Goal: Task Accomplishment & Management: Manage account settings

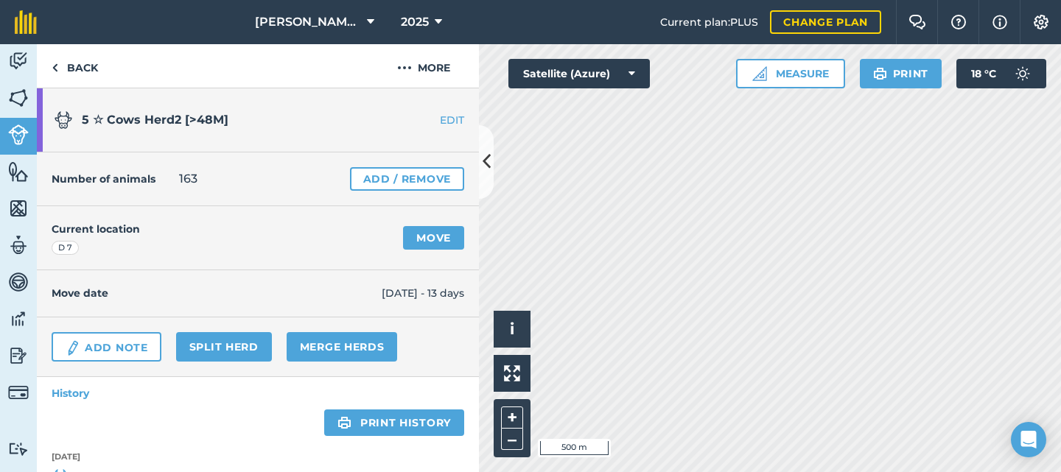
click at [21, 99] on img at bounding box center [18, 98] width 21 height 22
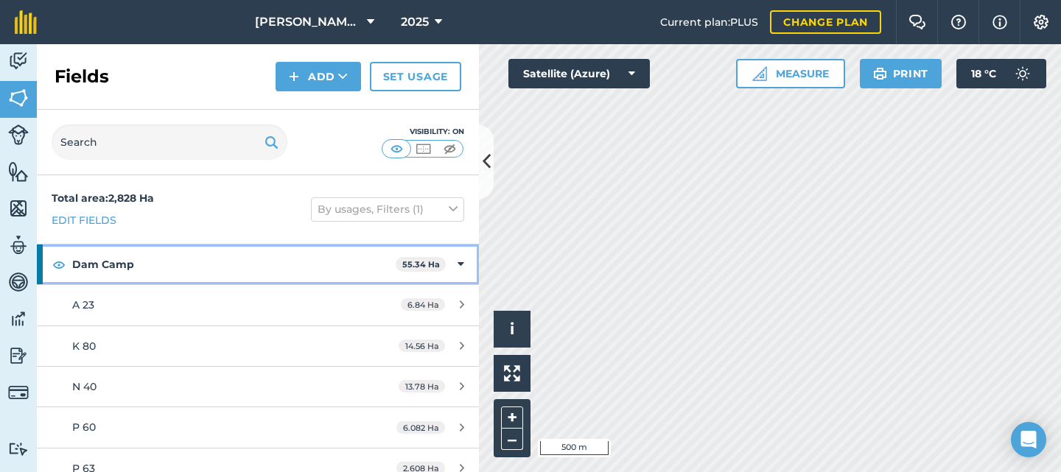
click at [458, 265] on icon at bounding box center [461, 264] width 7 height 16
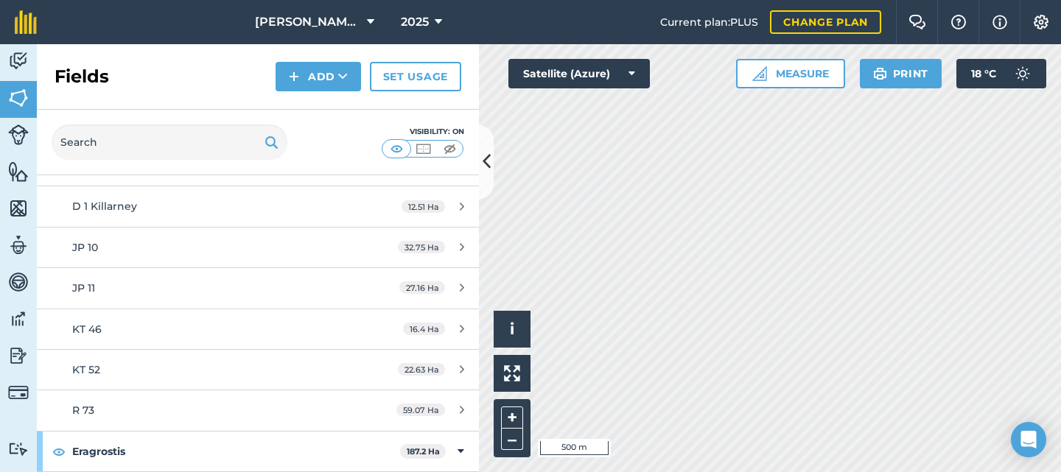
scroll to position [368, 0]
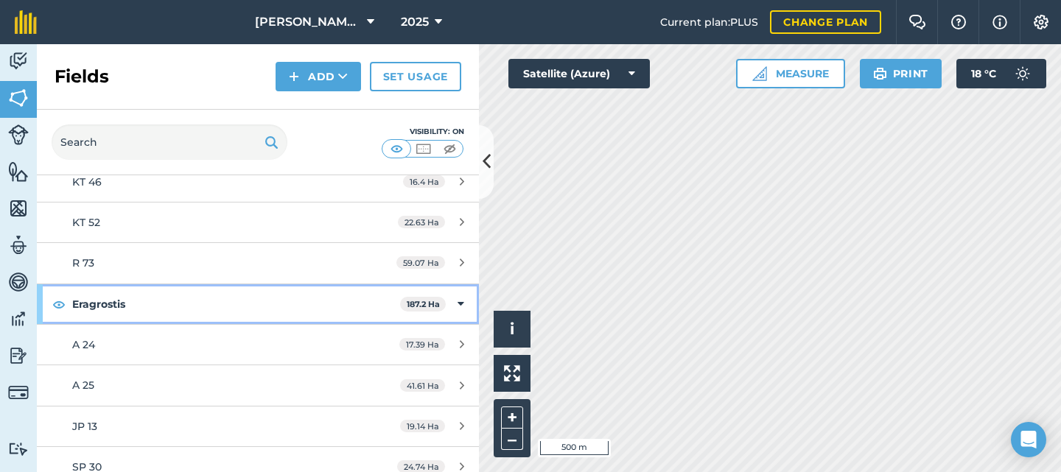
click at [446, 304] on div "Eragrostis 187.2 Ha" at bounding box center [258, 304] width 442 height 40
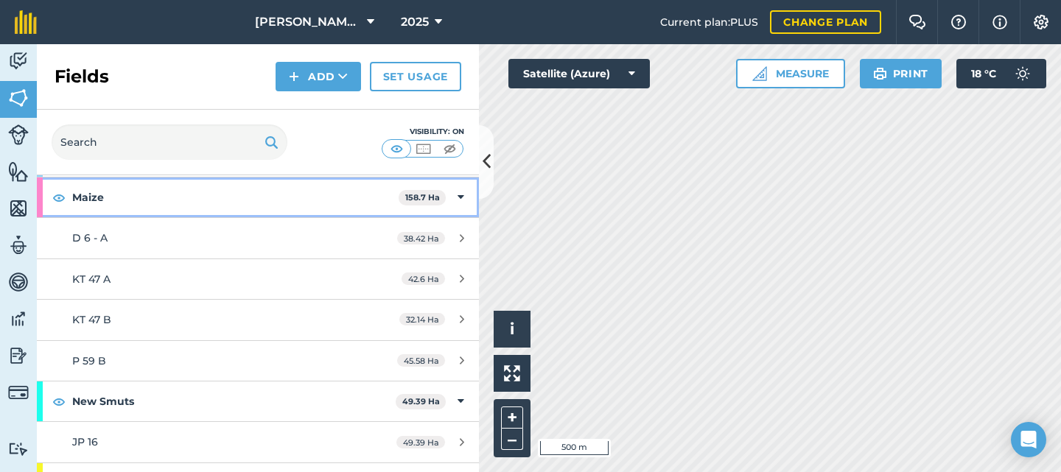
click at [458, 195] on icon at bounding box center [461, 197] width 7 height 16
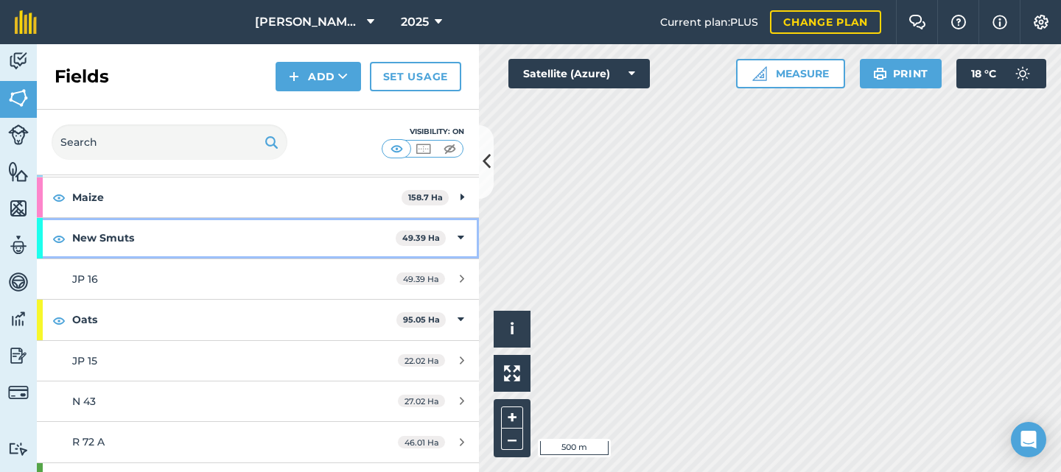
click at [458, 233] on icon at bounding box center [461, 238] width 7 height 16
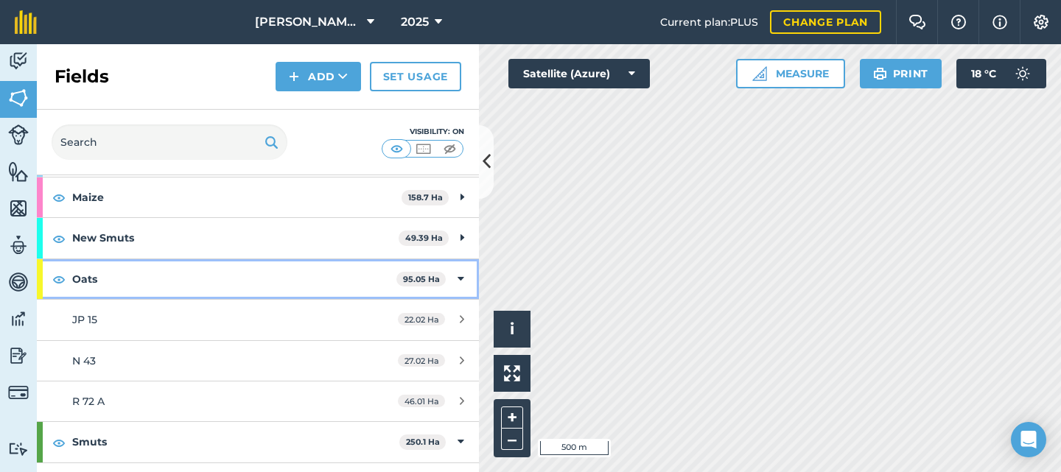
click at [453, 283] on div "Oats 95.05 Ha" at bounding box center [258, 279] width 442 height 40
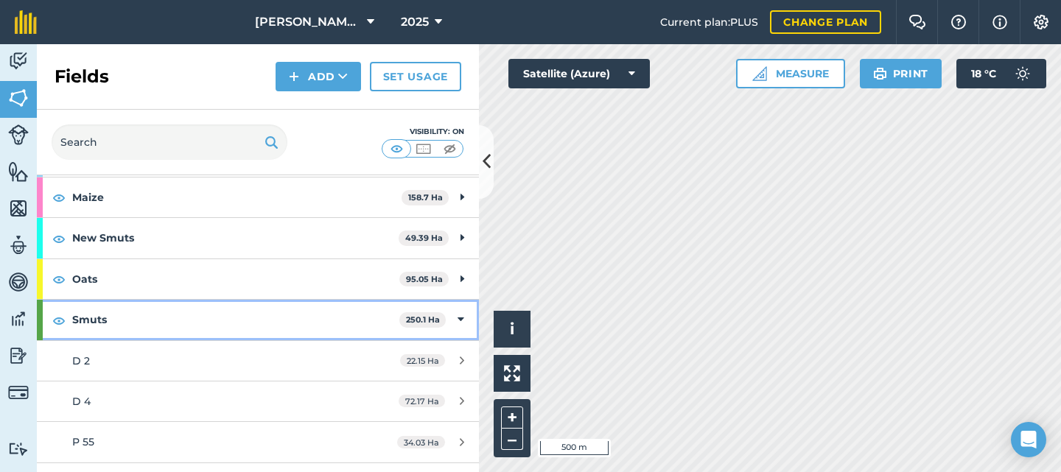
click at [458, 319] on icon at bounding box center [461, 320] width 7 height 16
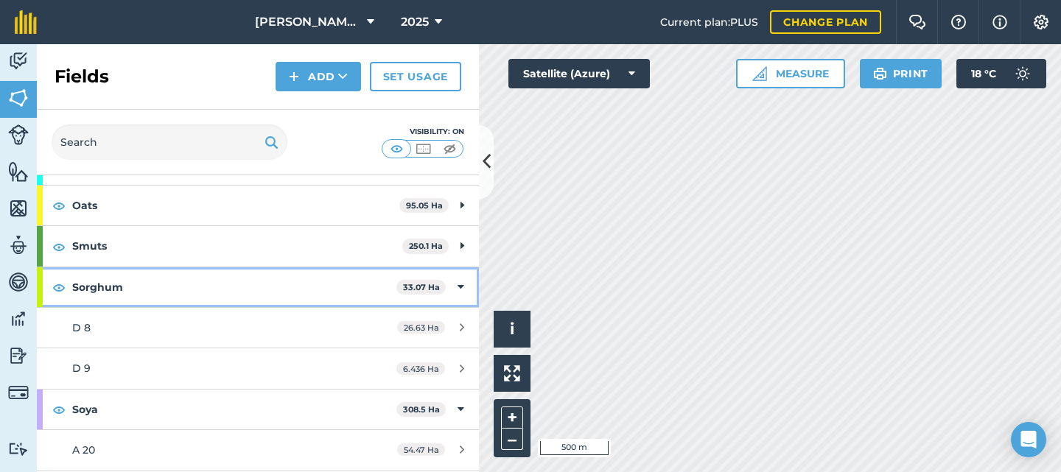
click at [441, 287] on div "Sorghum 33.07 Ha" at bounding box center [258, 288] width 442 height 40
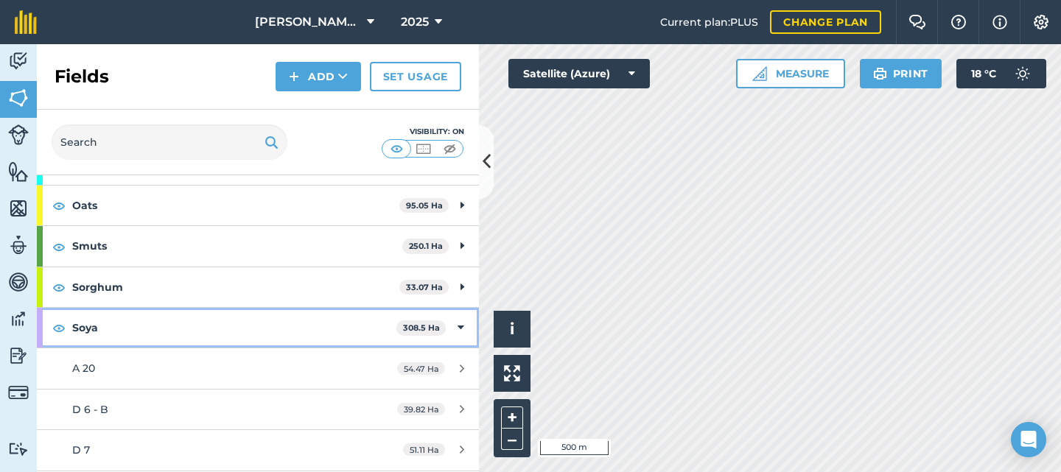
click at [446, 331] on div "Soya 308.5 Ha" at bounding box center [258, 328] width 442 height 40
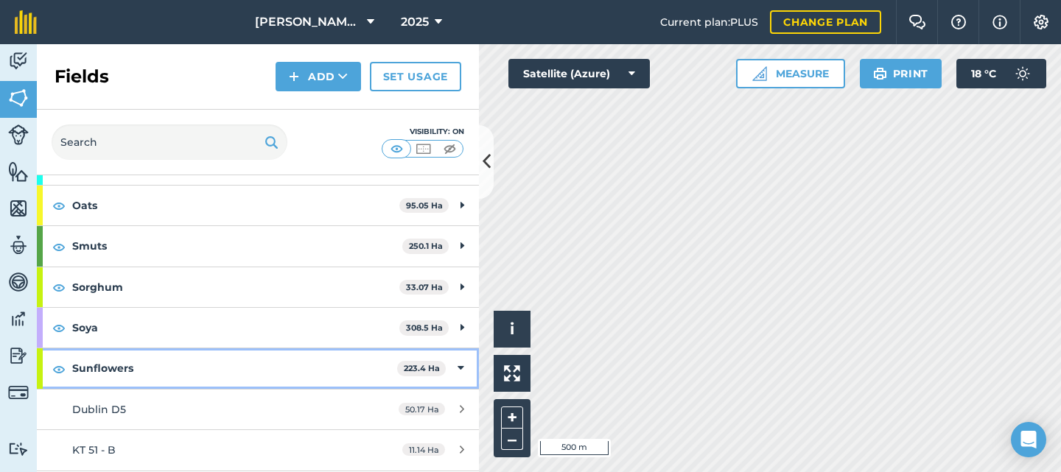
click at [453, 367] on div "Sunflowers 223.4 Ha" at bounding box center [258, 369] width 442 height 40
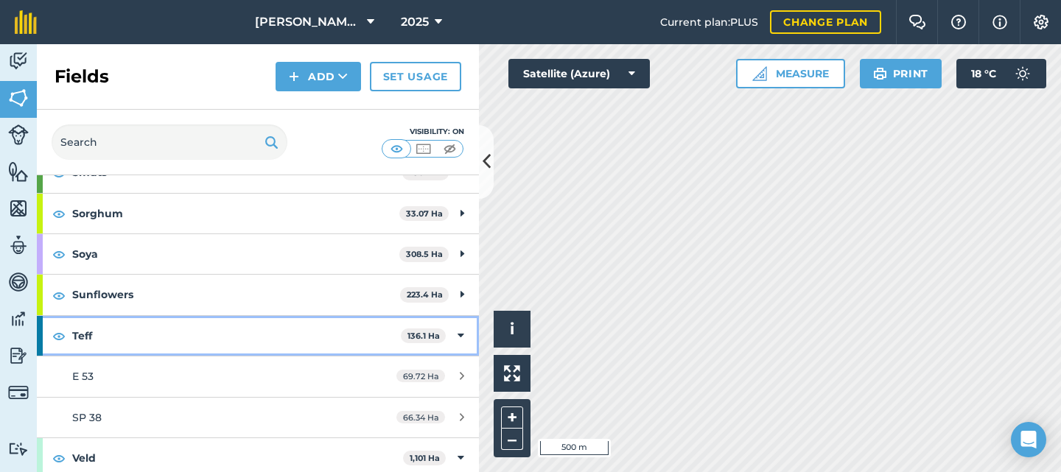
click at [446, 332] on div "Teff 136.1 Ha" at bounding box center [258, 336] width 442 height 40
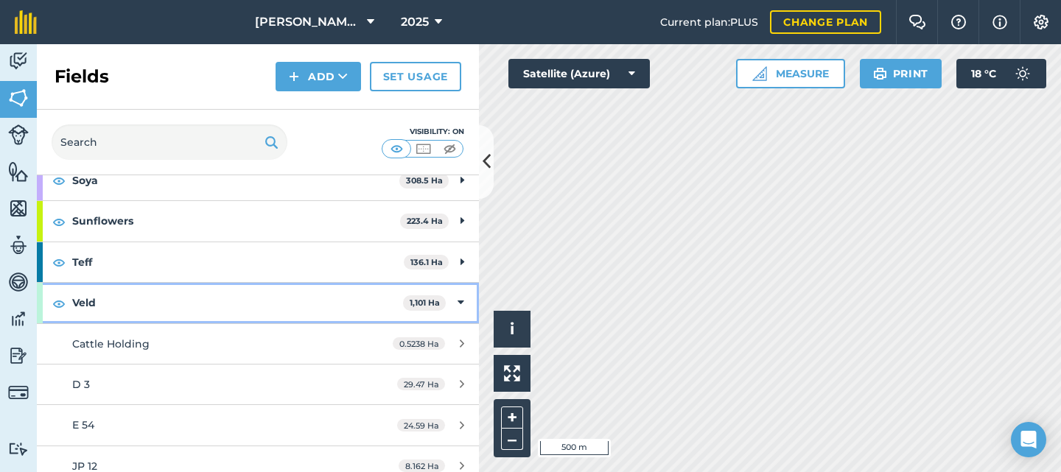
click at [458, 304] on icon at bounding box center [461, 303] width 7 height 16
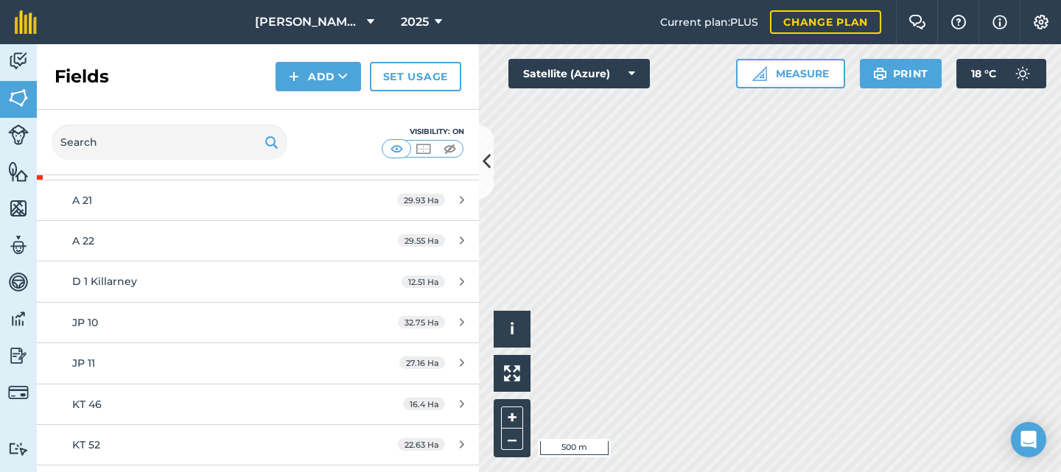
scroll to position [0, 0]
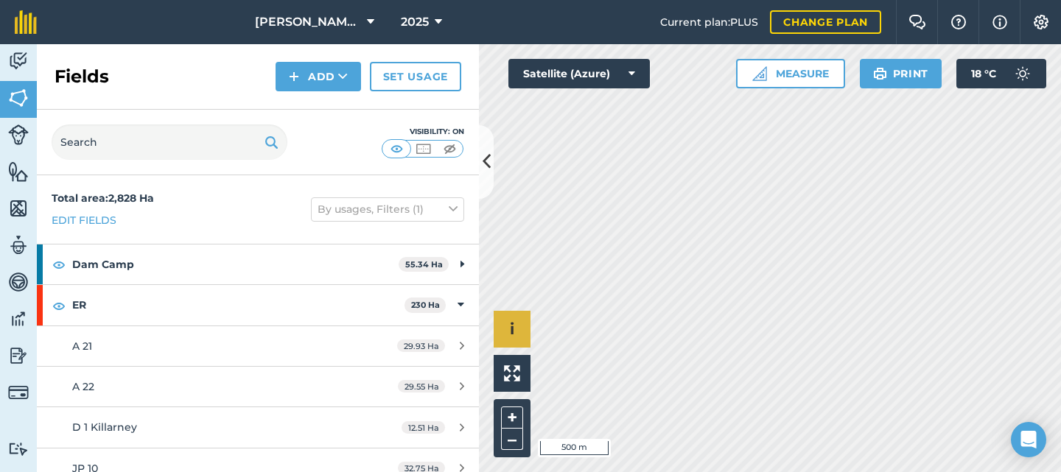
click at [525, 339] on div "Hello i © 2025 TomTom, Microsoft 500 m + –" at bounding box center [770, 258] width 582 height 428
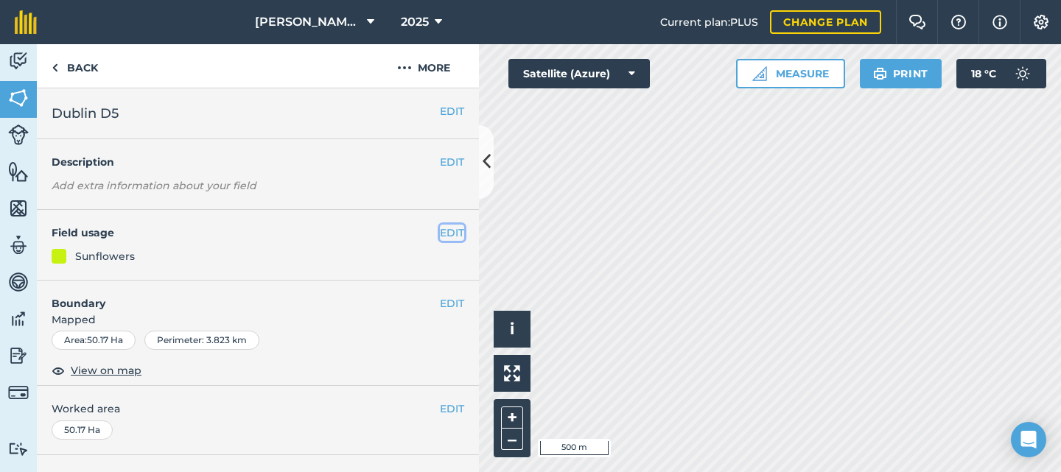
click at [442, 231] on button "EDIT" at bounding box center [452, 233] width 24 height 16
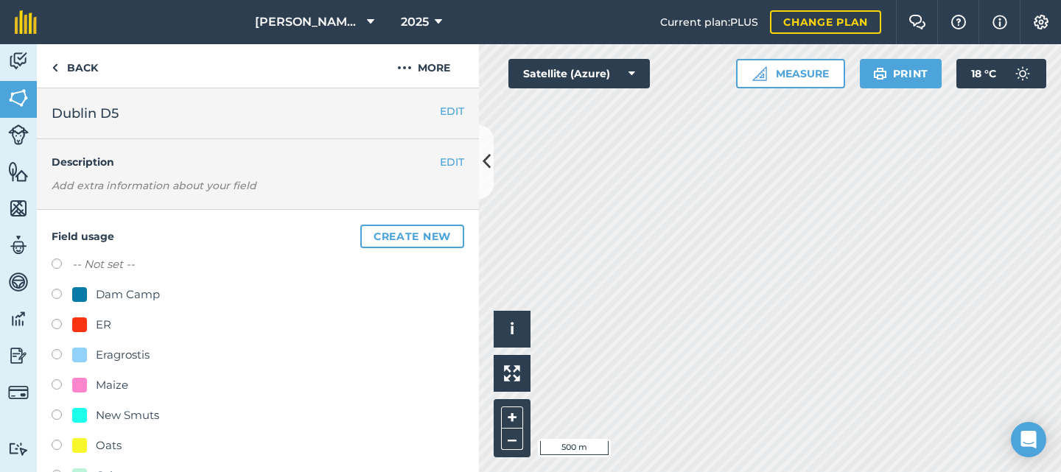
scroll to position [147, 0]
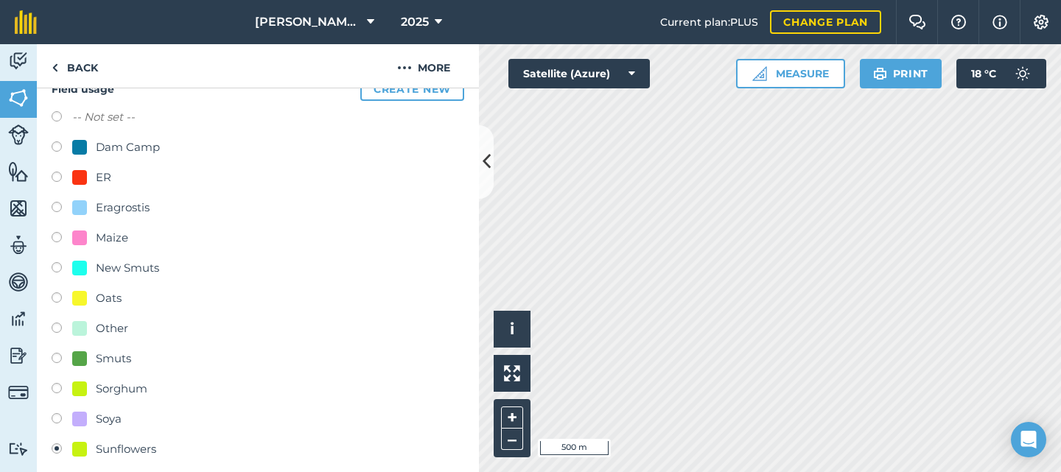
click at [57, 237] on label at bounding box center [62, 239] width 21 height 15
radio input "true"
radio input "false"
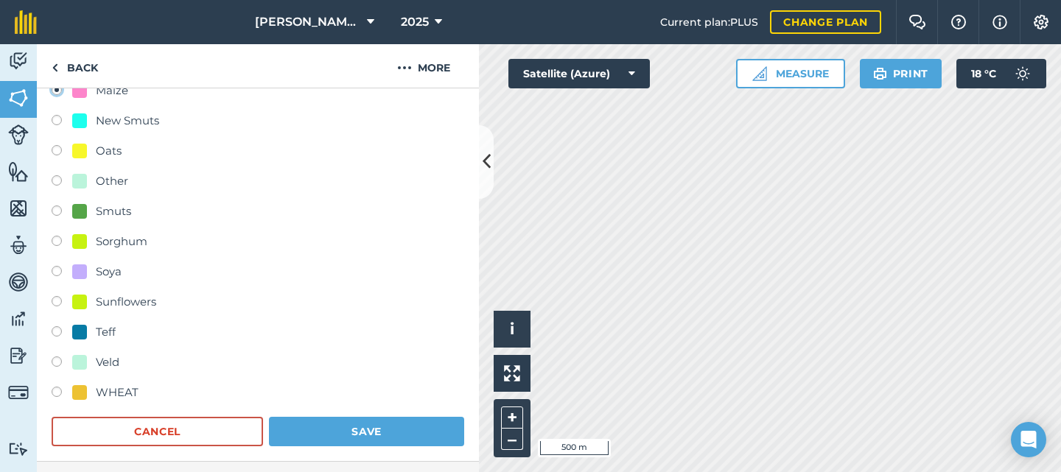
scroll to position [442, 0]
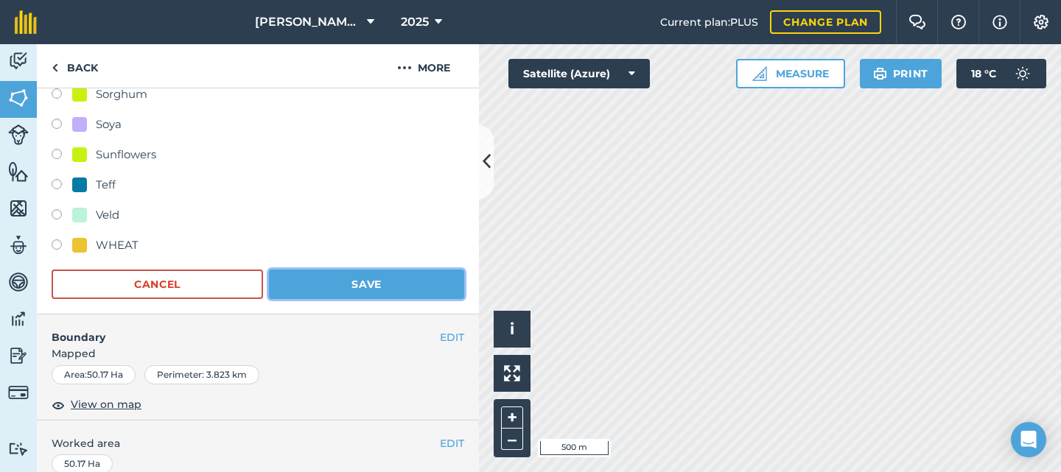
click at [328, 278] on button "Save" at bounding box center [366, 284] width 195 height 29
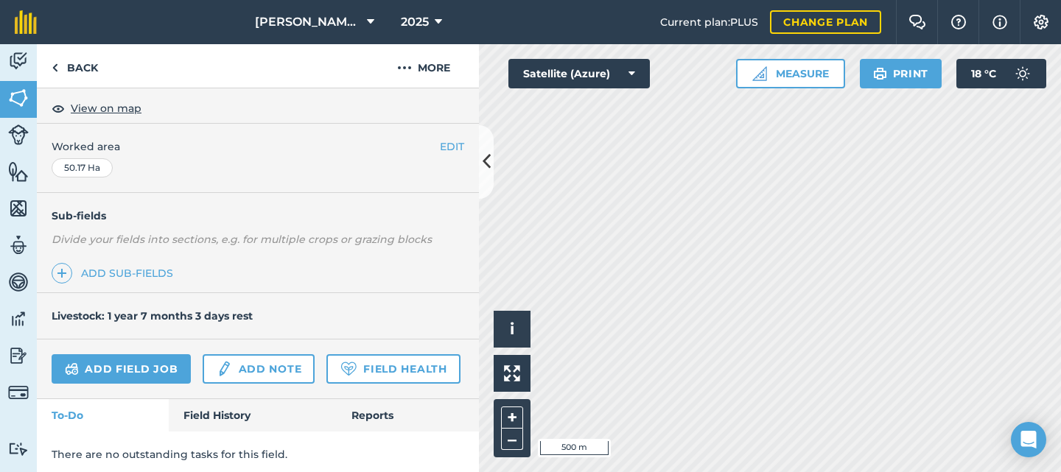
scroll to position [309, 0]
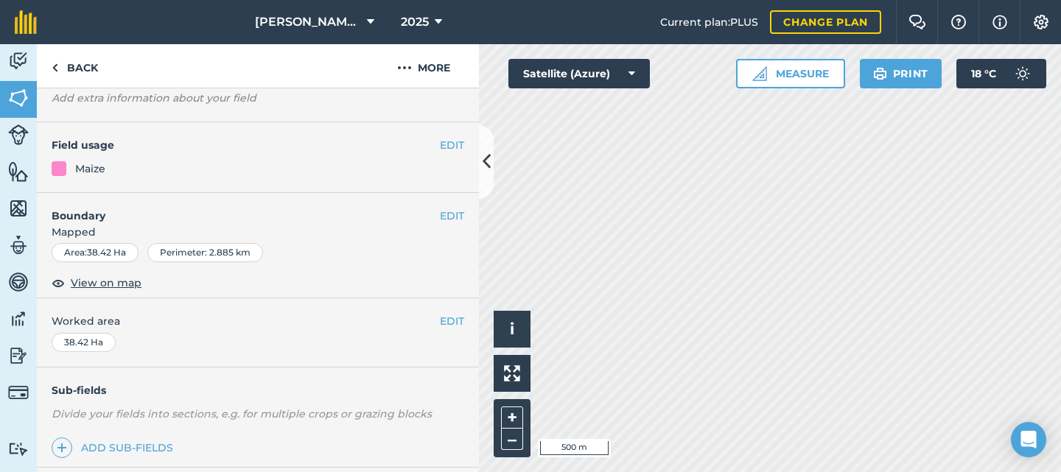
scroll to position [14, 0]
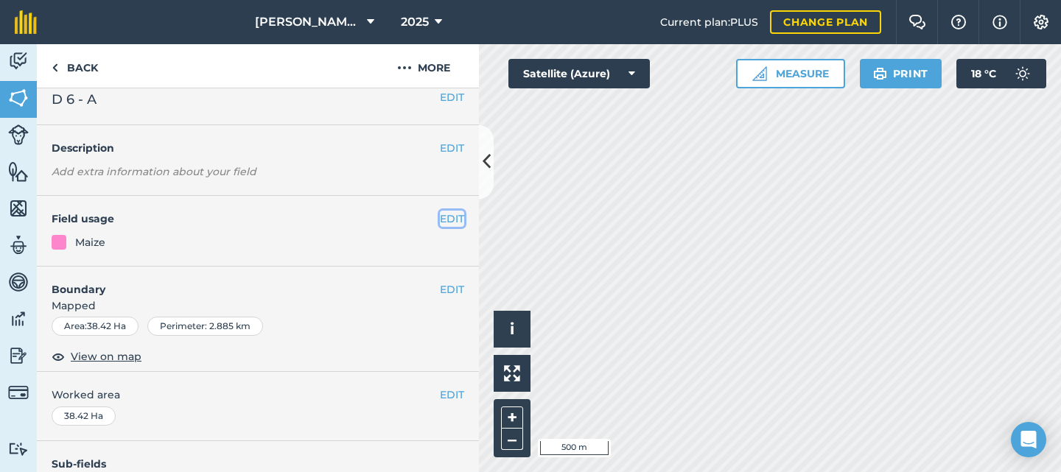
click at [440, 218] on button "EDIT" at bounding box center [452, 219] width 24 height 16
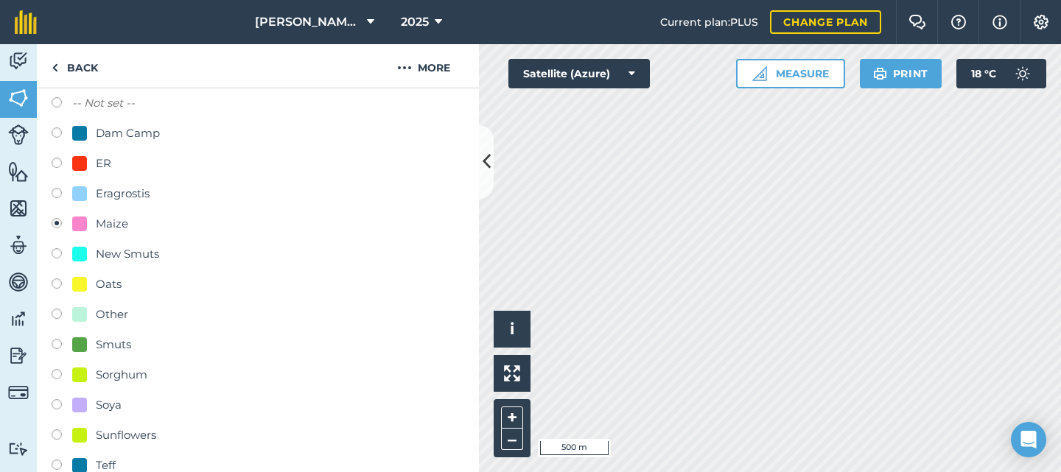
scroll to position [235, 0]
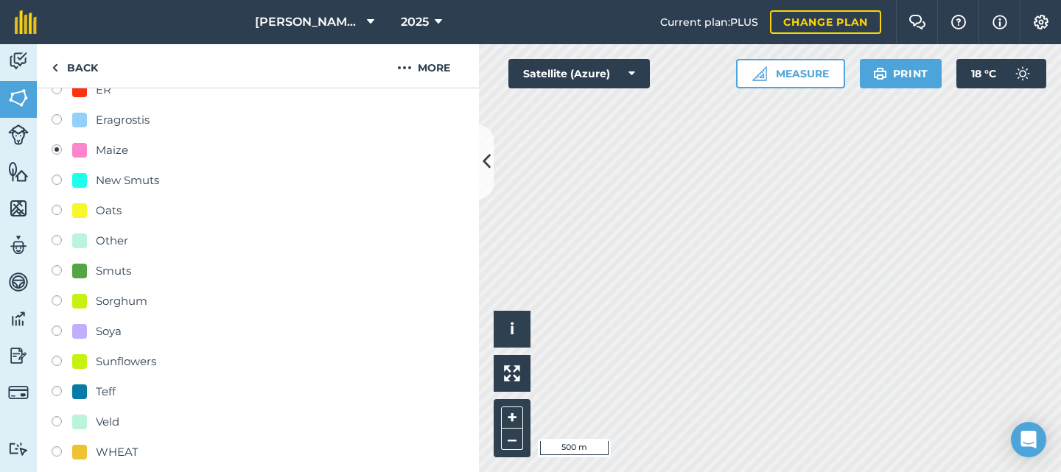
drag, startPoint x: 57, startPoint y: 392, endPoint x: 72, endPoint y: 384, distance: 17.5
click at [57, 392] on label at bounding box center [62, 393] width 21 height 15
radio input "true"
radio input "false"
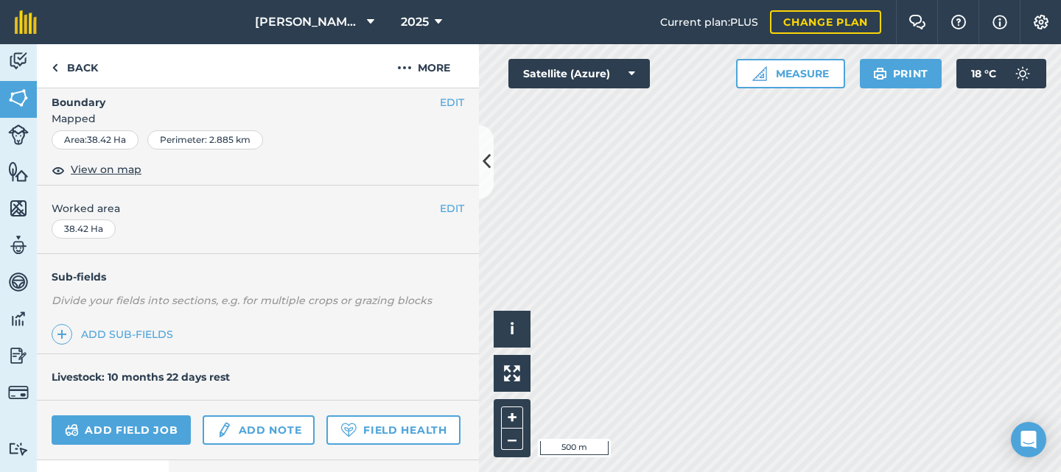
scroll to position [530, 0]
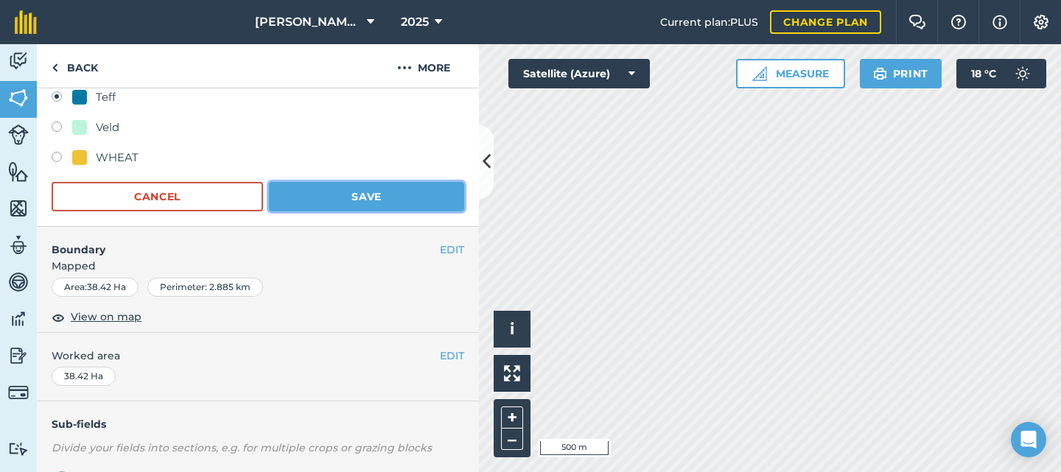
click at [351, 198] on button "Save" at bounding box center [366, 196] width 195 height 29
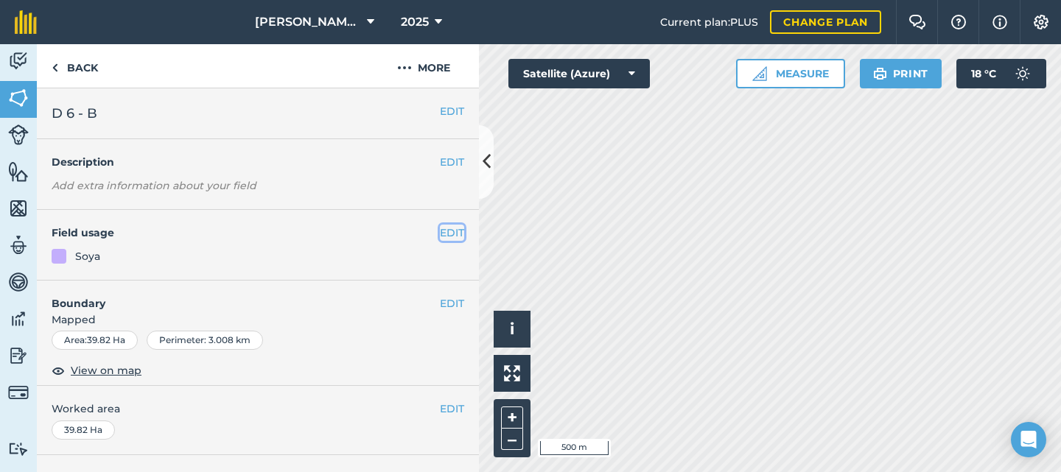
click at [447, 235] on button "EDIT" at bounding box center [452, 233] width 24 height 16
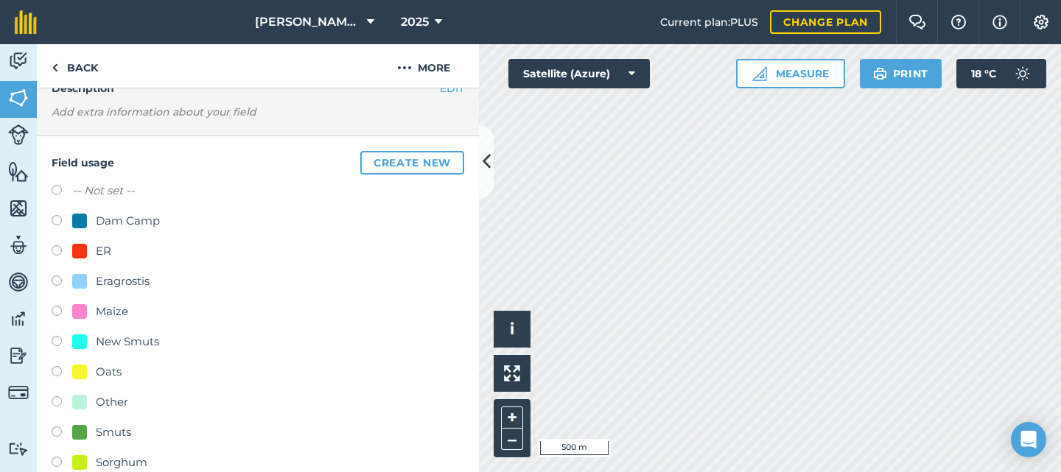
scroll to position [147, 0]
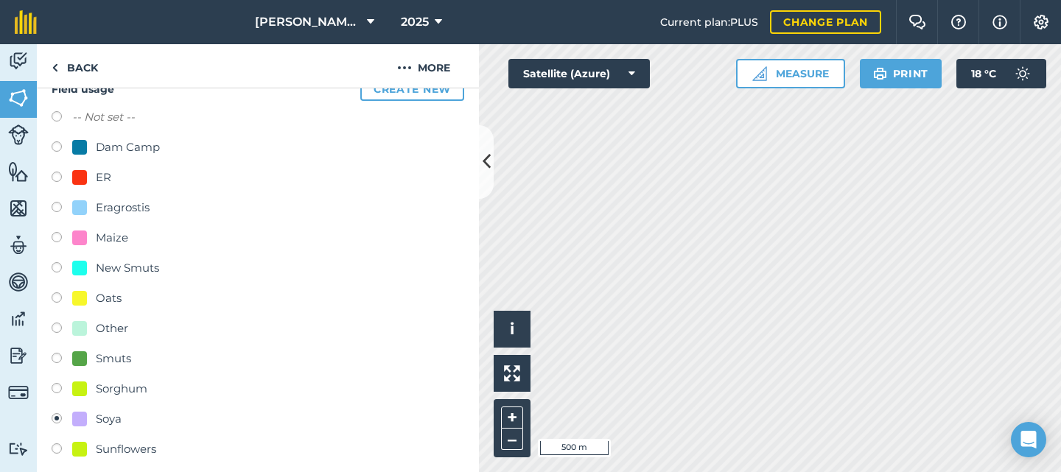
click at [63, 450] on label at bounding box center [62, 451] width 21 height 15
radio input "true"
radio input "false"
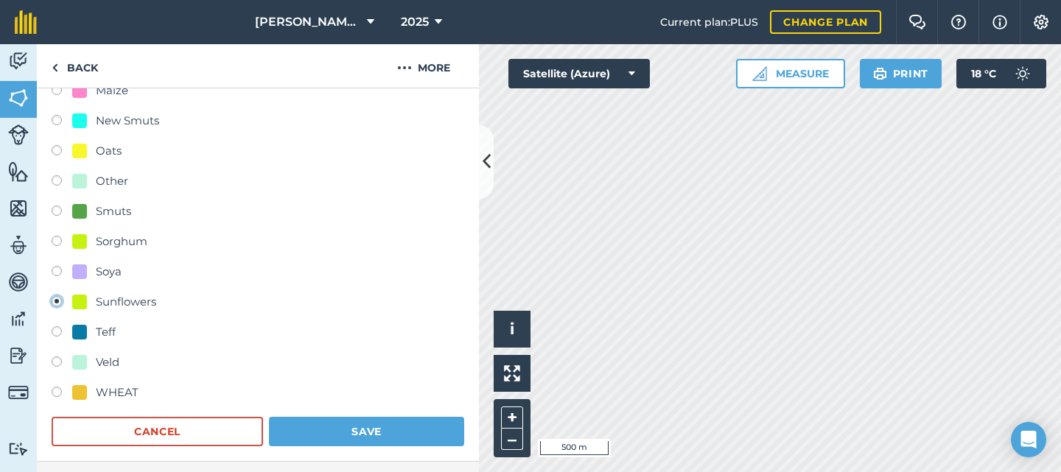
scroll to position [368, 0]
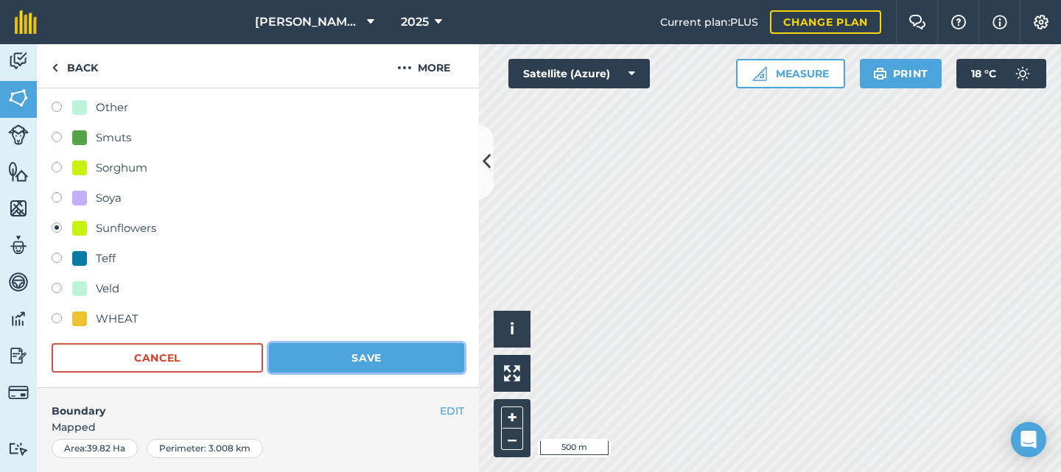
click at [326, 354] on button "Save" at bounding box center [366, 357] width 195 height 29
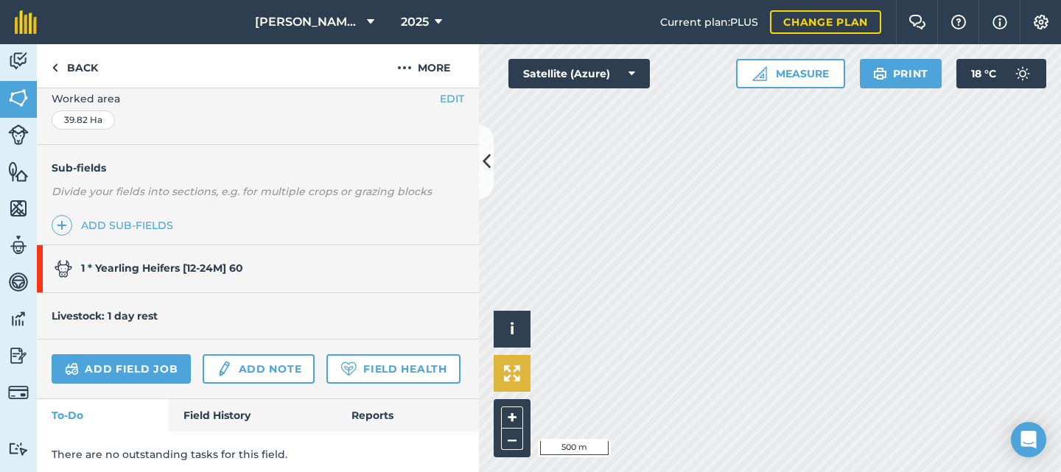
scroll to position [357, 0]
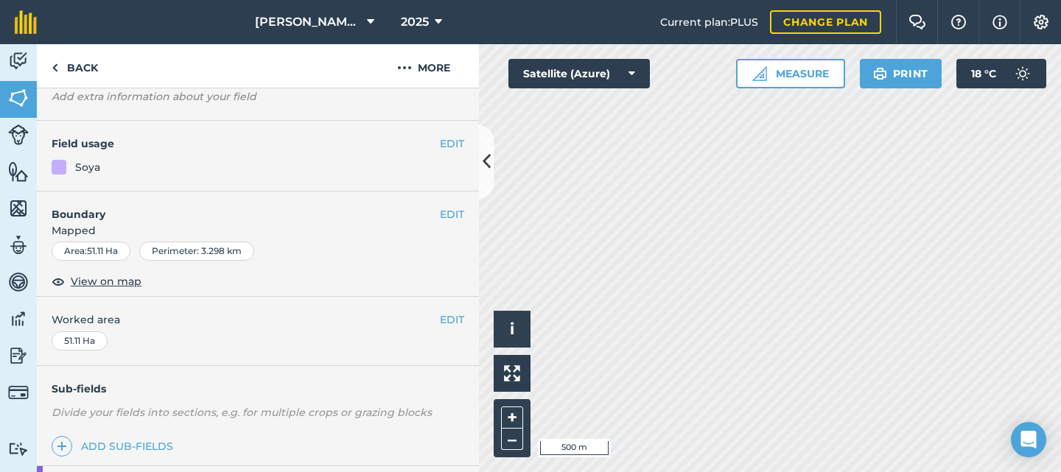
scroll to position [15, 0]
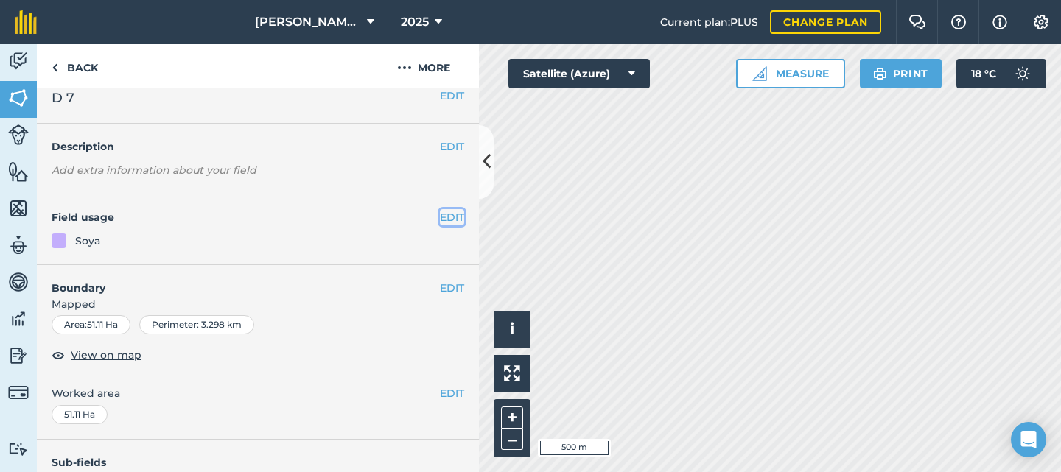
click at [440, 218] on button "EDIT" at bounding box center [452, 217] width 24 height 16
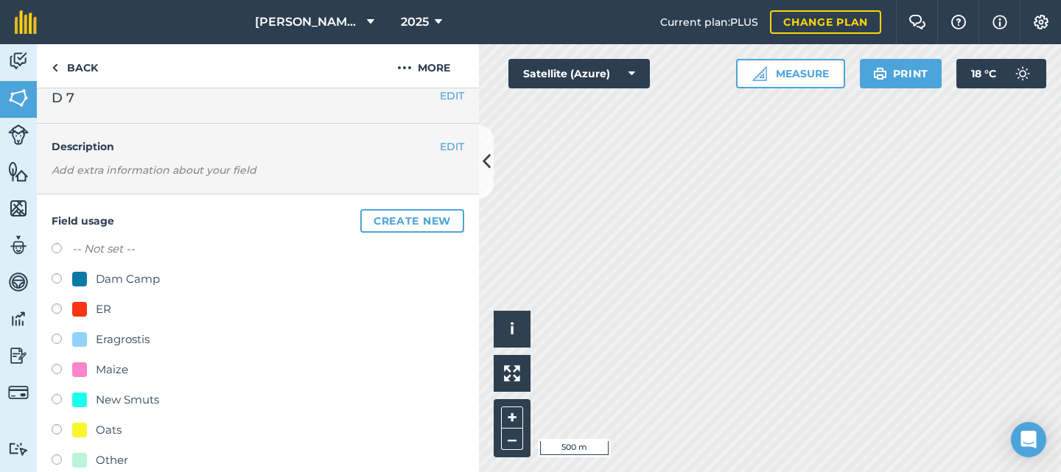
scroll to position [89, 0]
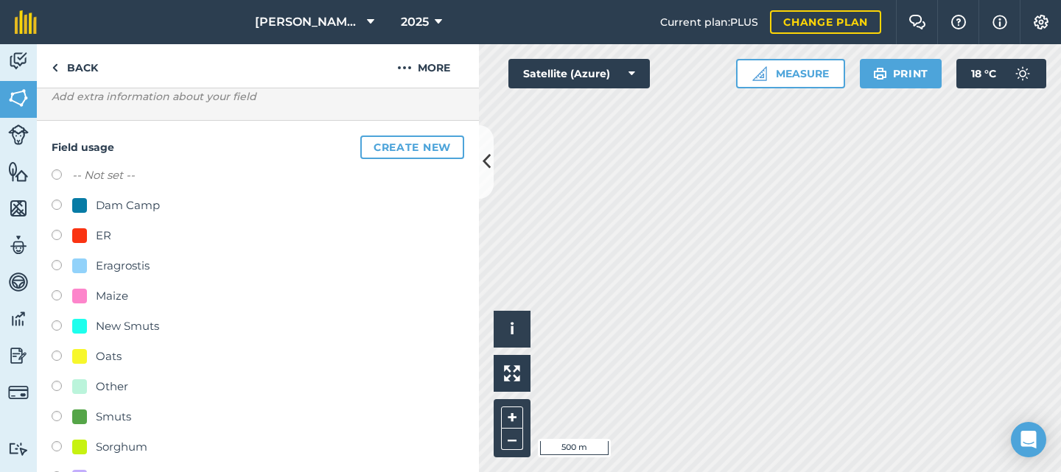
click at [60, 298] on label at bounding box center [62, 297] width 21 height 15
radio input "true"
radio input "false"
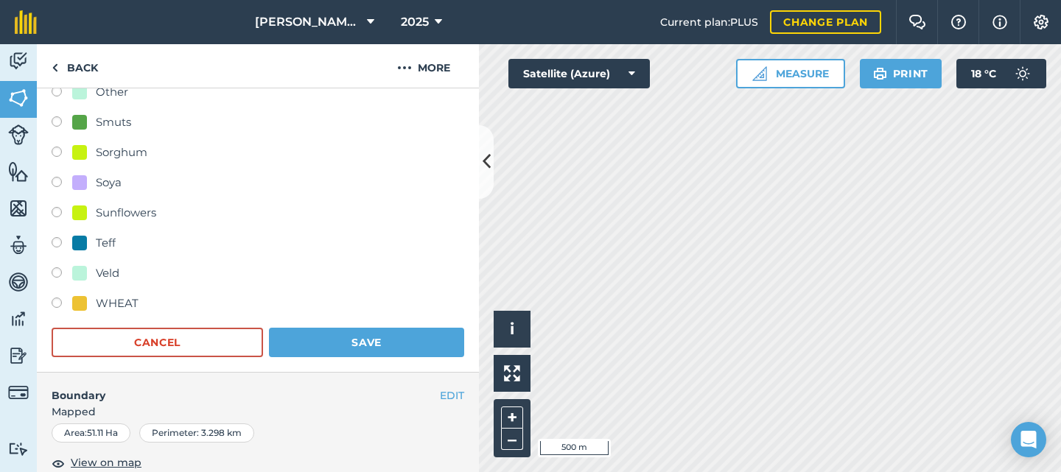
scroll to position [458, 0]
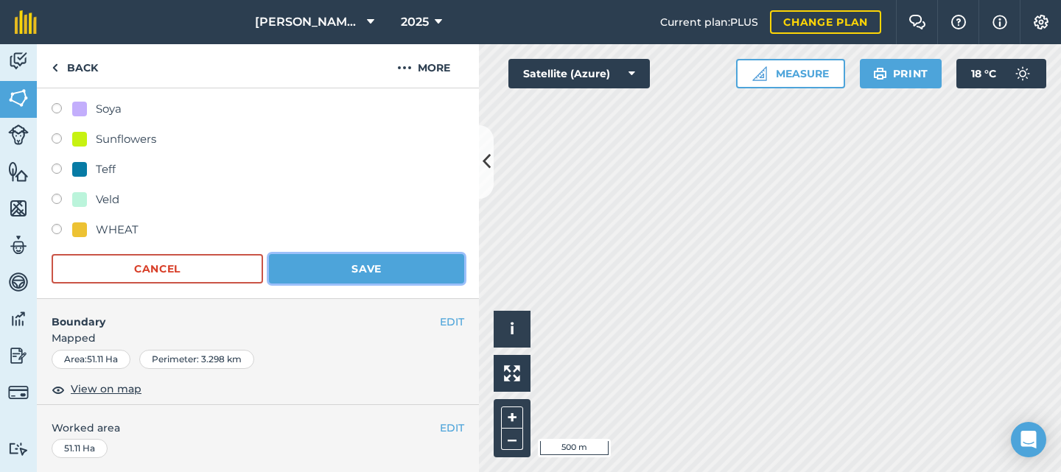
click at [343, 270] on button "Save" at bounding box center [366, 268] width 195 height 29
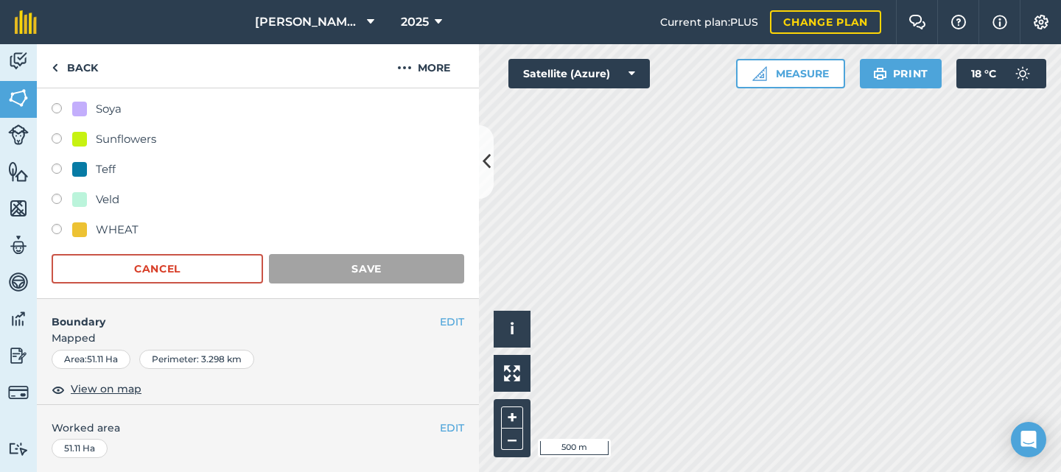
scroll to position [310, 0]
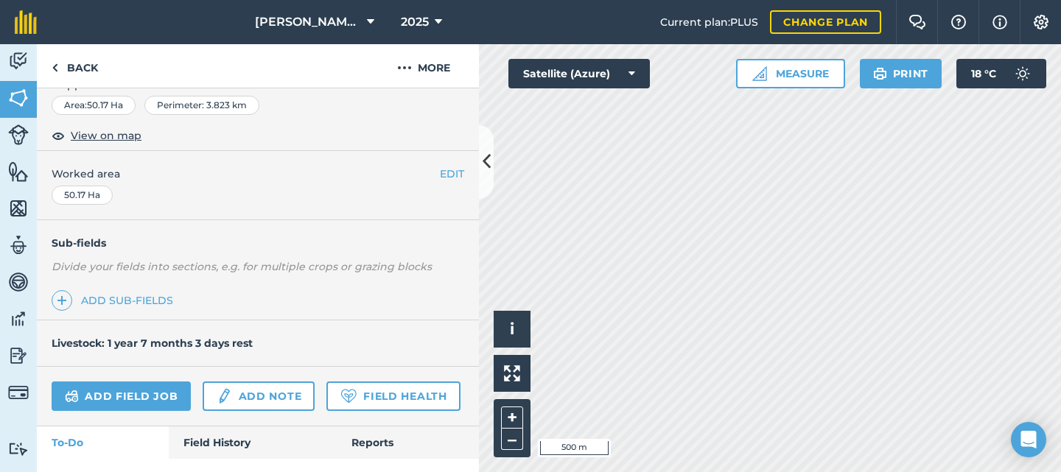
scroll to position [88, 0]
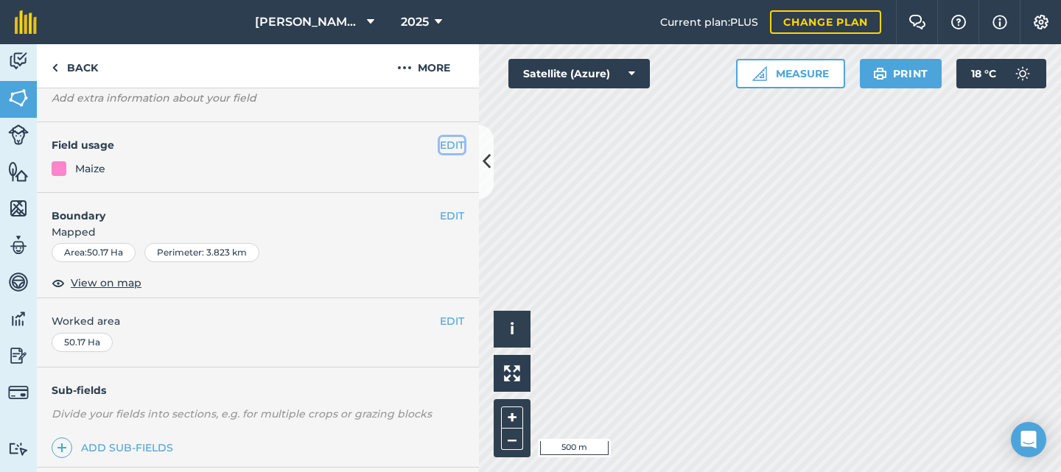
click at [440, 148] on button "EDIT" at bounding box center [452, 145] width 24 height 16
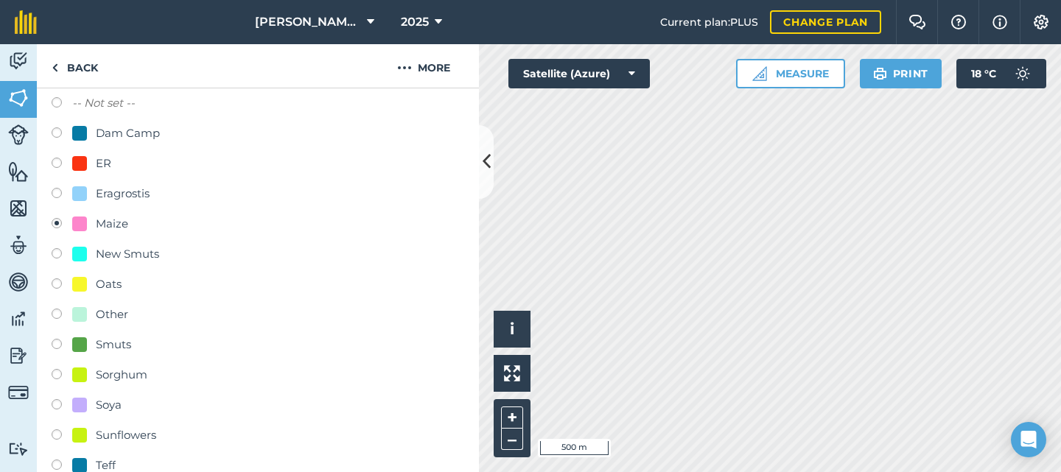
scroll to position [235, 0]
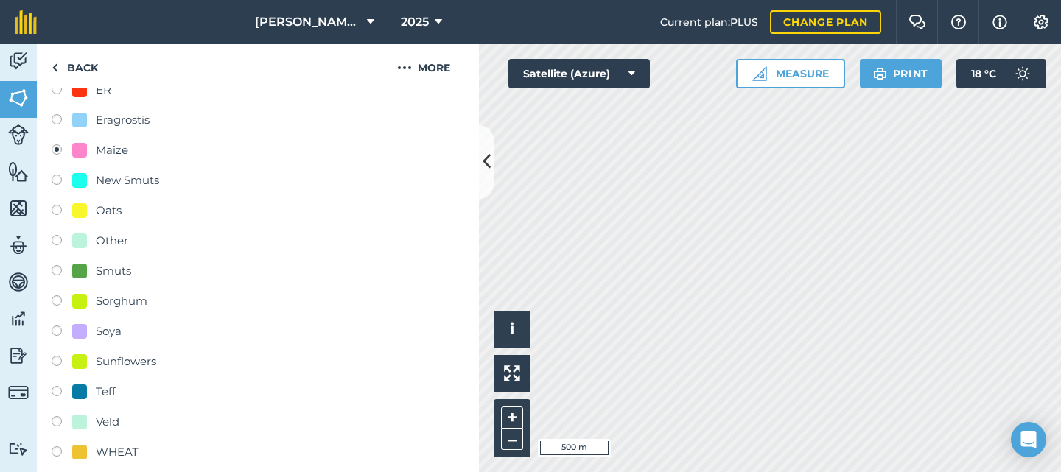
click at [63, 335] on label at bounding box center [62, 333] width 21 height 15
radio input "true"
radio input "false"
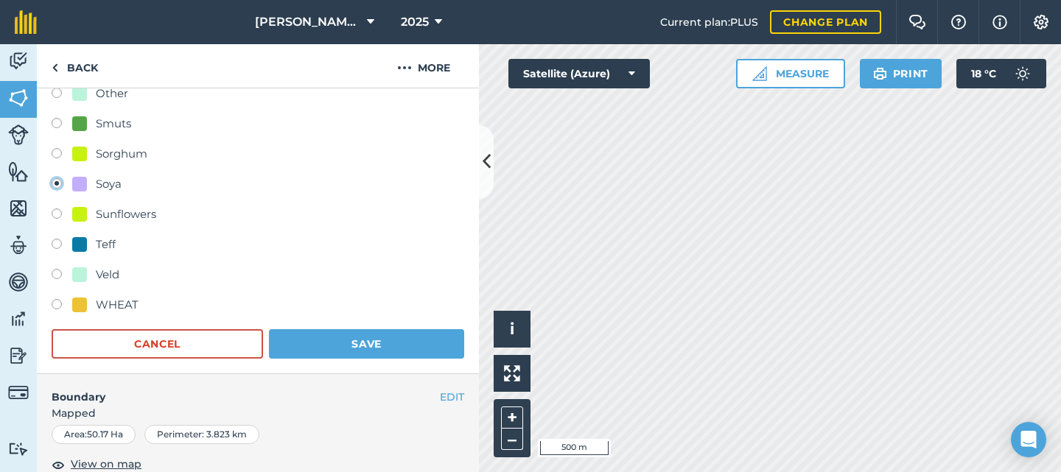
scroll to position [604, 0]
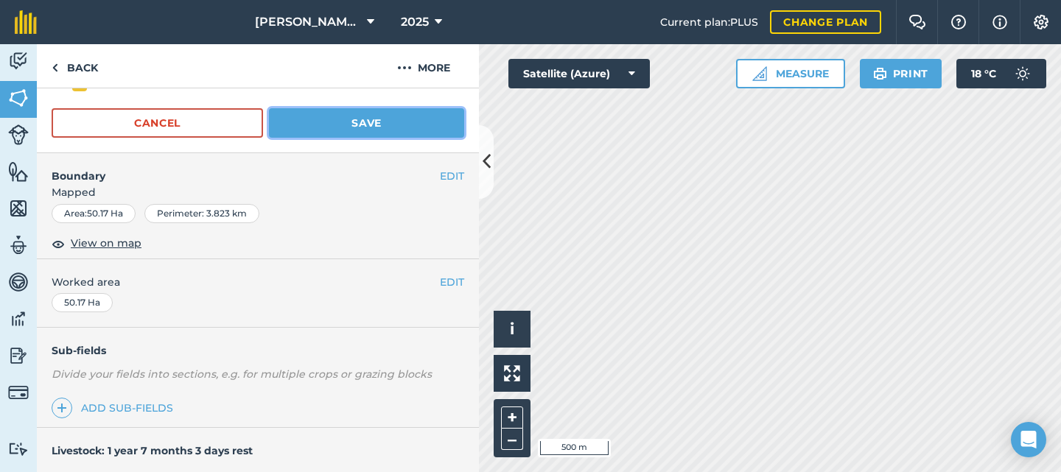
click at [349, 129] on button "Save" at bounding box center [366, 122] width 195 height 29
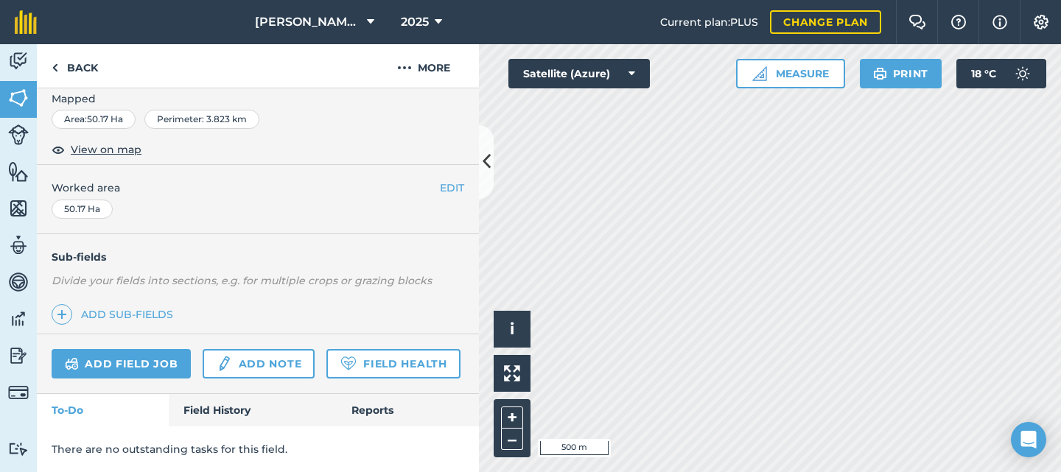
scroll to position [309, 0]
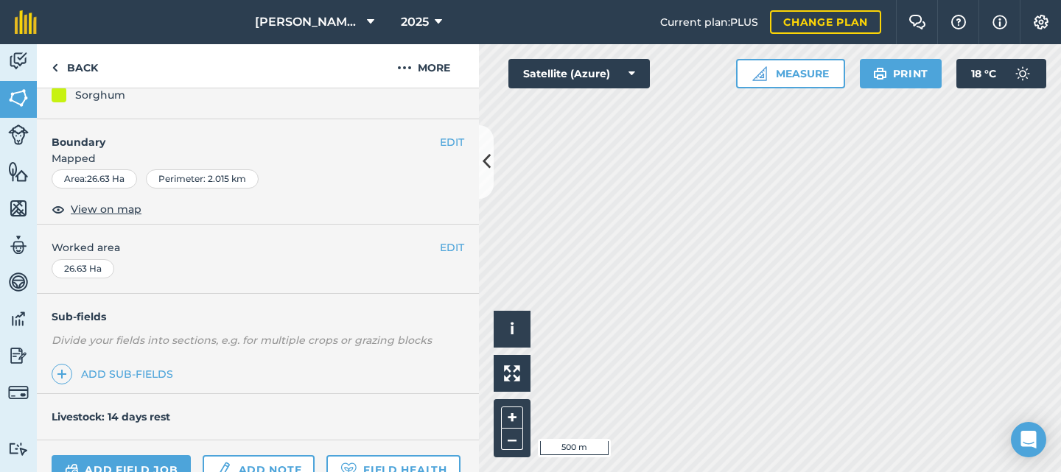
scroll to position [88, 0]
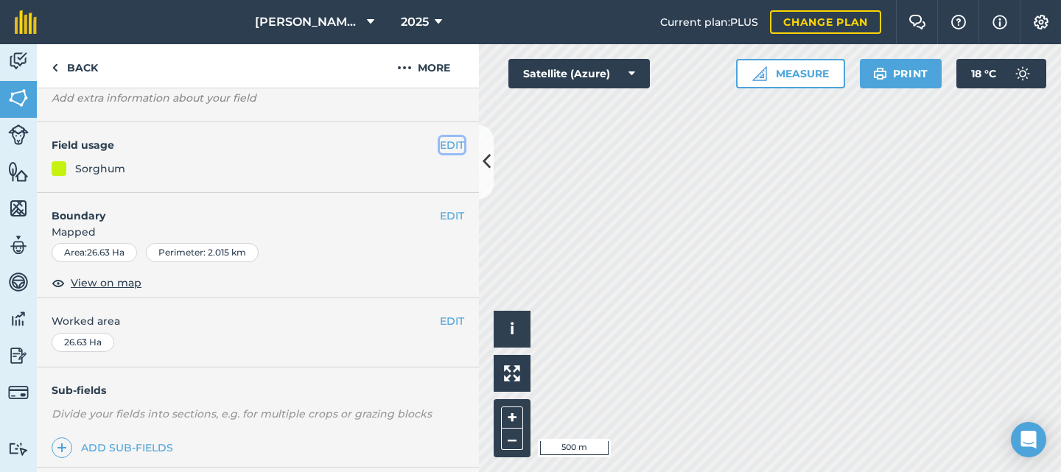
click at [440, 142] on button "EDIT" at bounding box center [452, 145] width 24 height 16
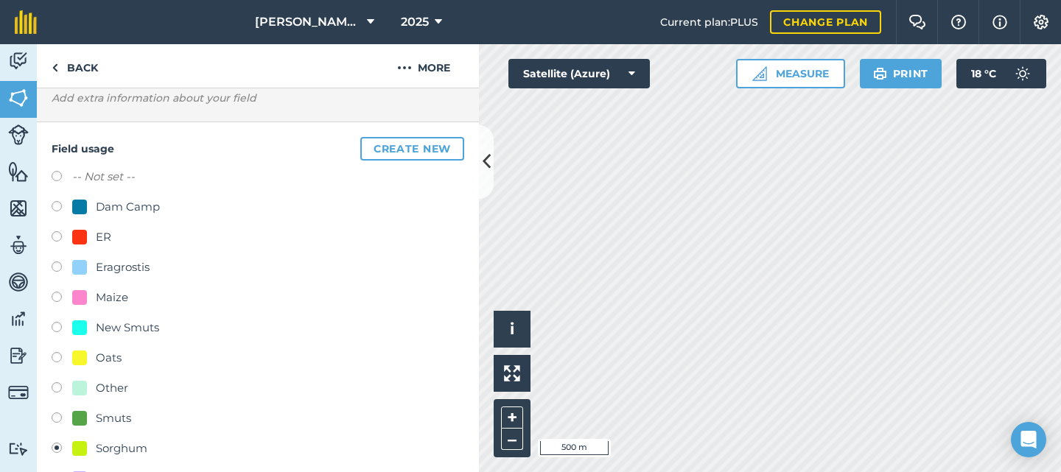
click at [63, 359] on label at bounding box center [62, 359] width 21 height 15
radio input "true"
radio input "false"
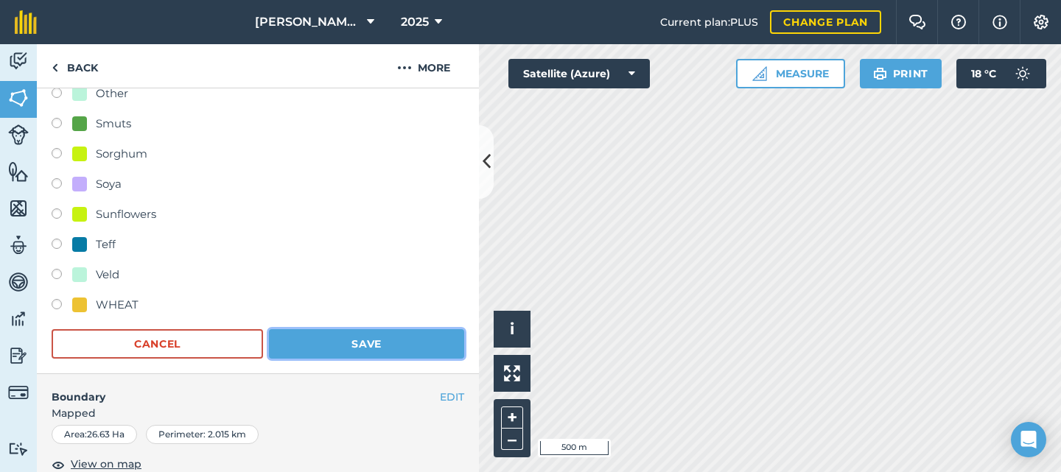
click at [340, 343] on button "Save" at bounding box center [366, 343] width 195 height 29
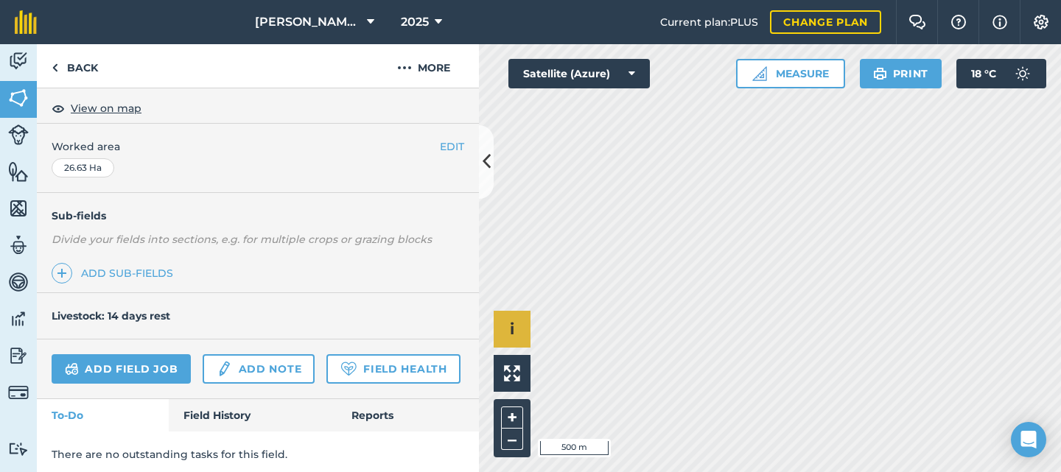
scroll to position [309, 0]
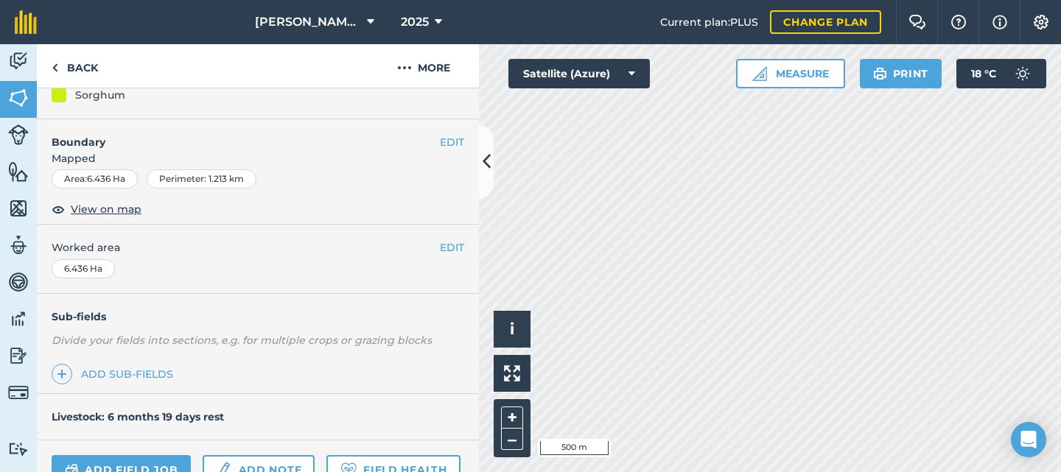
scroll to position [88, 0]
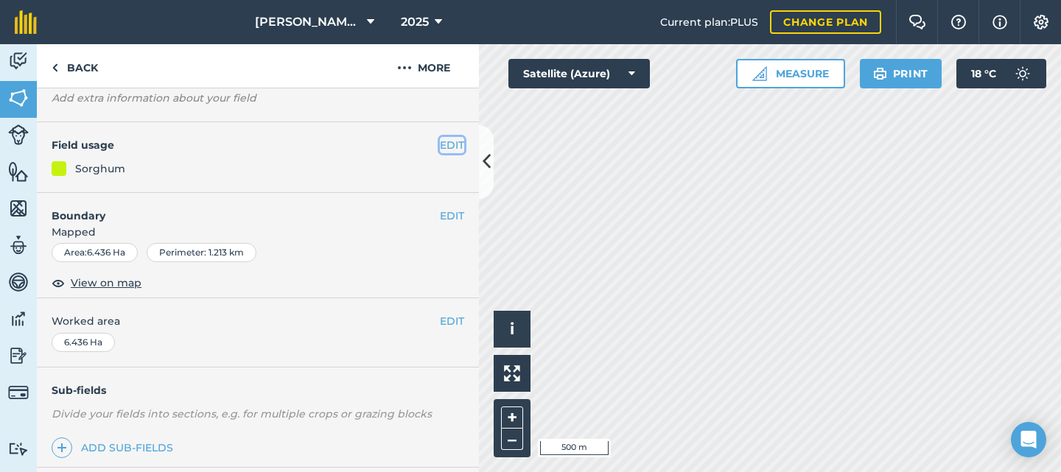
click at [440, 144] on button "EDIT" at bounding box center [452, 145] width 24 height 16
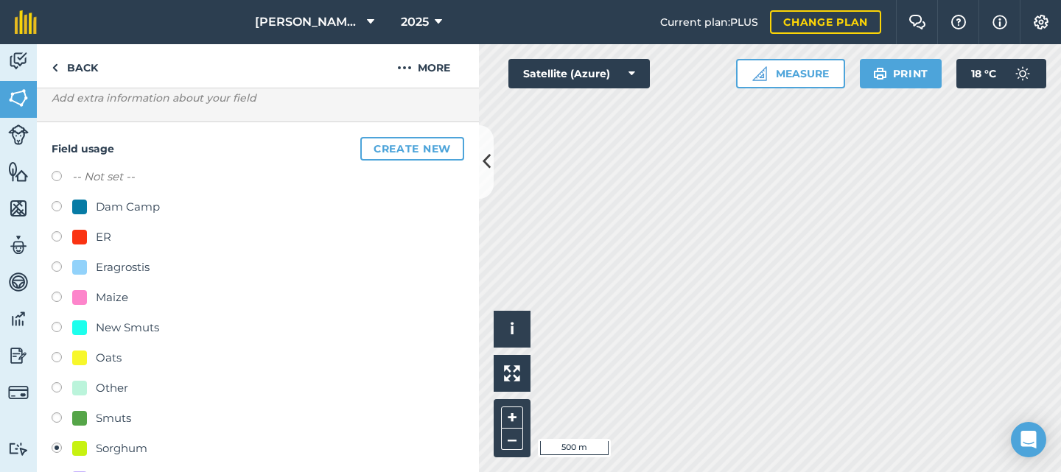
scroll to position [235, 0]
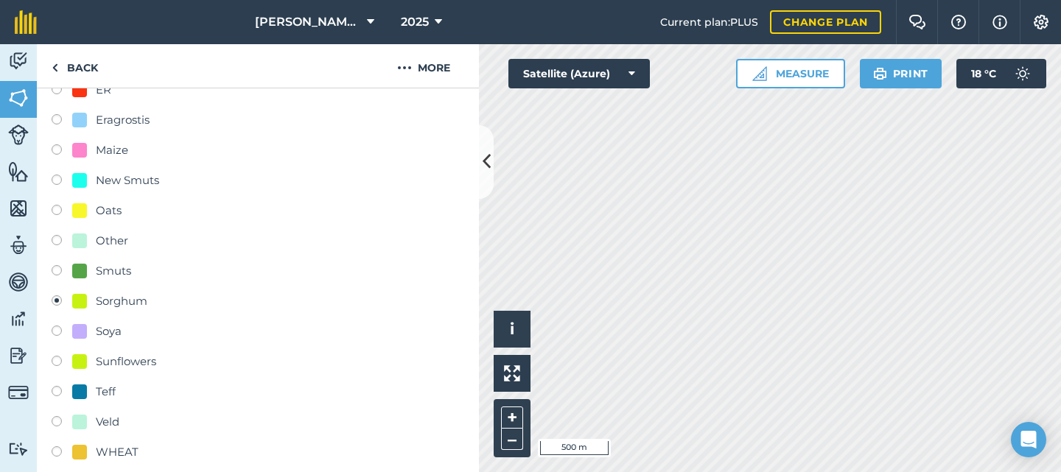
click at [56, 212] on label at bounding box center [62, 212] width 21 height 15
radio input "true"
radio input "false"
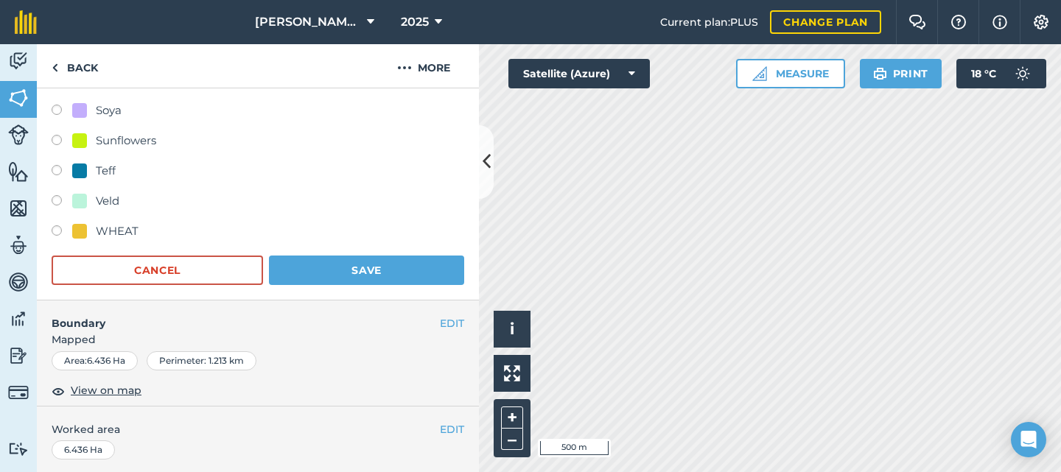
scroll to position [530, 0]
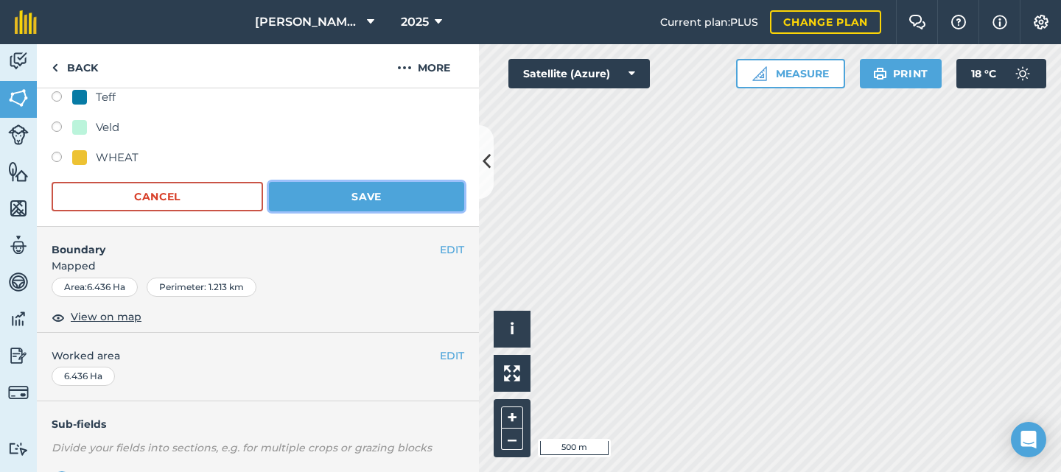
click at [354, 199] on button "Save" at bounding box center [366, 196] width 195 height 29
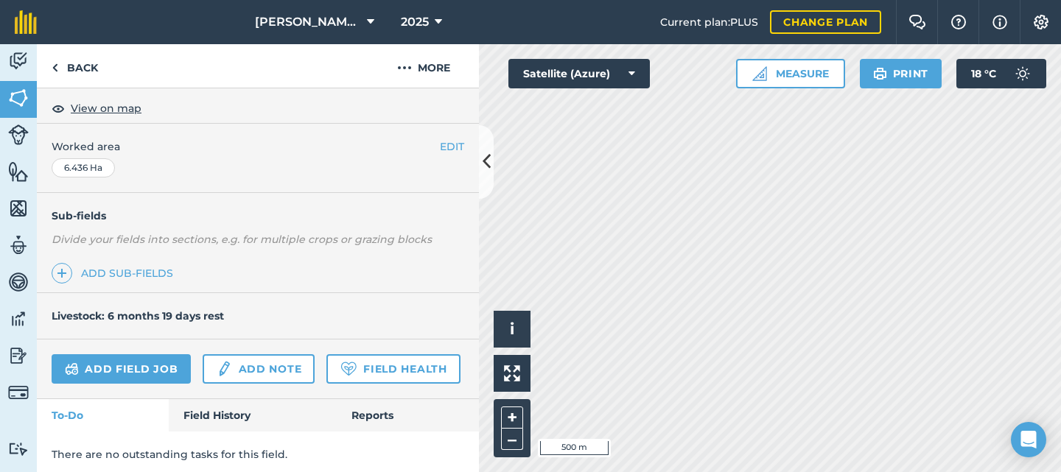
scroll to position [309, 0]
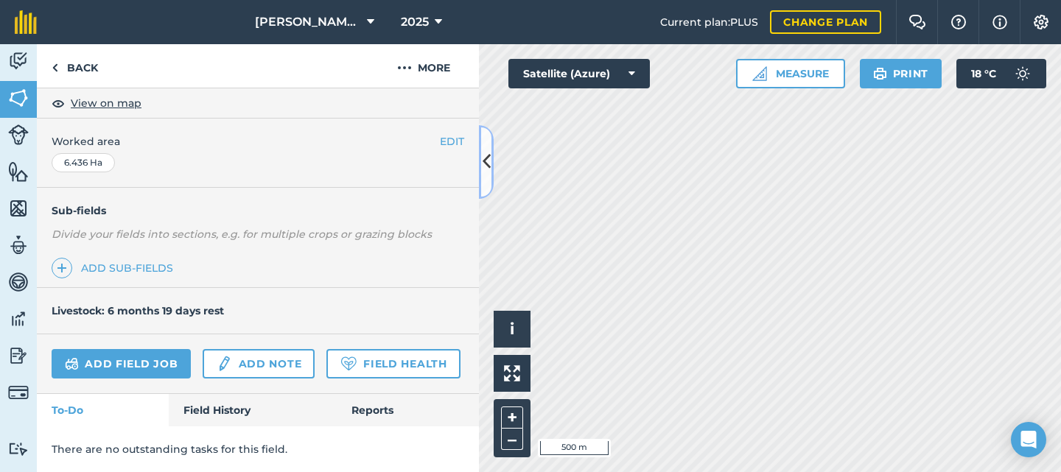
click at [484, 161] on icon at bounding box center [487, 162] width 8 height 26
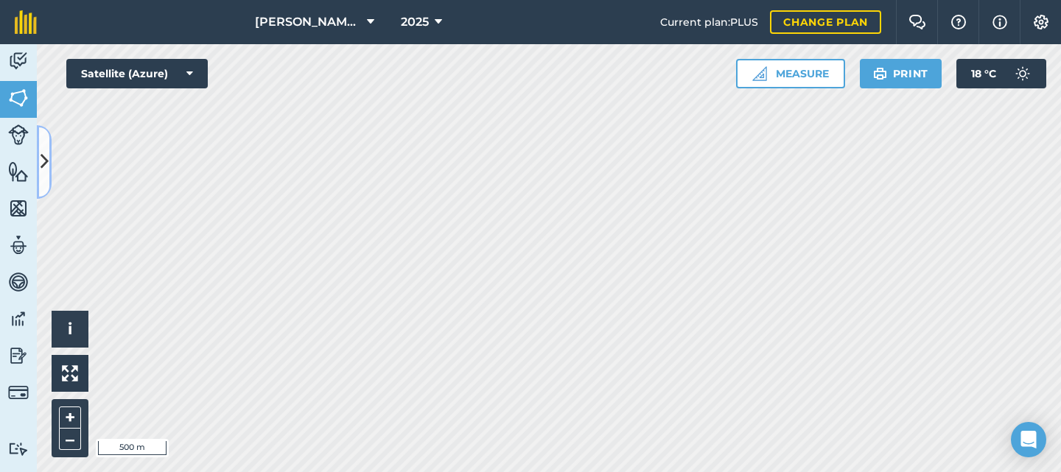
click at [51, 169] on button at bounding box center [44, 162] width 15 height 74
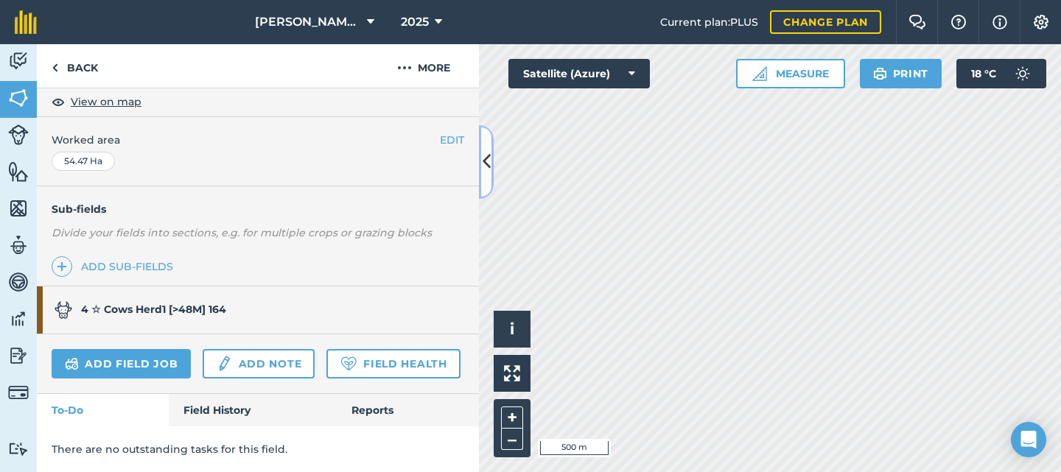
scroll to position [15, 0]
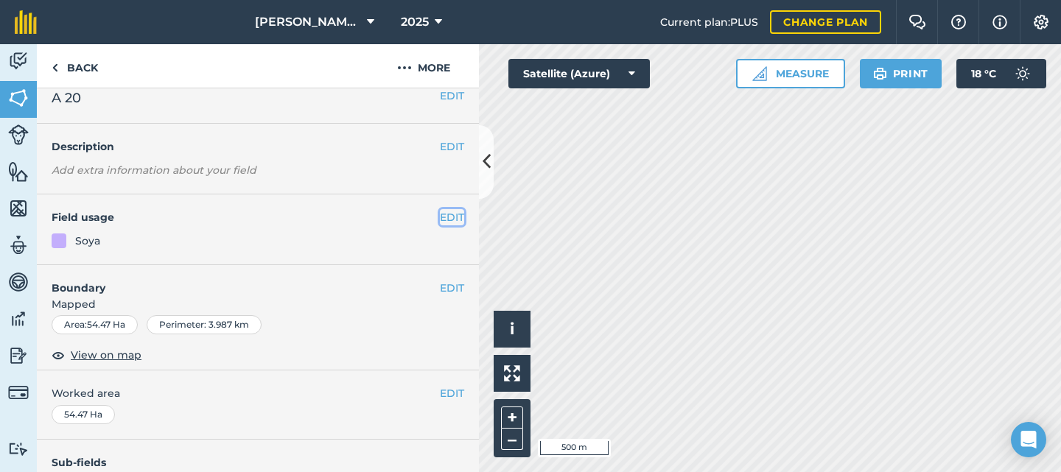
click at [440, 214] on button "EDIT" at bounding box center [452, 217] width 24 height 16
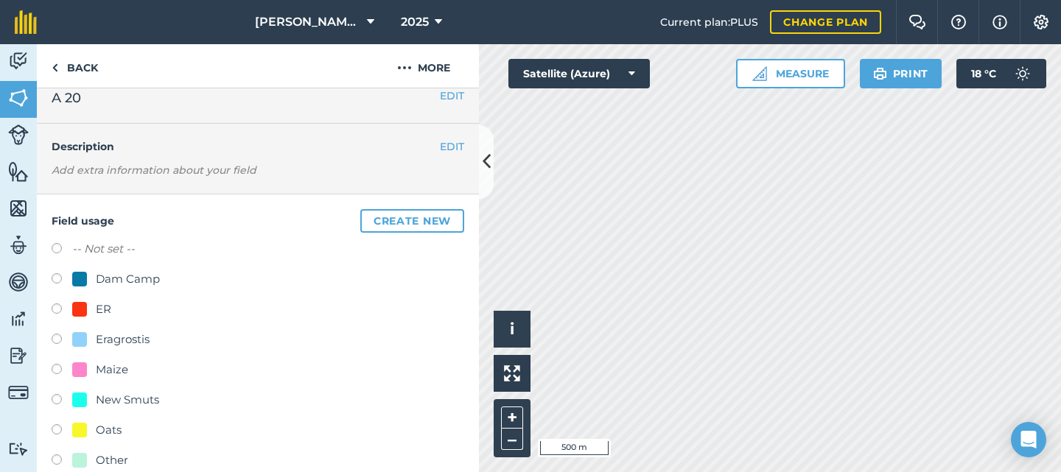
scroll to position [163, 0]
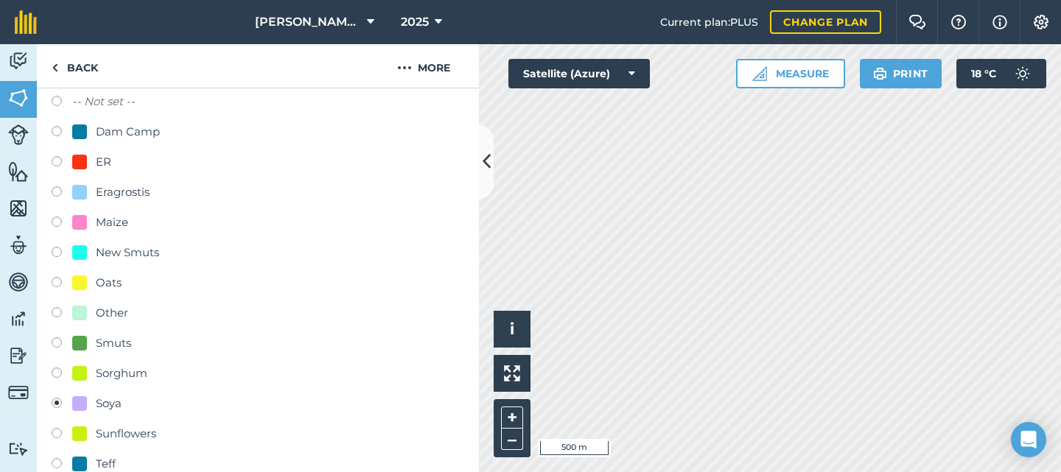
click at [61, 220] on label at bounding box center [62, 224] width 21 height 15
radio input "true"
radio input "false"
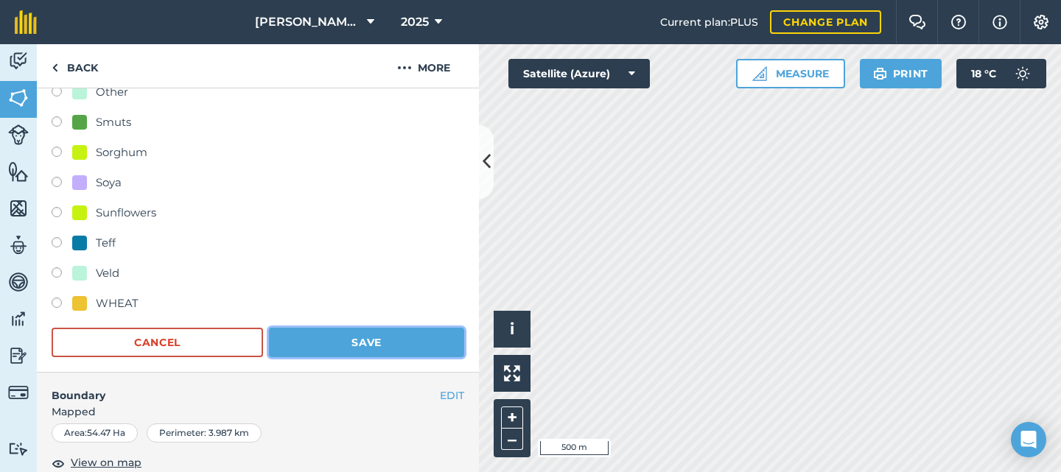
click at [330, 339] on button "Save" at bounding box center [366, 342] width 195 height 29
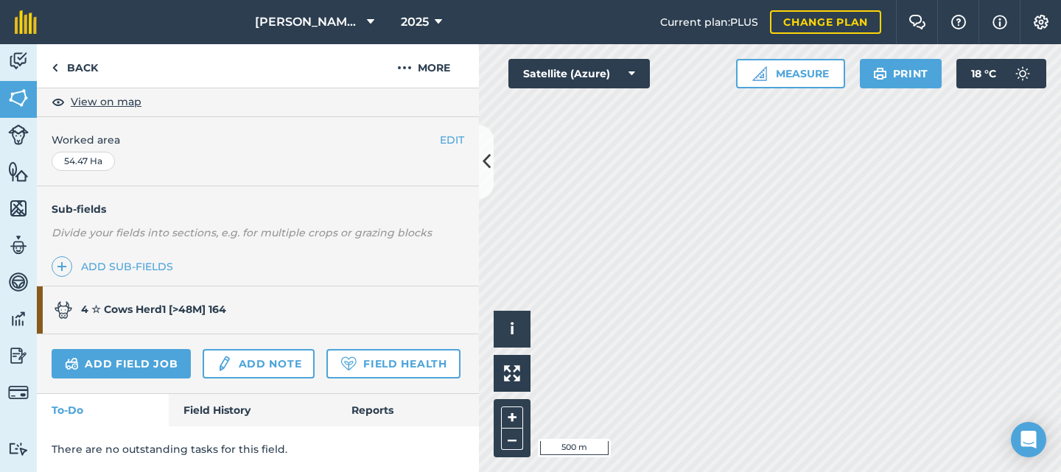
scroll to position [310, 0]
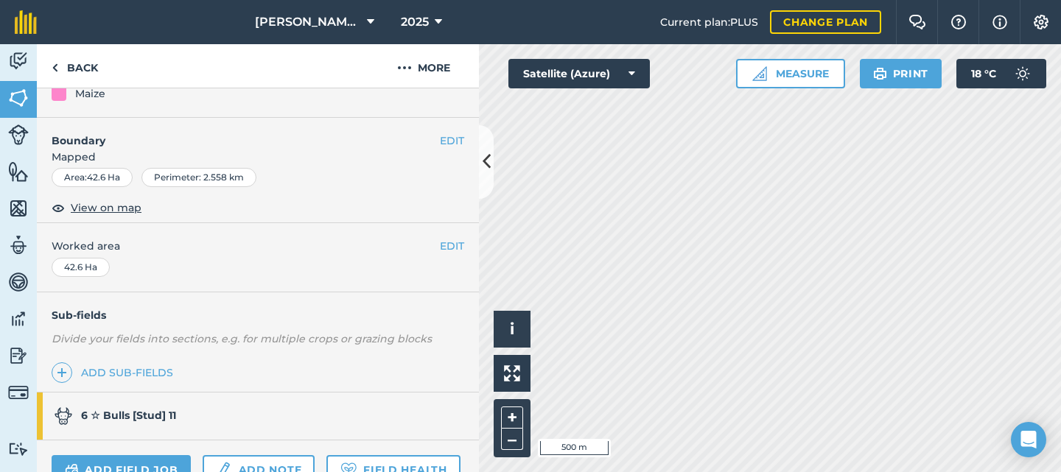
scroll to position [89, 0]
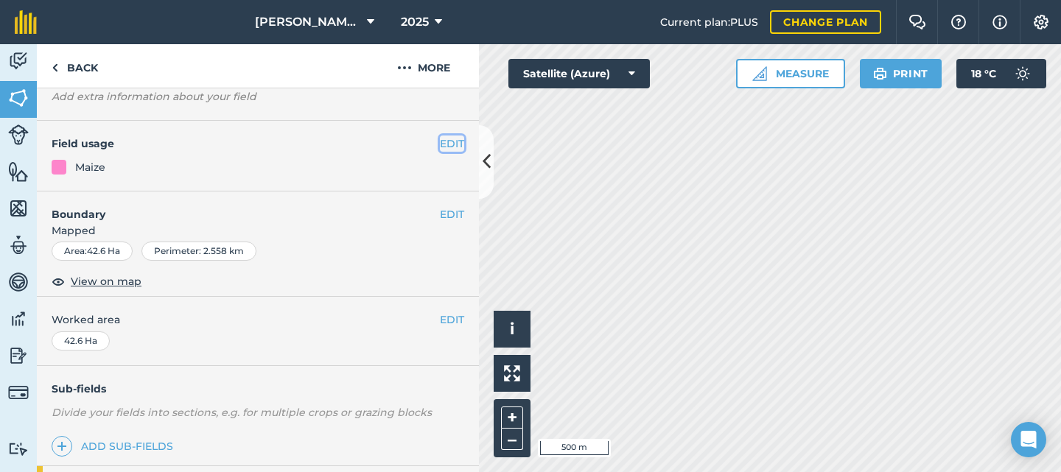
click at [440, 143] on button "EDIT" at bounding box center [452, 144] width 24 height 16
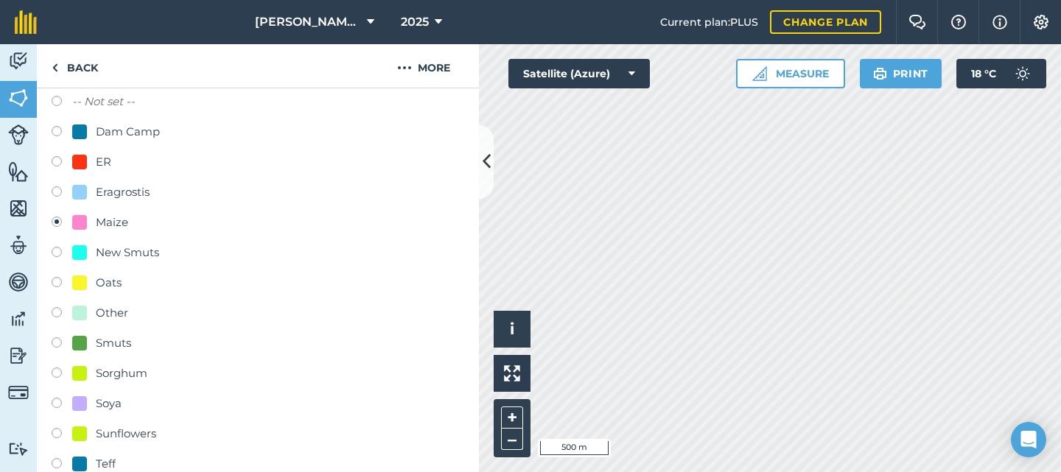
scroll to position [310, 0]
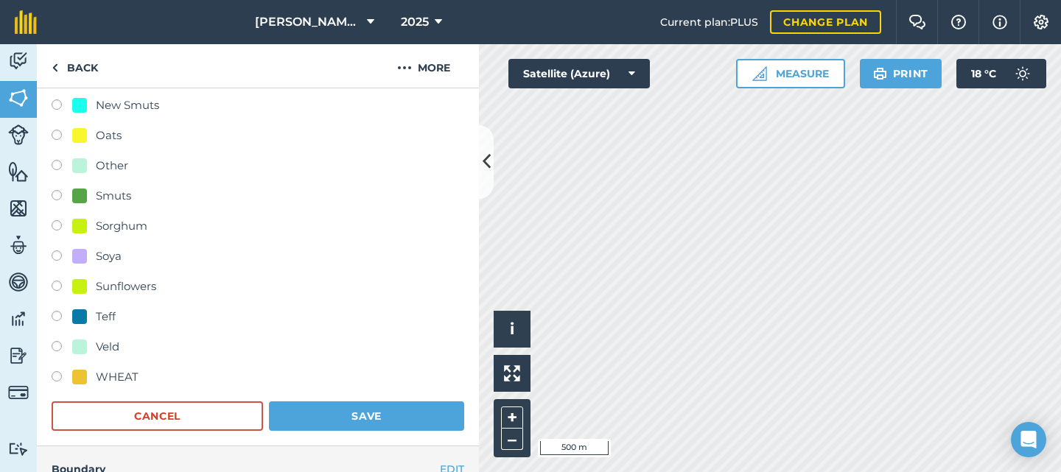
click at [58, 256] on label at bounding box center [62, 258] width 21 height 15
radio input "true"
radio input "false"
click at [342, 402] on button "Save" at bounding box center [366, 416] width 195 height 29
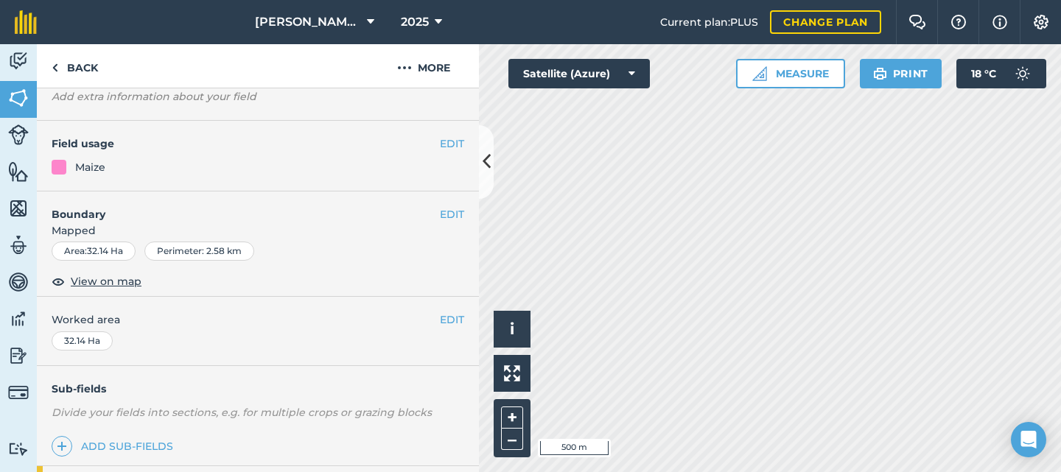
scroll to position [15, 0]
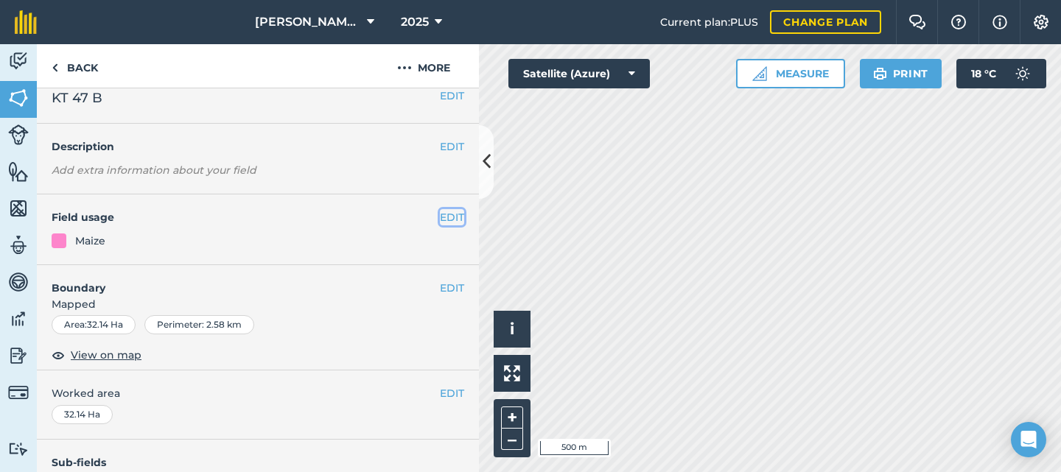
click at [445, 212] on button "EDIT" at bounding box center [452, 217] width 24 height 16
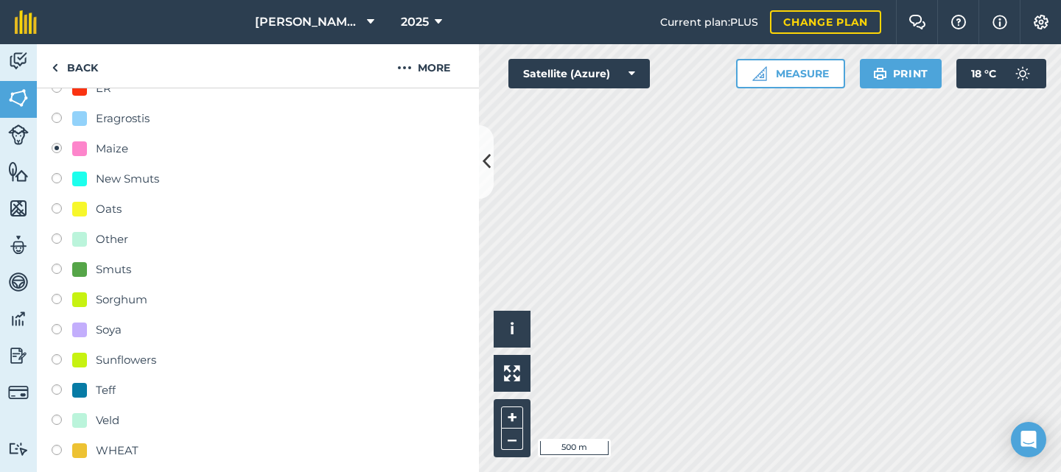
scroll to position [384, 0]
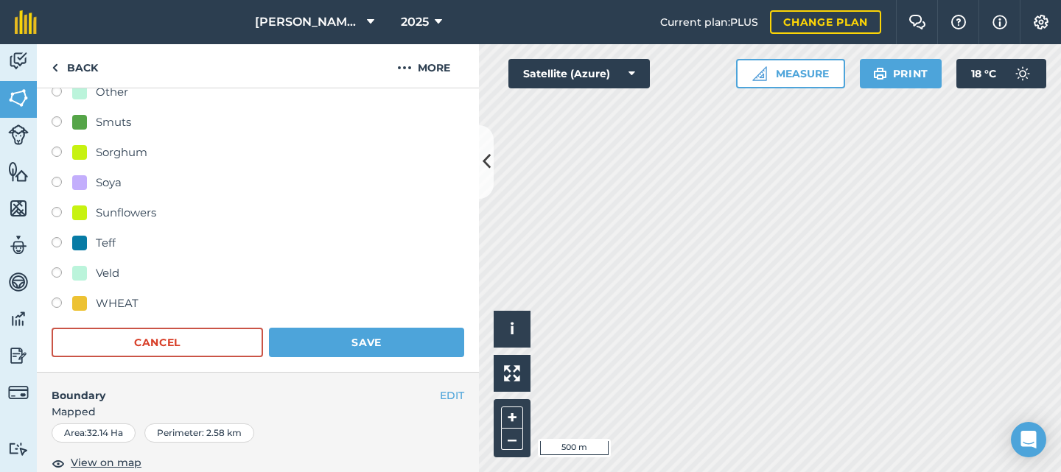
click at [61, 242] on label at bounding box center [62, 244] width 21 height 15
radio input "true"
radio input "false"
click at [355, 333] on button "Save" at bounding box center [366, 342] width 195 height 29
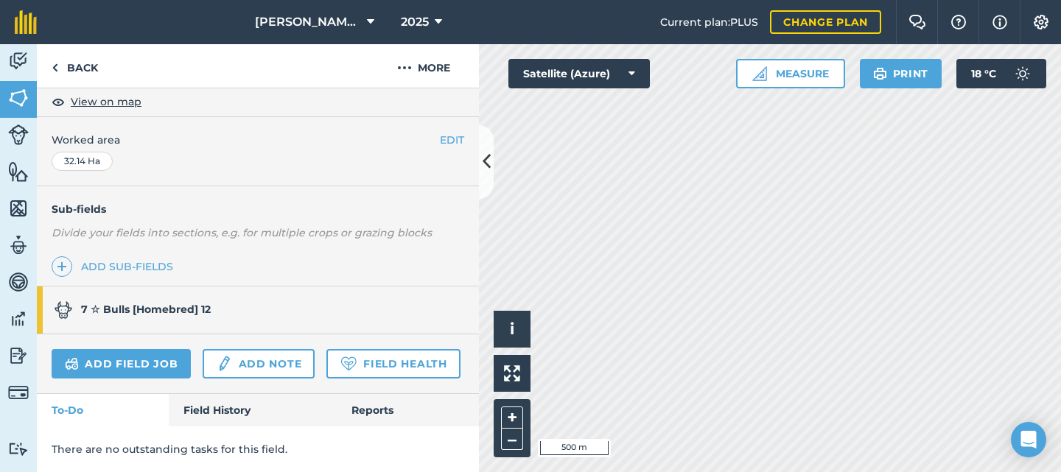
scroll to position [310, 0]
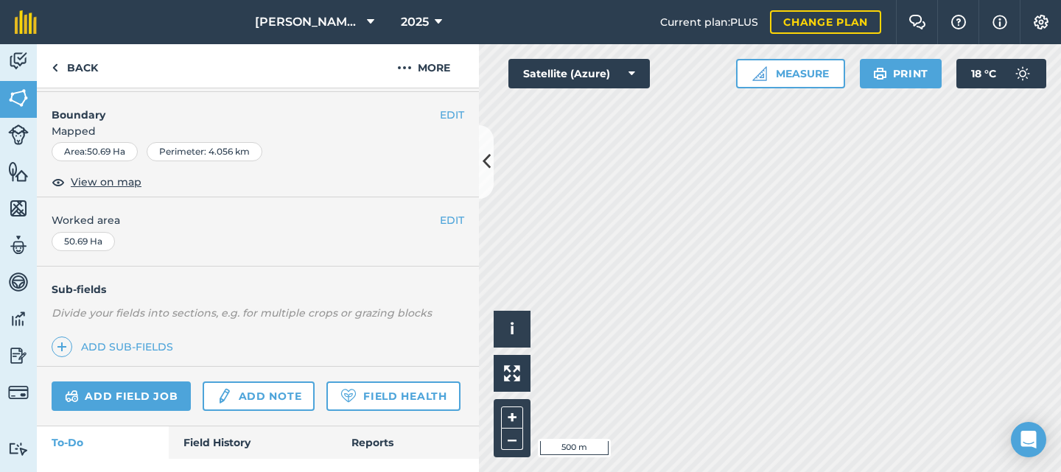
scroll to position [115, 0]
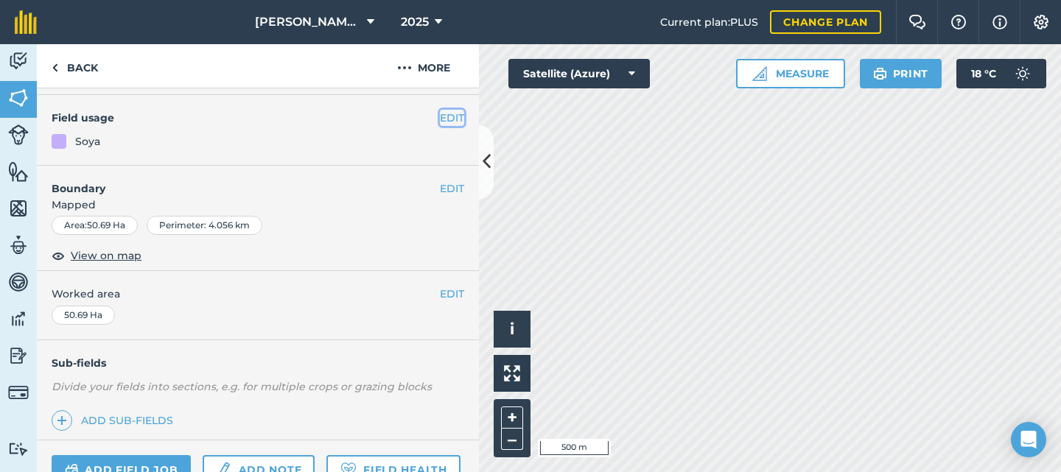
click at [440, 125] on button "EDIT" at bounding box center [452, 118] width 24 height 16
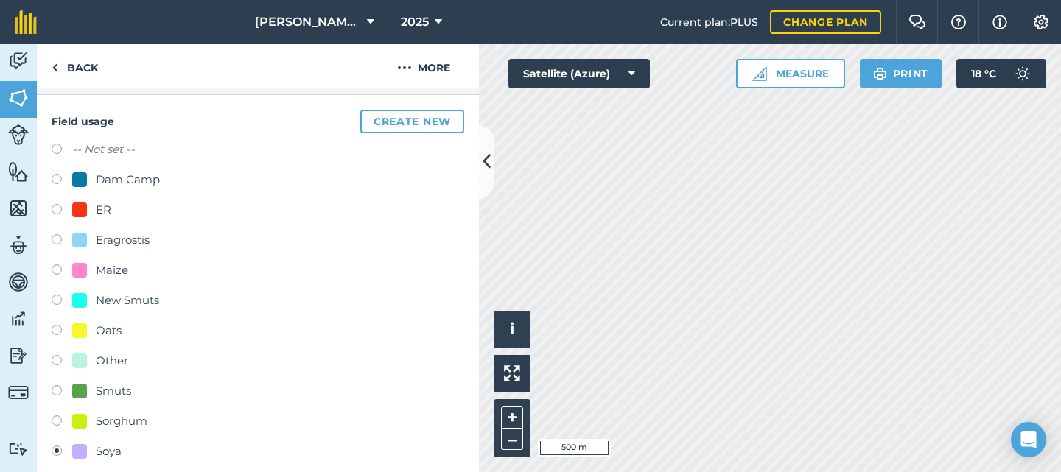
click at [64, 330] on label at bounding box center [62, 332] width 21 height 15
radio input "true"
radio input "false"
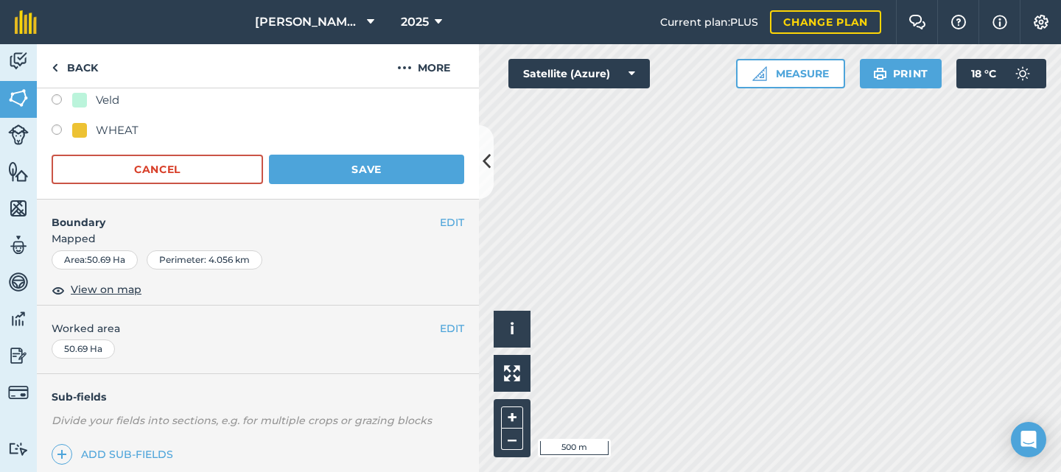
scroll to position [483, 0]
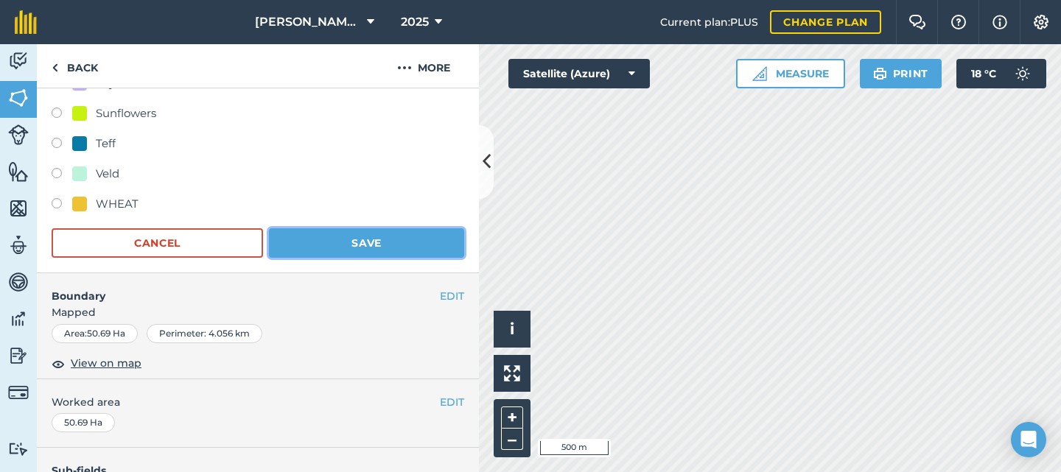
click at [355, 238] on button "Save" at bounding box center [366, 242] width 195 height 29
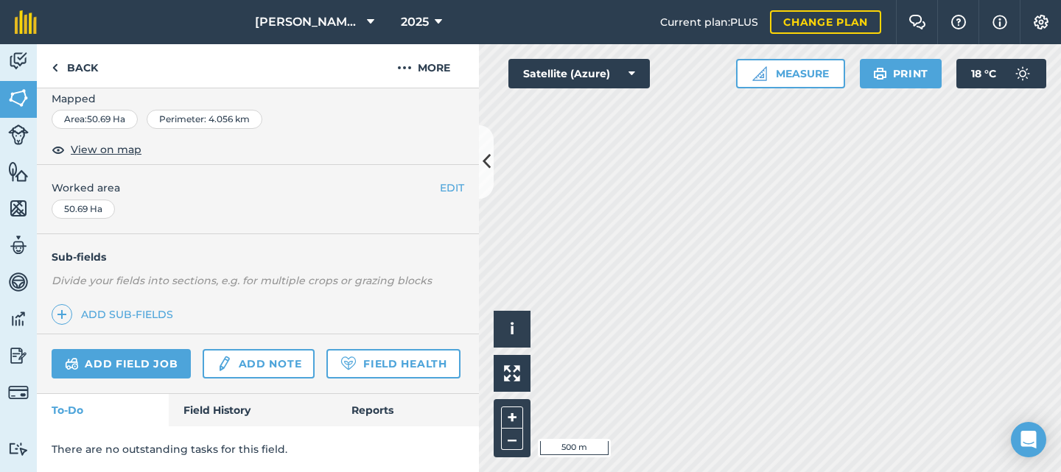
scroll to position [262, 0]
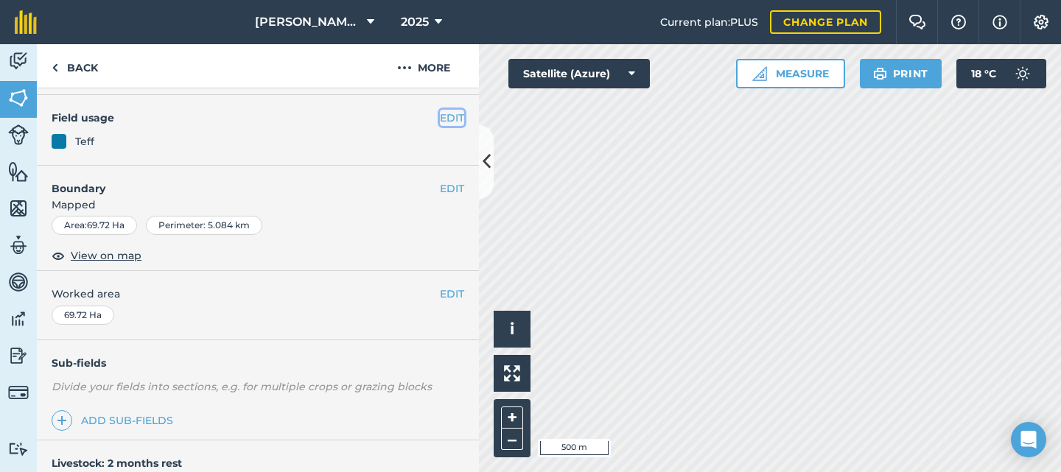
click at [440, 122] on button "EDIT" at bounding box center [452, 118] width 24 height 16
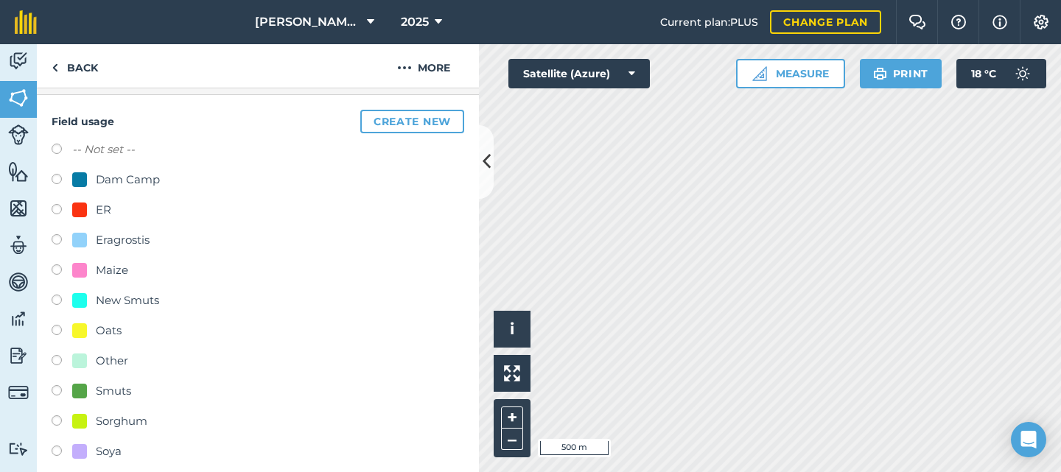
click at [63, 450] on label at bounding box center [62, 453] width 21 height 15
radio input "true"
radio input "false"
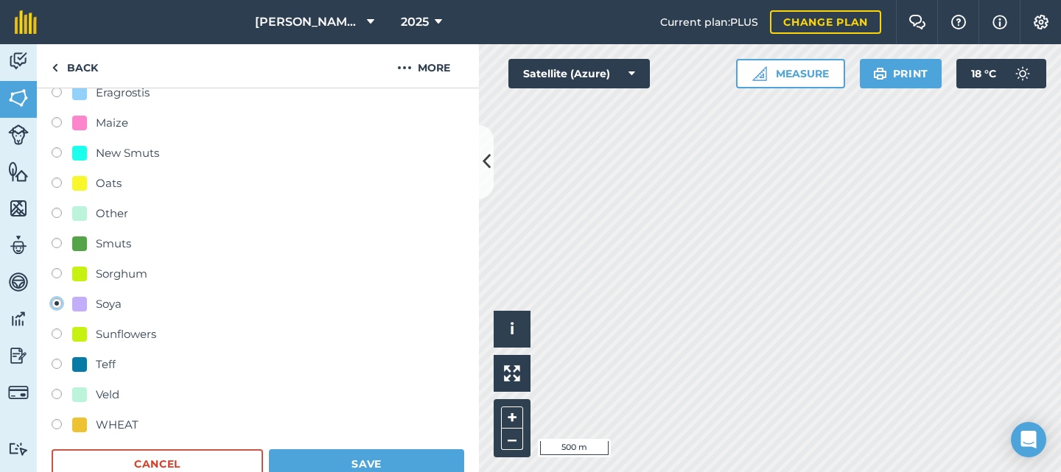
scroll to position [336, 0]
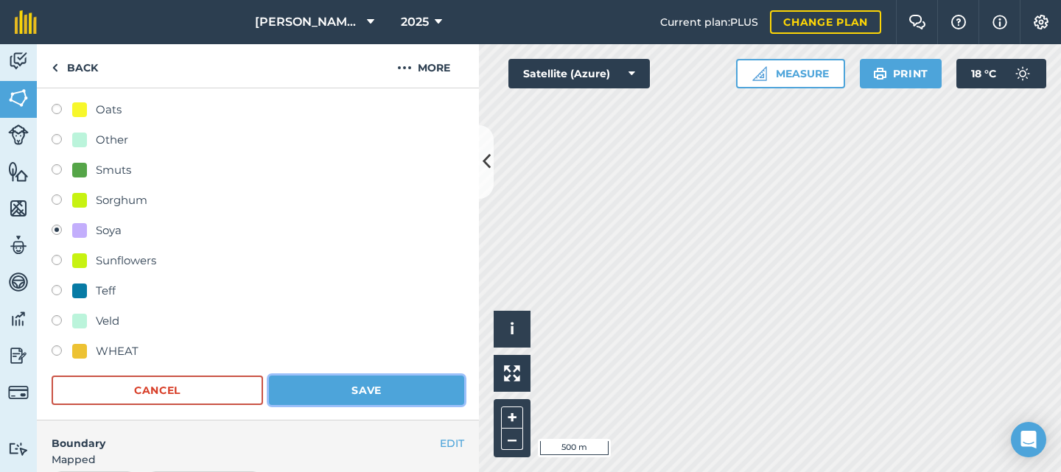
click at [340, 388] on button "Save" at bounding box center [366, 390] width 195 height 29
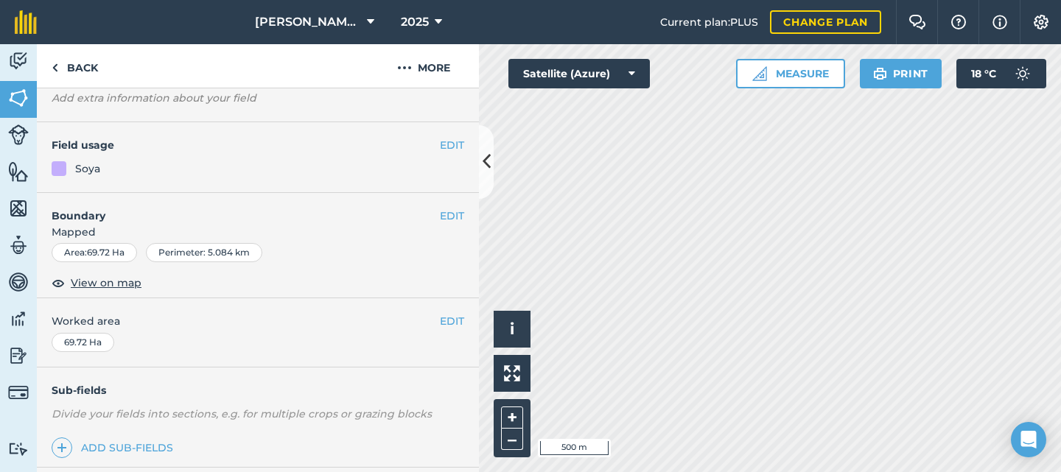
scroll to position [14, 0]
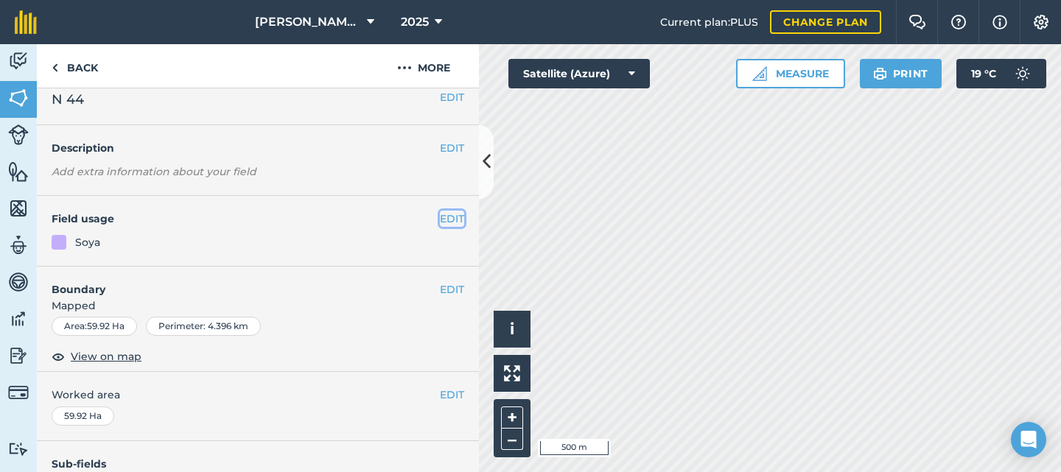
click at [440, 219] on button "EDIT" at bounding box center [452, 219] width 24 height 16
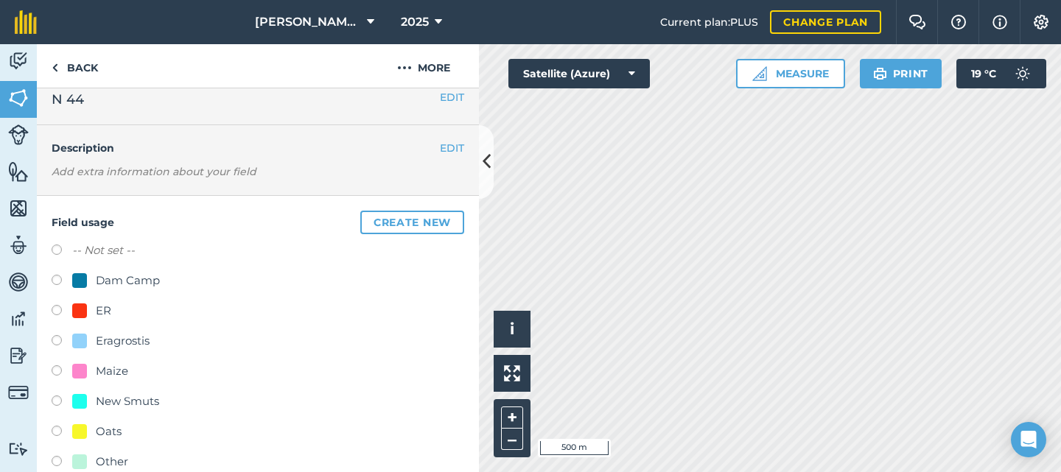
scroll to position [88, 0]
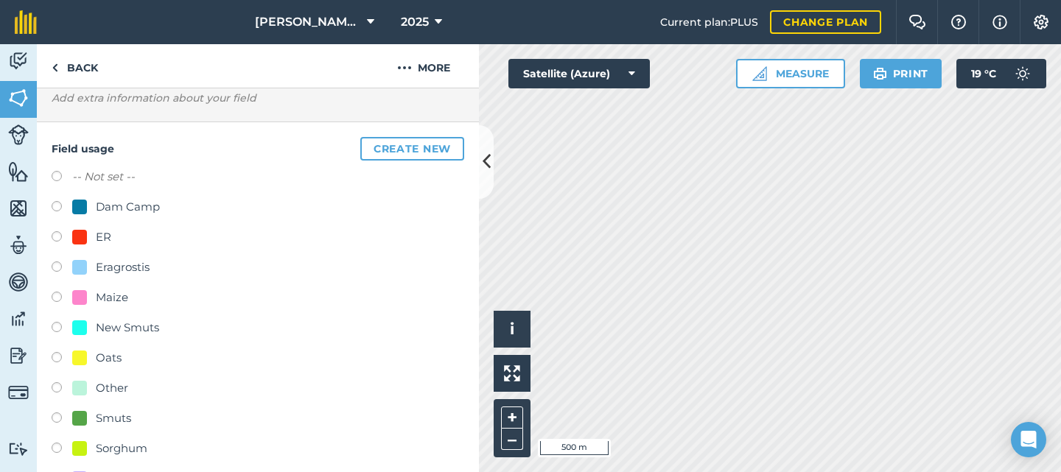
click at [56, 296] on label at bounding box center [62, 299] width 21 height 15
radio input "true"
radio input "false"
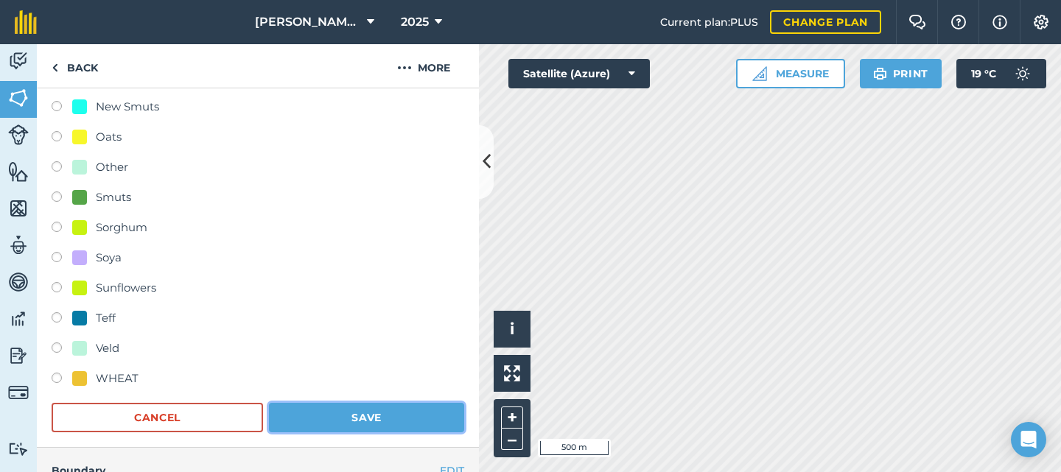
click at [335, 423] on button "Save" at bounding box center [366, 417] width 195 height 29
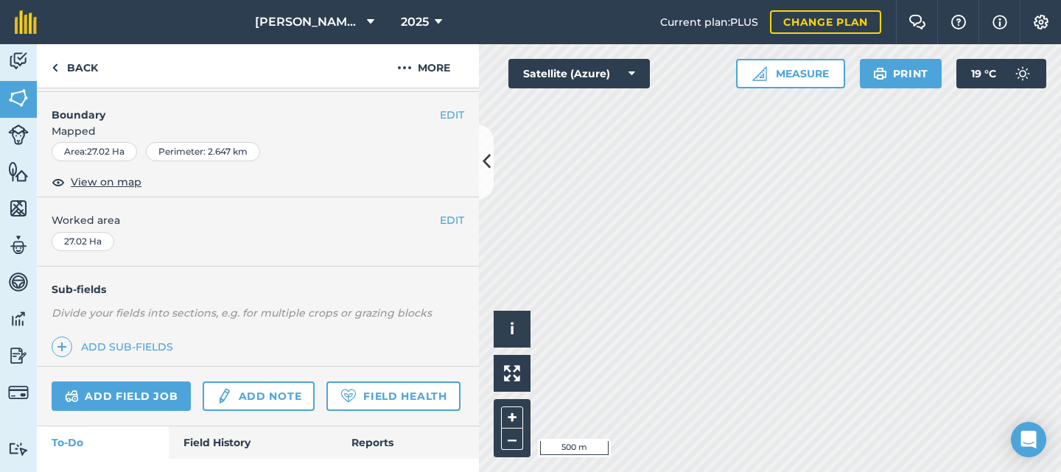
scroll to position [115, 0]
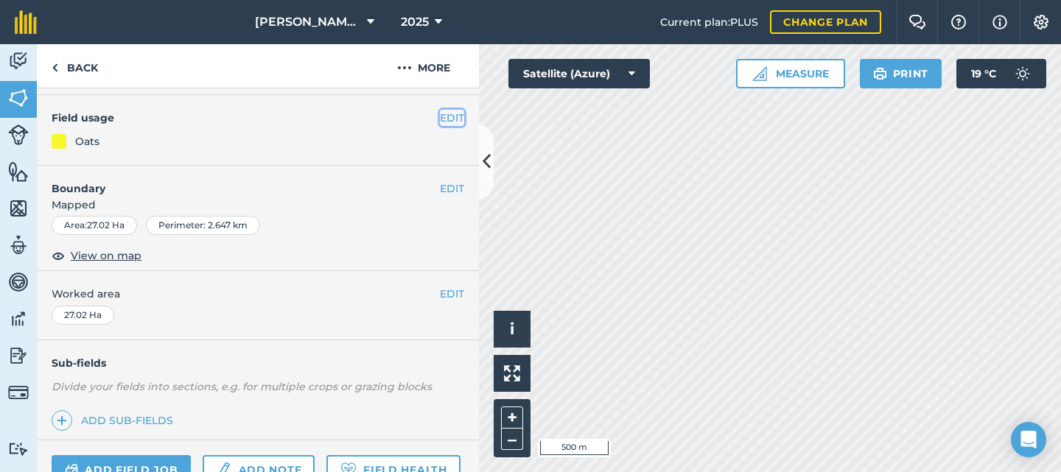
click at [444, 123] on button "EDIT" at bounding box center [452, 118] width 24 height 16
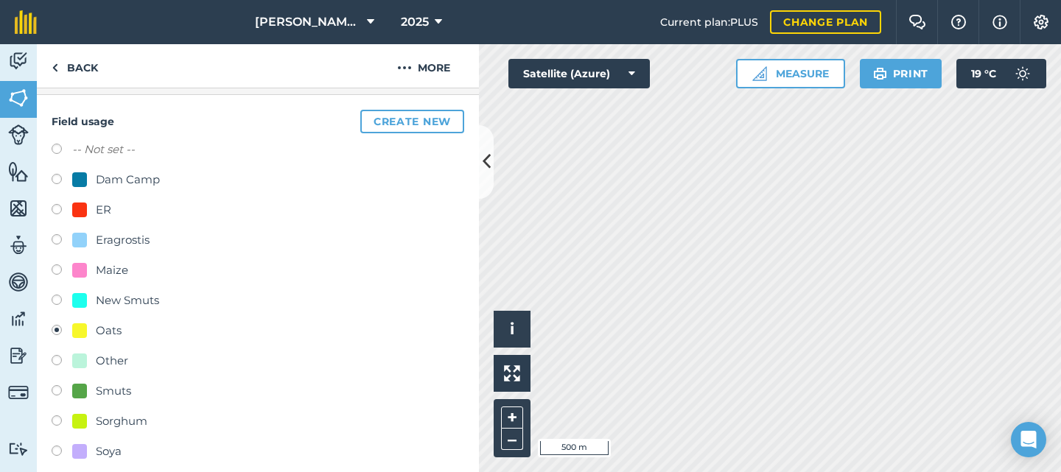
scroll to position [262, 0]
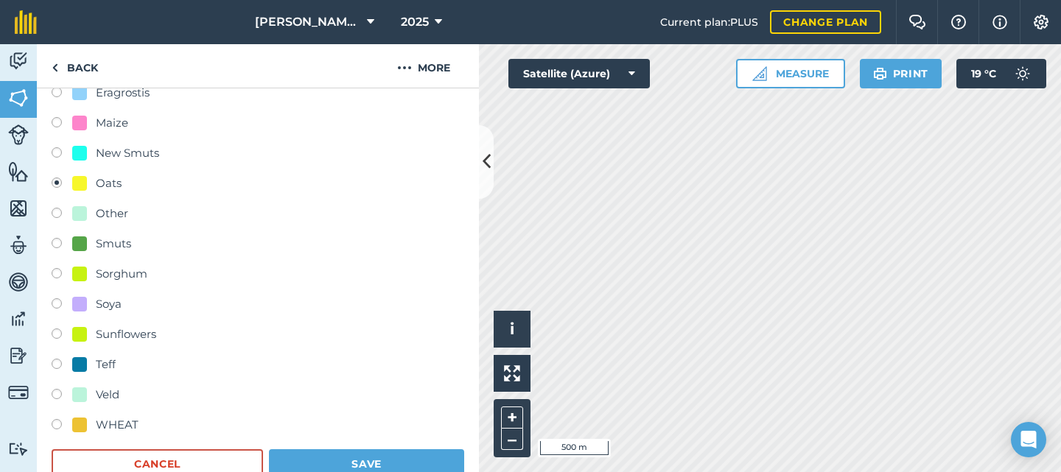
click at [51, 366] on div "Field usage Create new -- Not set -- Dam Camp ER Eragrostis Maize New Smuts Oat…" at bounding box center [258, 221] width 442 height 547
click at [59, 360] on label at bounding box center [62, 366] width 21 height 15
radio input "true"
radio input "false"
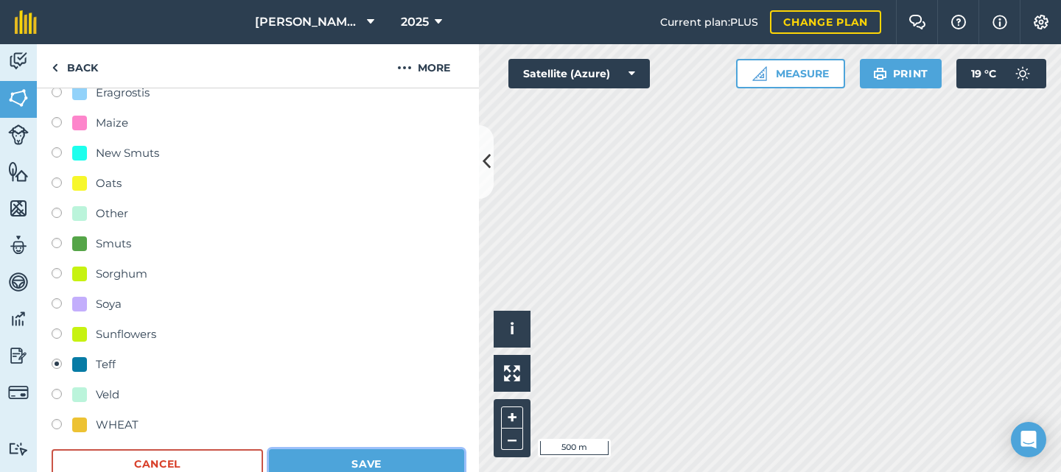
click at [342, 458] on button "Save" at bounding box center [366, 464] width 195 height 29
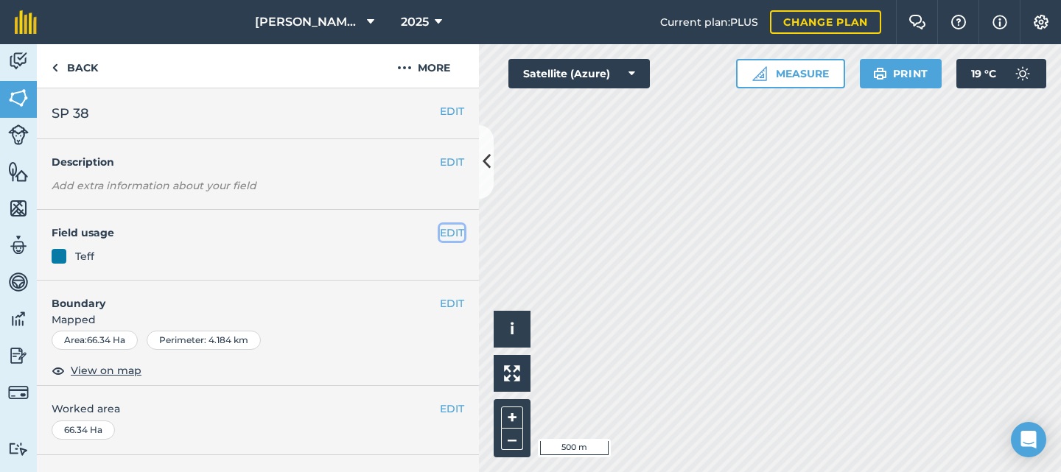
click at [448, 234] on button "EDIT" at bounding box center [452, 233] width 24 height 16
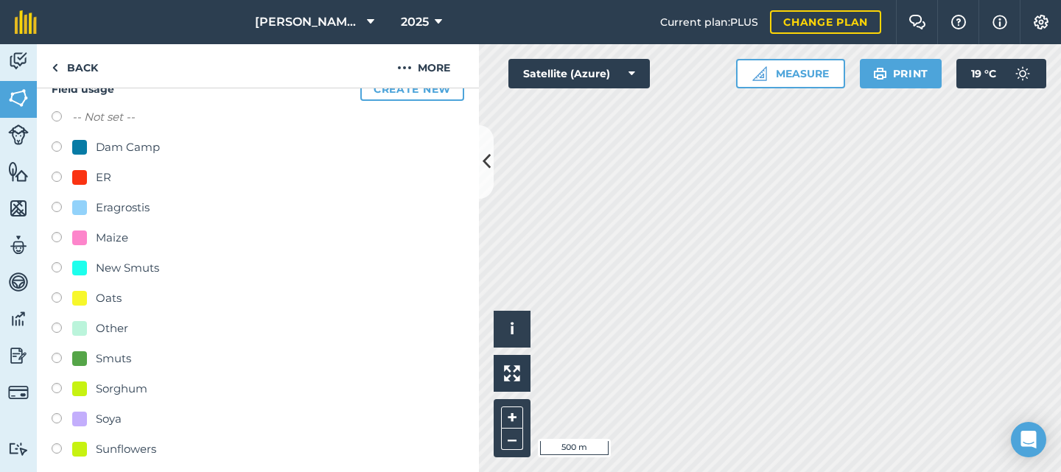
scroll to position [221, 0]
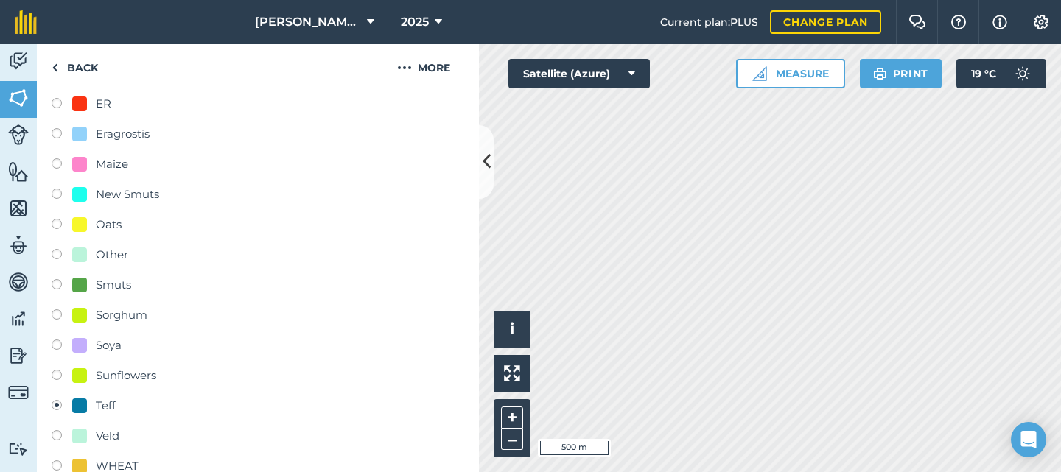
click at [54, 379] on label at bounding box center [62, 377] width 21 height 15
radio input "true"
radio input "false"
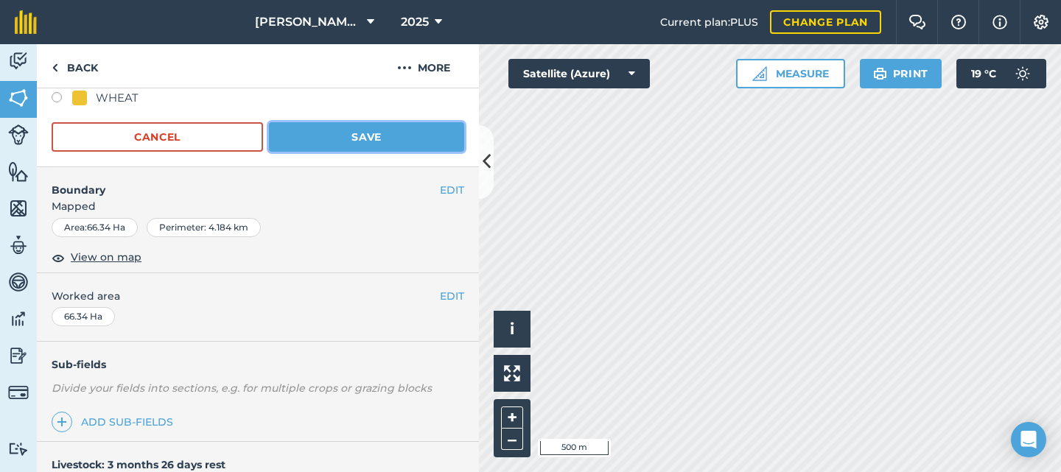
click at [349, 147] on button "Save" at bounding box center [366, 136] width 195 height 29
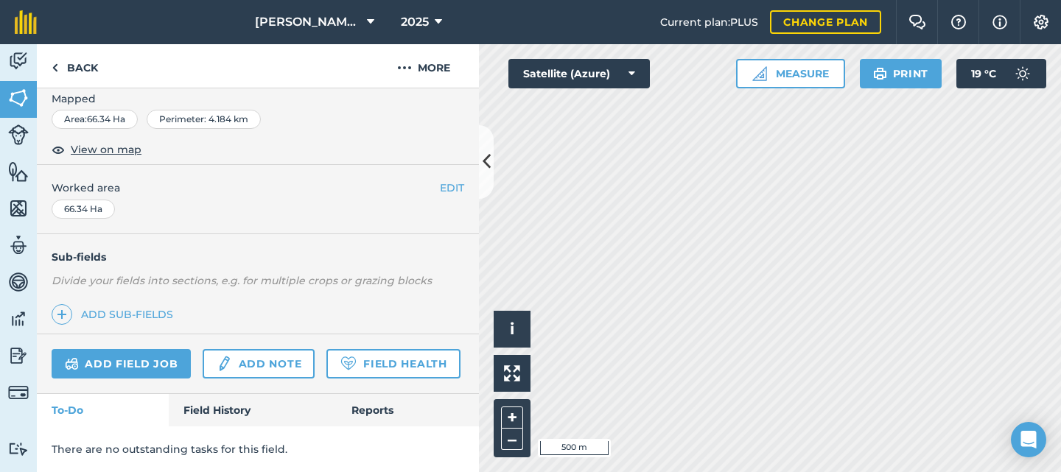
scroll to position [309, 0]
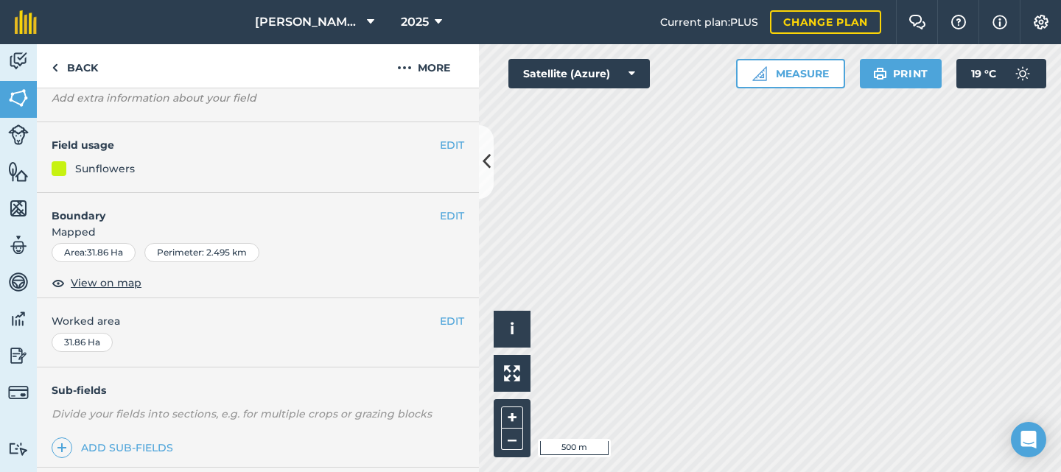
scroll to position [14, 0]
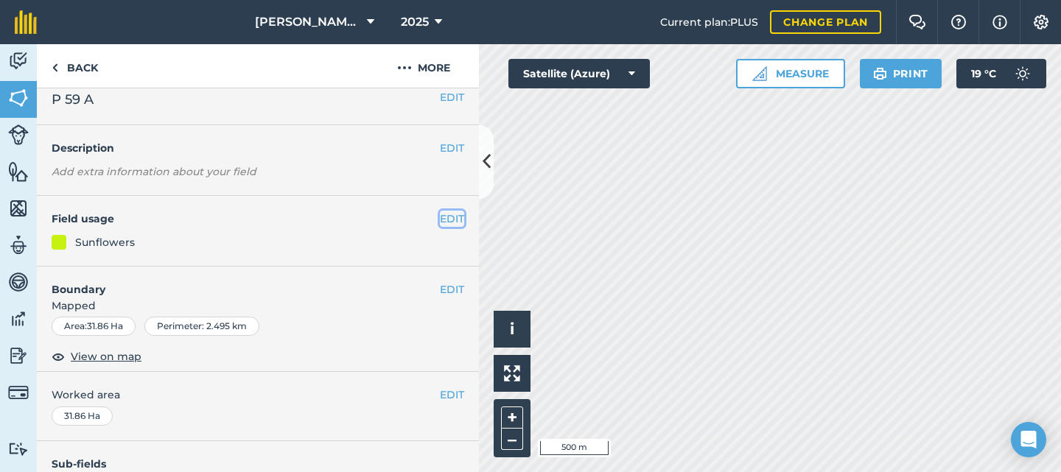
click at [441, 222] on button "EDIT" at bounding box center [452, 219] width 24 height 16
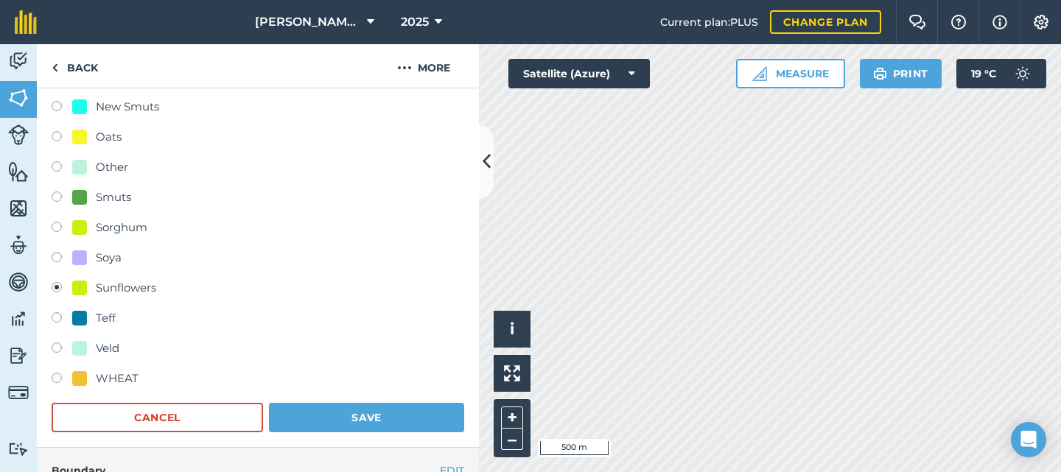
scroll to position [382, 0]
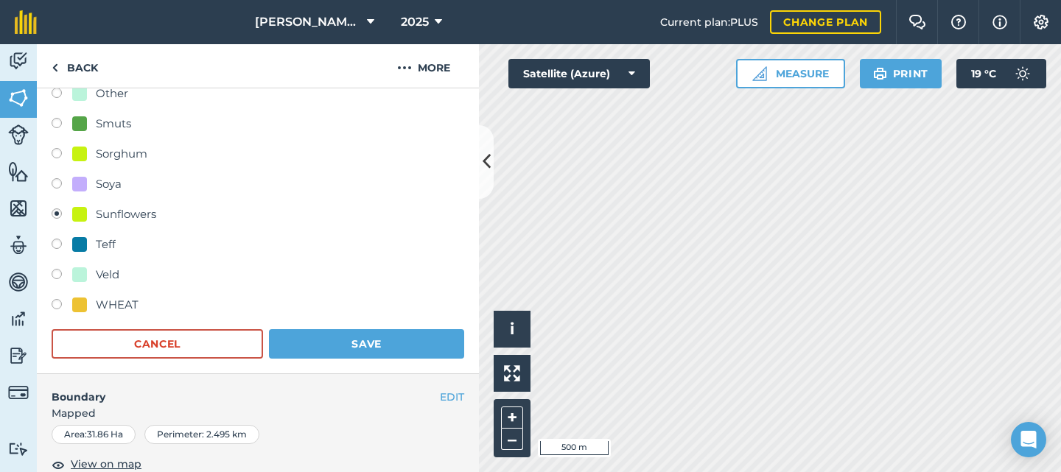
click at [57, 240] on label at bounding box center [62, 246] width 21 height 15
radio input "true"
radio input "false"
click at [320, 342] on button "Save" at bounding box center [366, 343] width 195 height 29
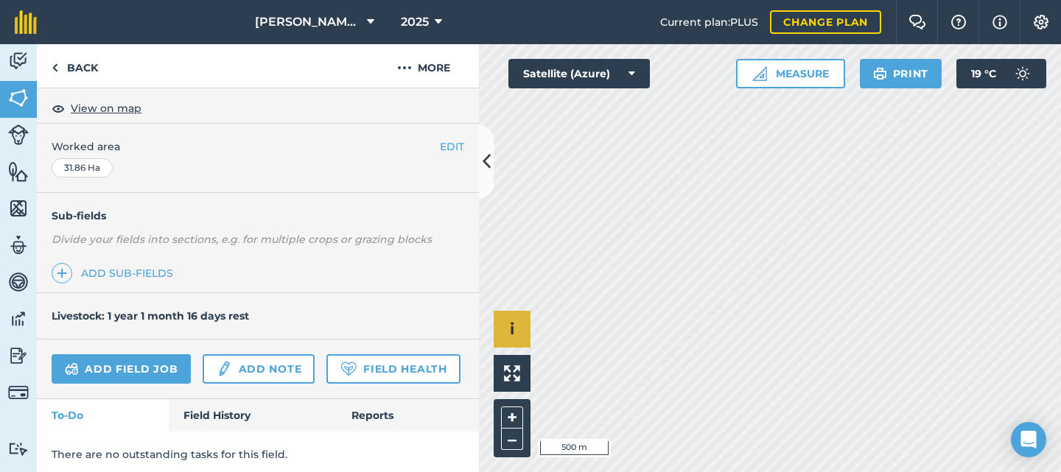
scroll to position [309, 0]
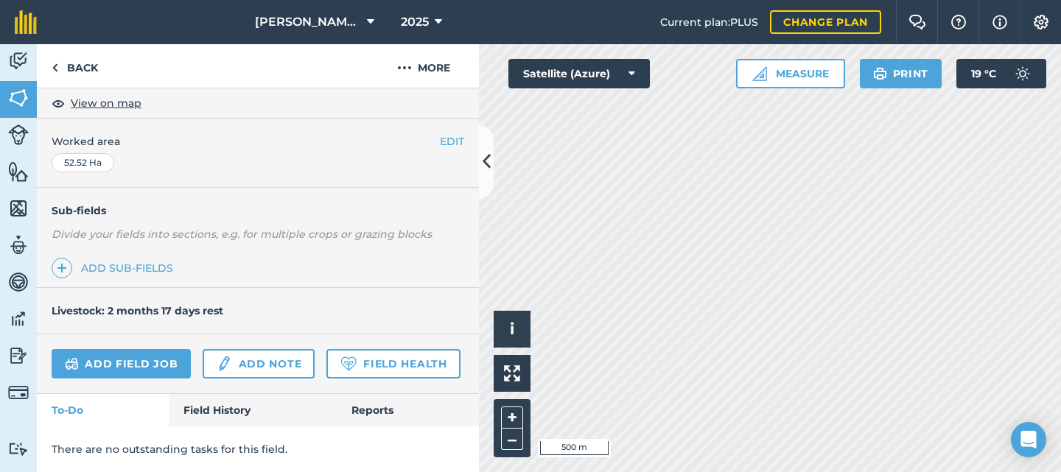
scroll to position [14, 0]
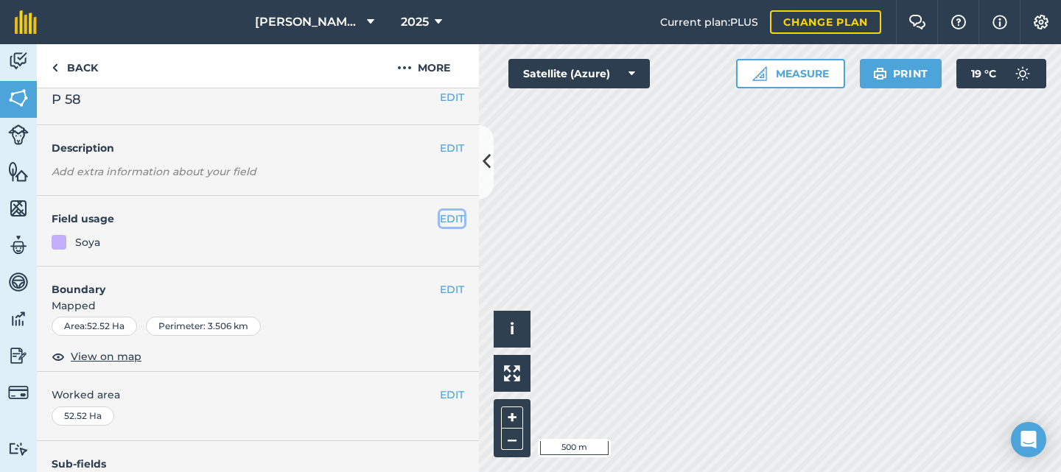
click at [440, 217] on button "EDIT" at bounding box center [452, 219] width 24 height 16
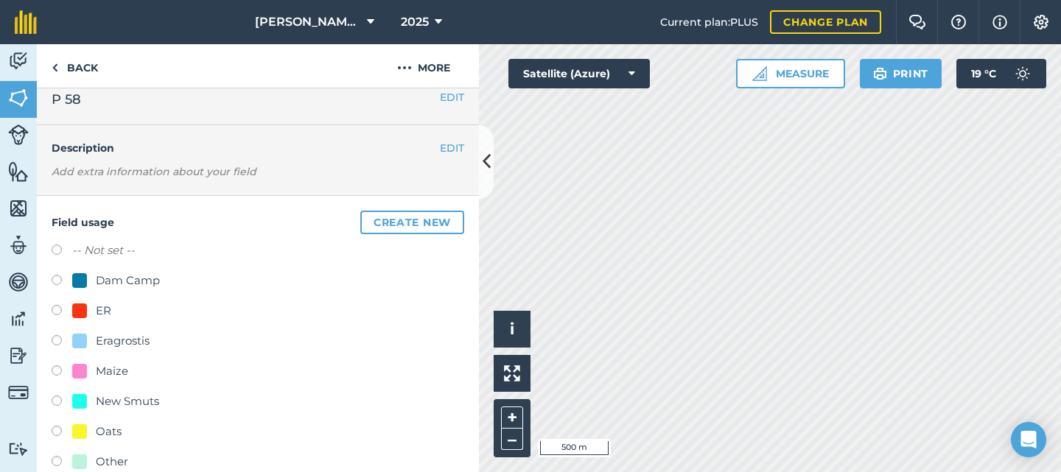
click at [56, 436] on label at bounding box center [62, 433] width 21 height 15
radio input "true"
radio input "false"
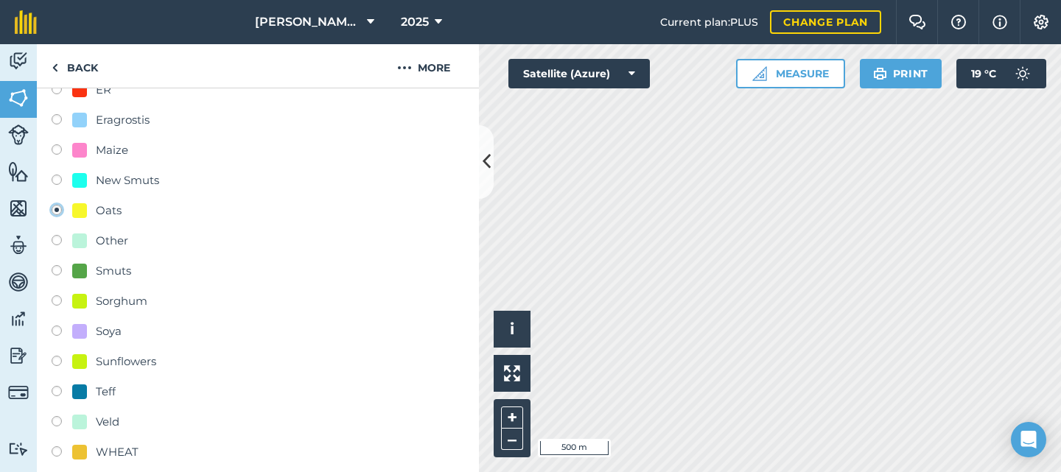
scroll to position [382, 0]
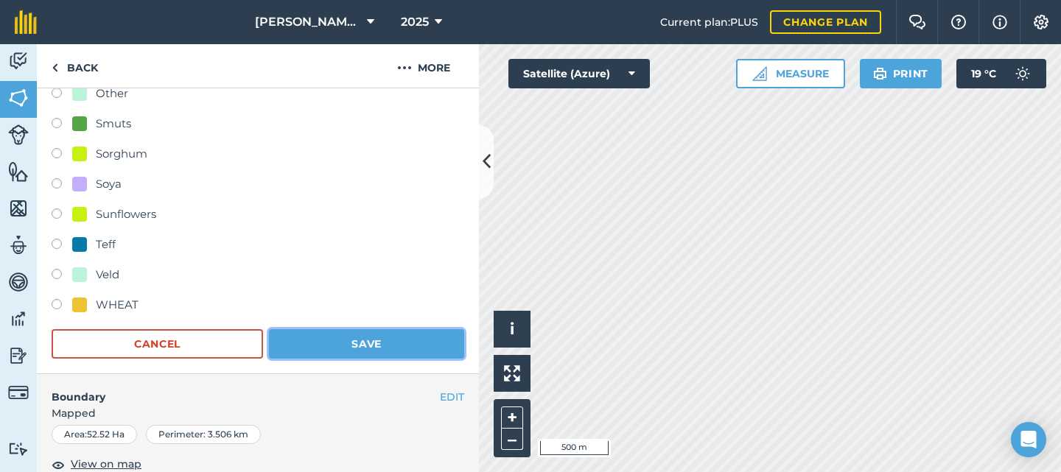
click at [334, 347] on button "Save" at bounding box center [366, 343] width 195 height 29
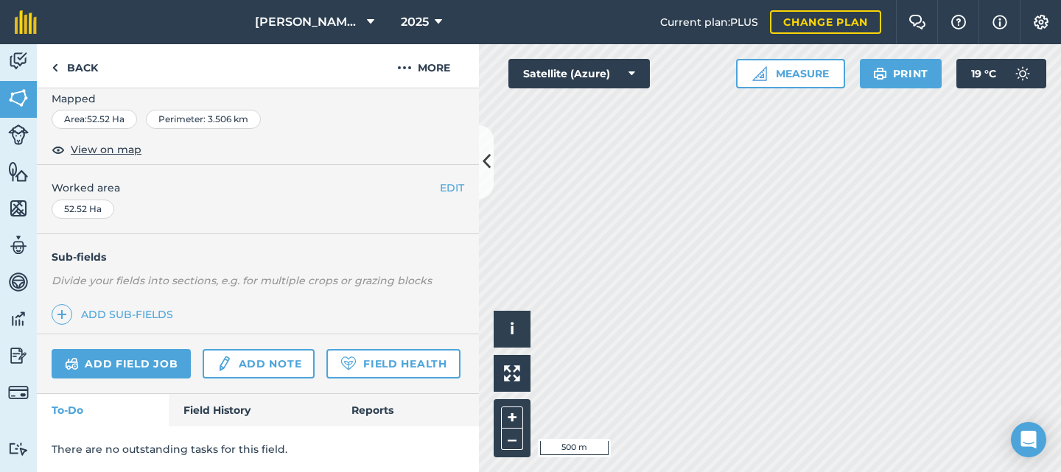
scroll to position [309, 0]
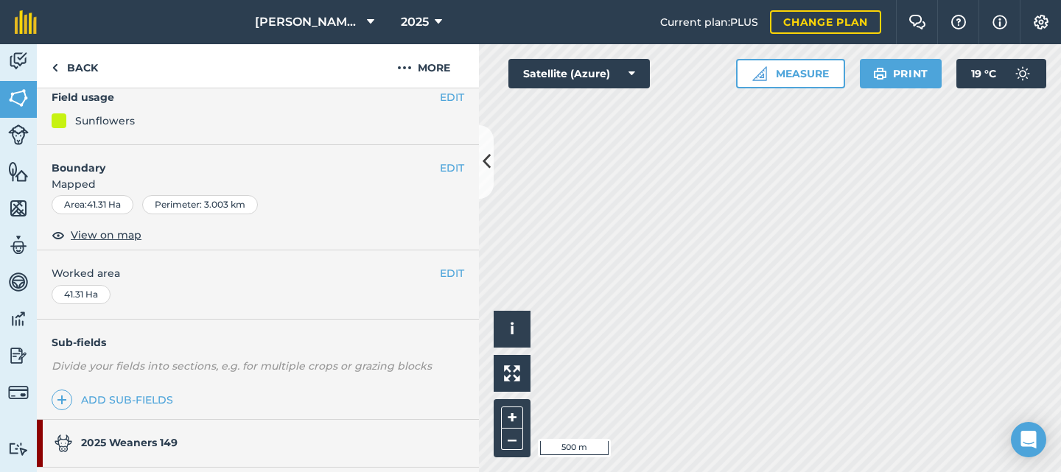
scroll to position [62, 0]
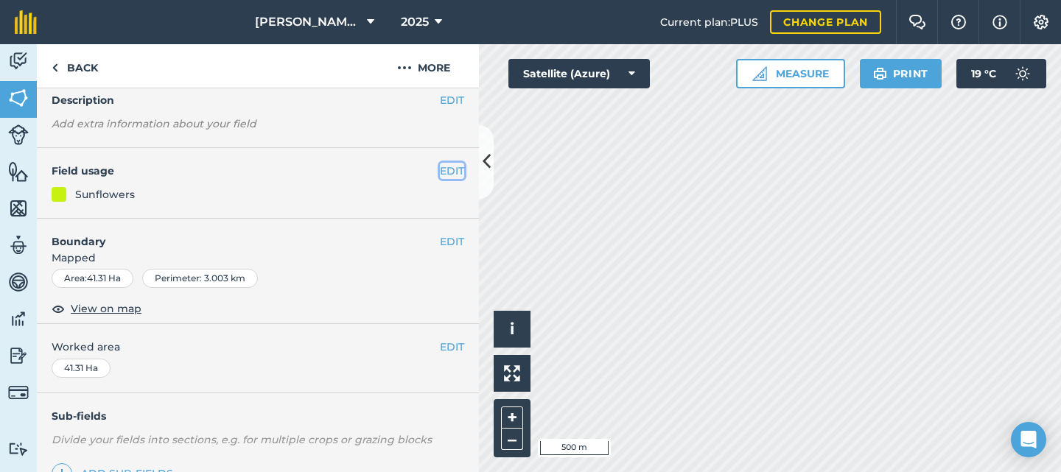
click at [440, 168] on button "EDIT" at bounding box center [452, 171] width 24 height 16
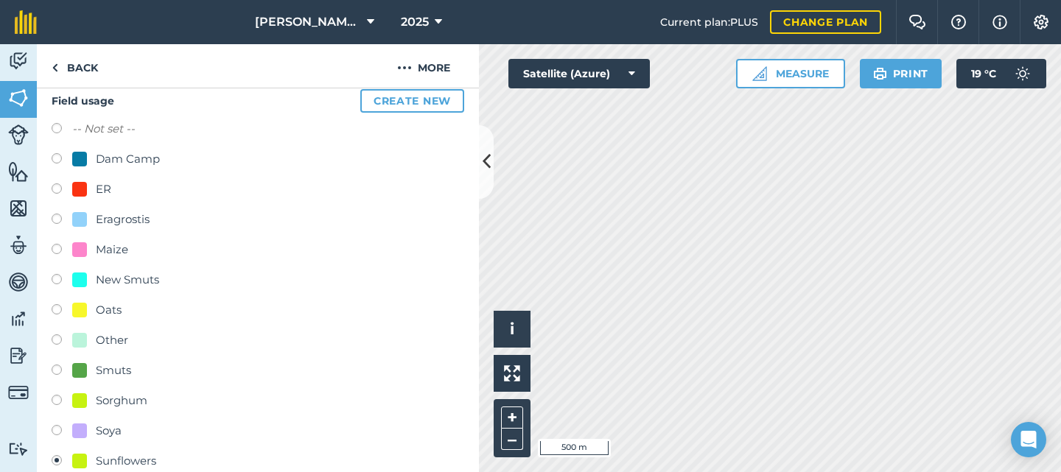
scroll to position [209, 0]
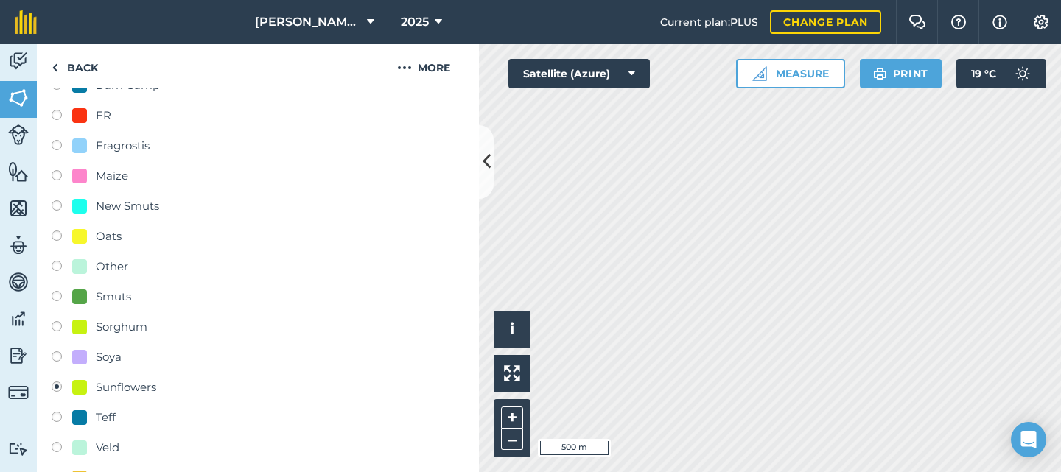
click at [59, 420] on label at bounding box center [62, 419] width 21 height 15
radio input "true"
radio input "false"
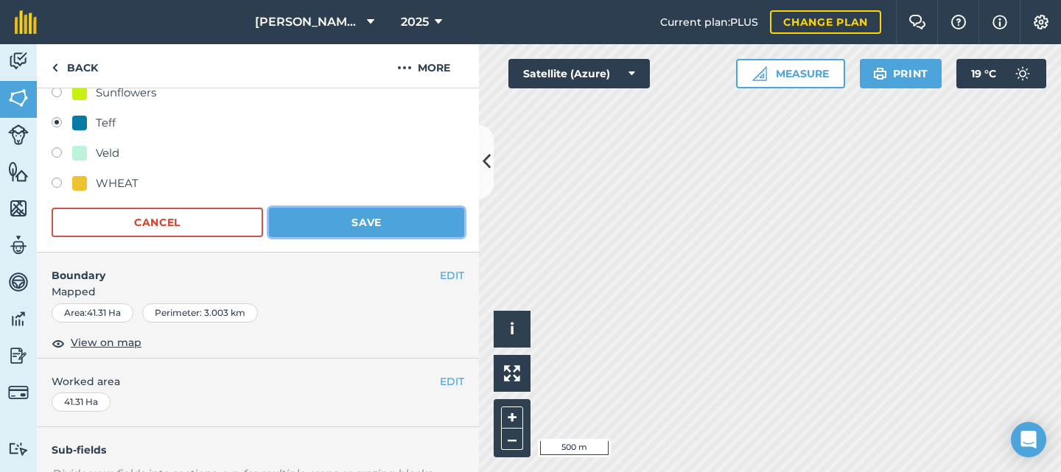
click at [356, 223] on button "Save" at bounding box center [366, 222] width 195 height 29
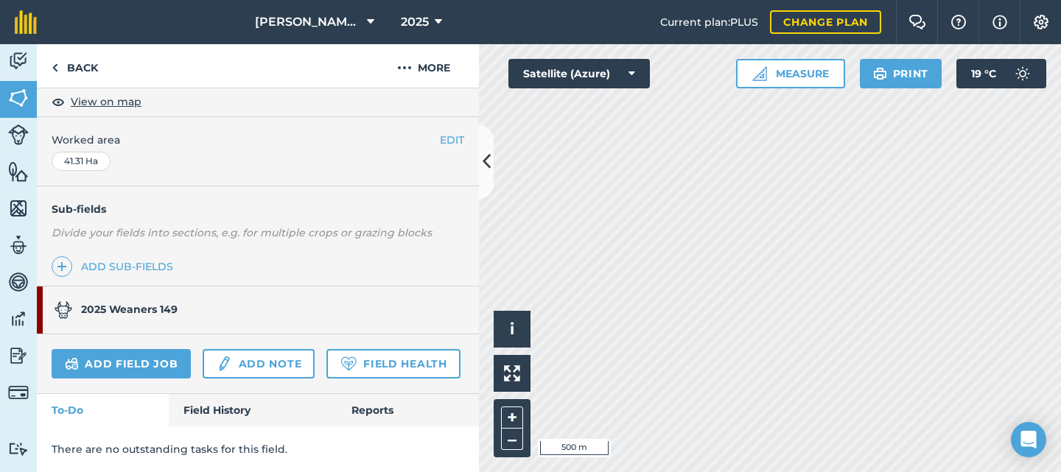
scroll to position [357, 0]
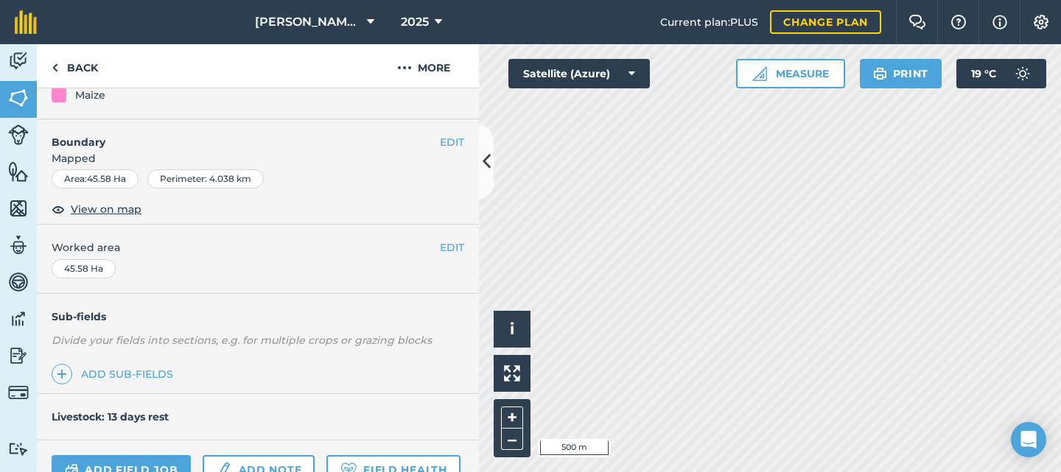
scroll to position [88, 0]
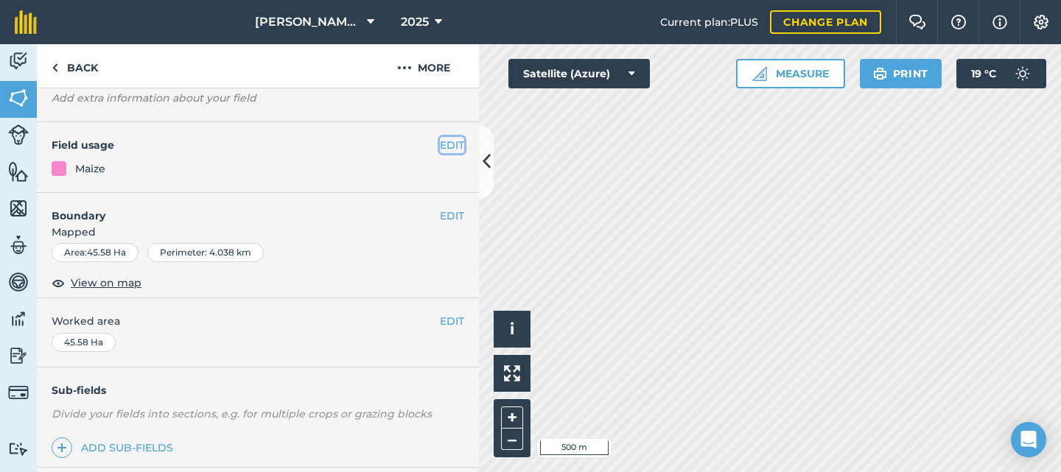
click at [441, 146] on button "EDIT" at bounding box center [452, 145] width 24 height 16
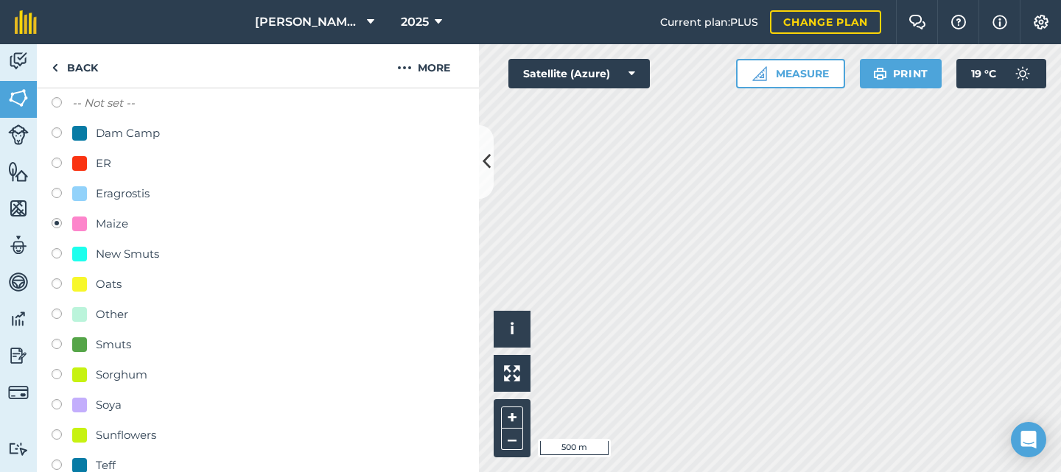
scroll to position [235, 0]
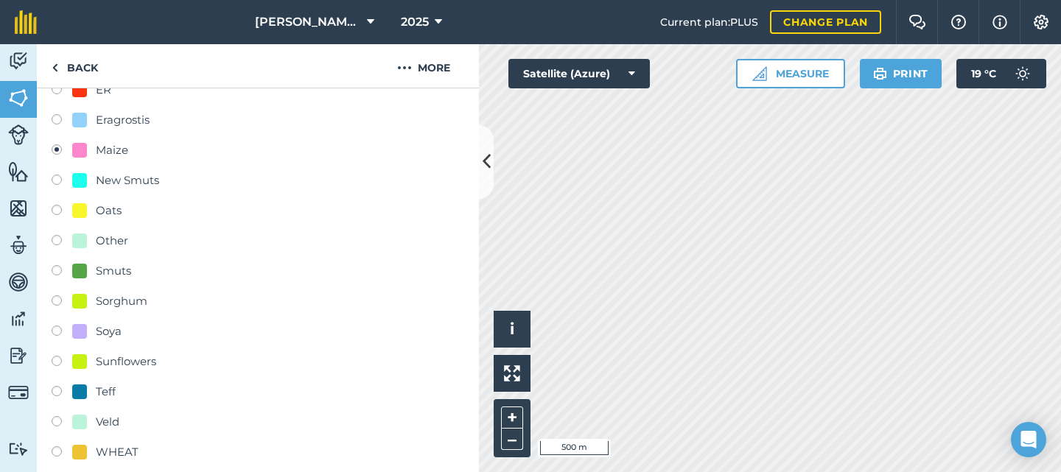
click at [60, 362] on label at bounding box center [62, 363] width 21 height 15
radio input "true"
radio input "false"
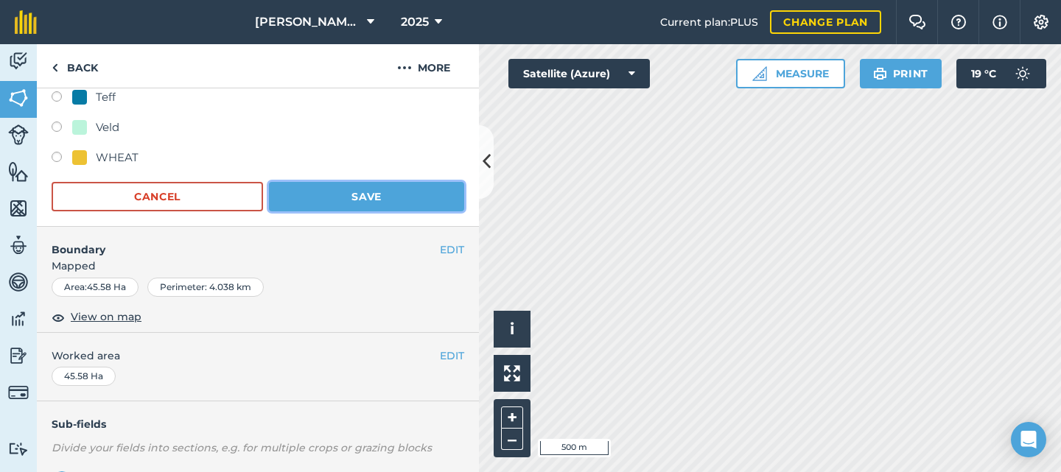
click at [333, 195] on button "Save" at bounding box center [366, 196] width 195 height 29
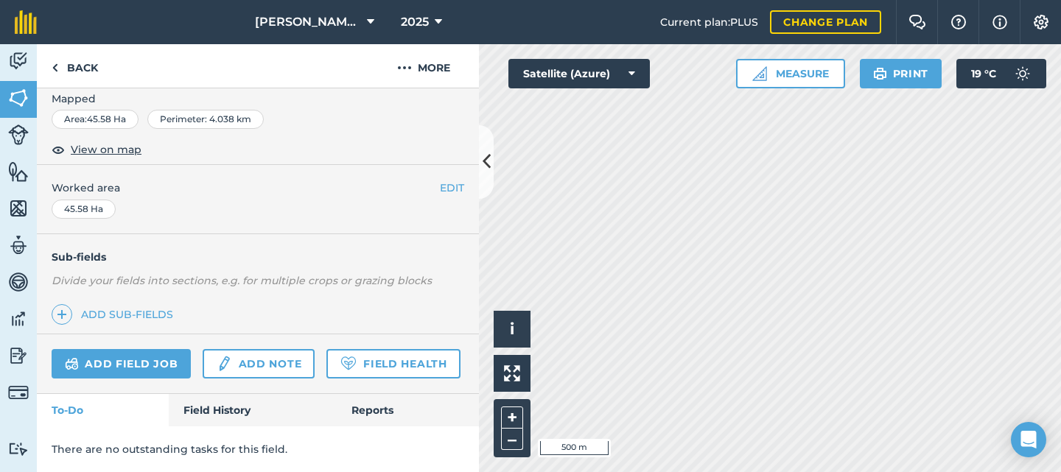
scroll to position [309, 0]
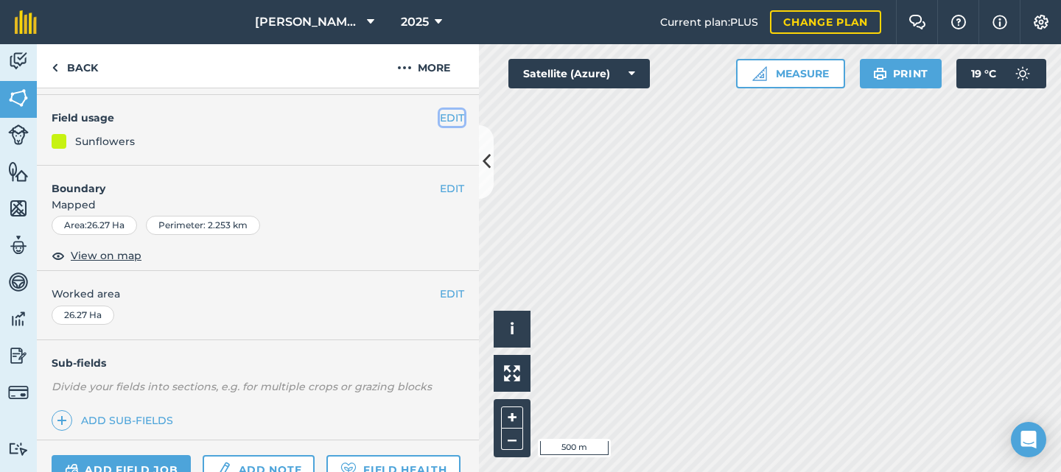
click at [440, 119] on button "EDIT" at bounding box center [452, 118] width 24 height 16
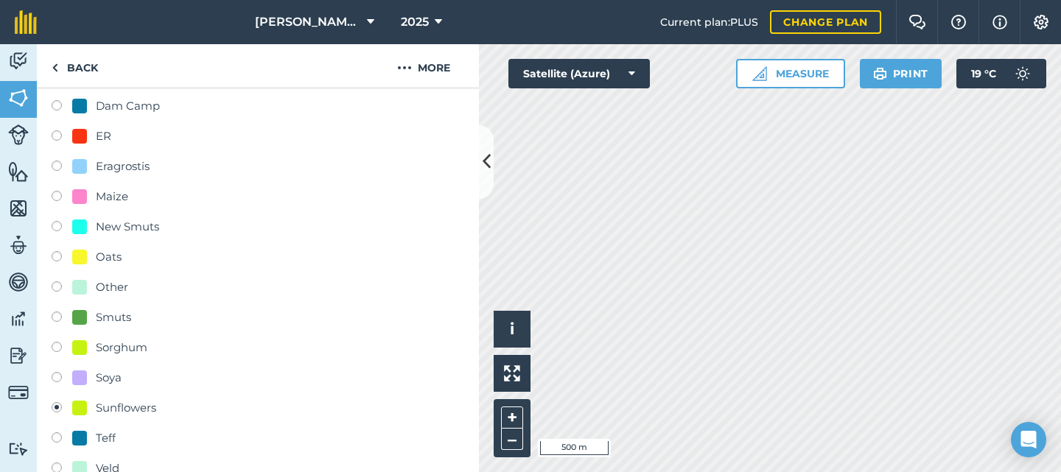
scroll to position [262, 0]
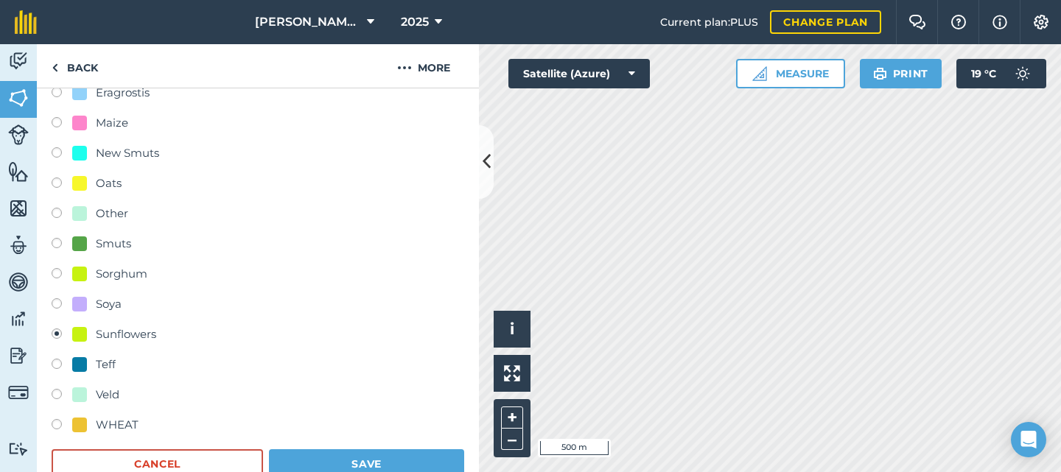
click at [61, 365] on label at bounding box center [62, 366] width 21 height 15
radio input "true"
radio input "false"
click at [292, 452] on button "Save" at bounding box center [366, 464] width 195 height 29
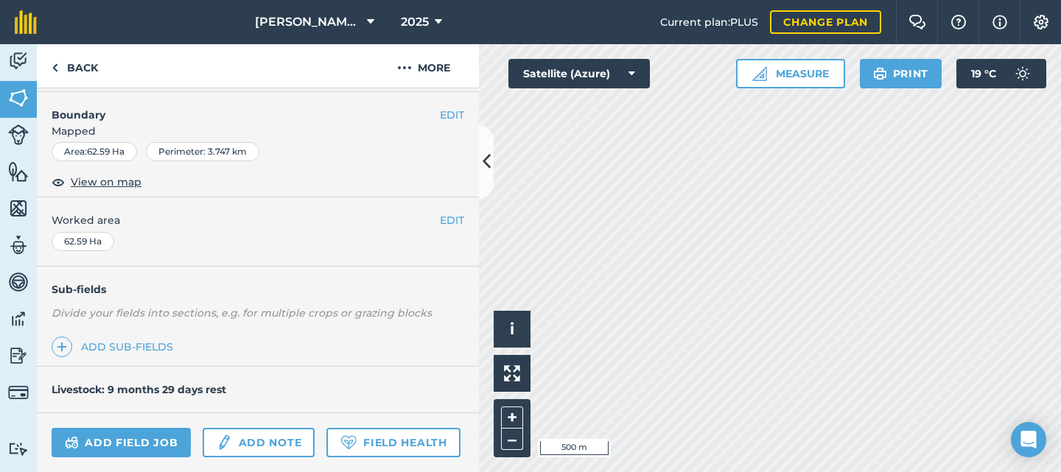
scroll to position [41, 0]
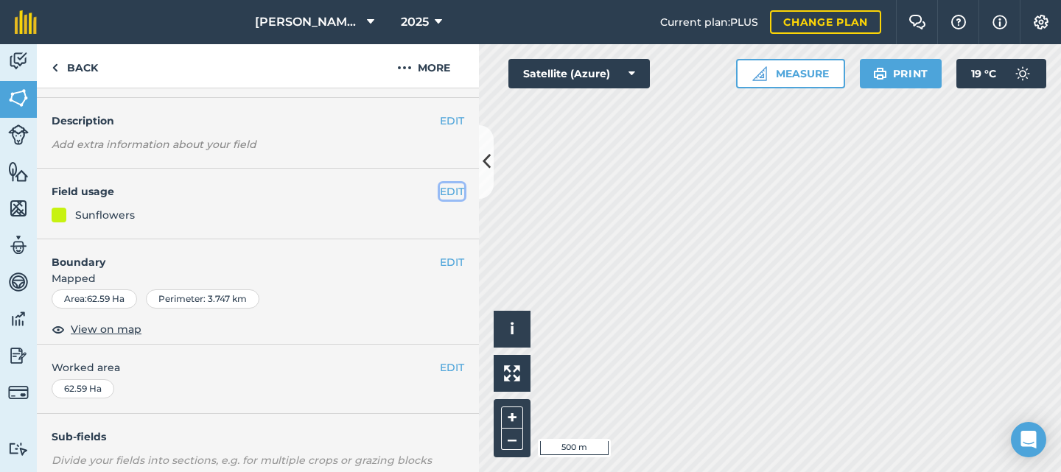
click at [443, 197] on button "EDIT" at bounding box center [452, 192] width 24 height 16
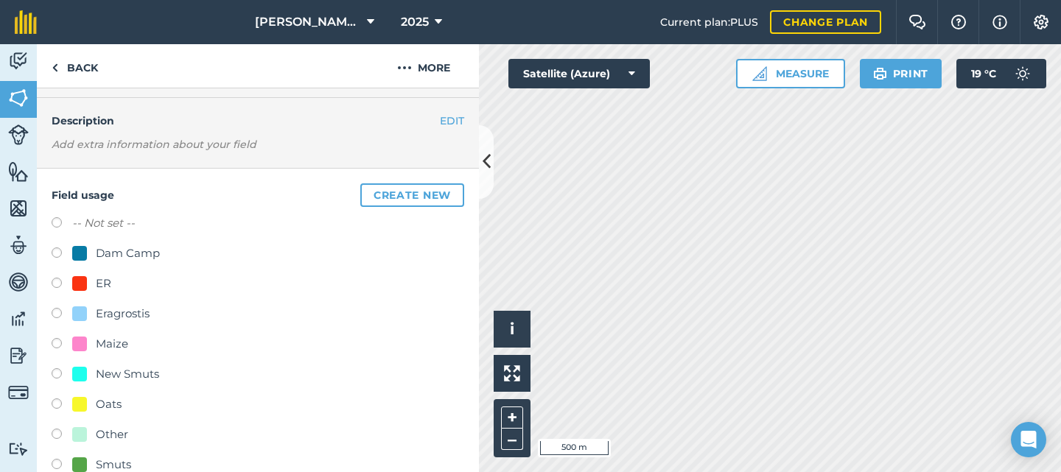
scroll to position [189, 0]
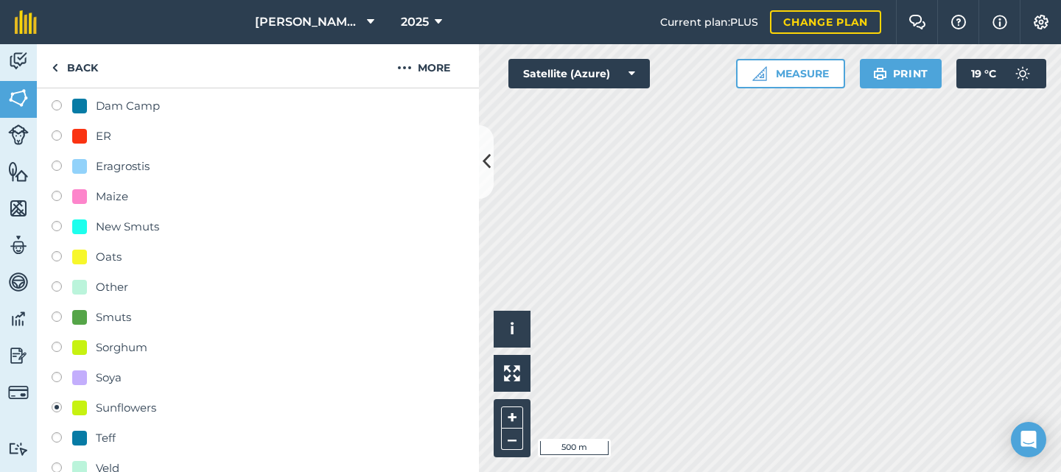
click at [52, 374] on label at bounding box center [62, 379] width 21 height 15
radio input "true"
radio input "false"
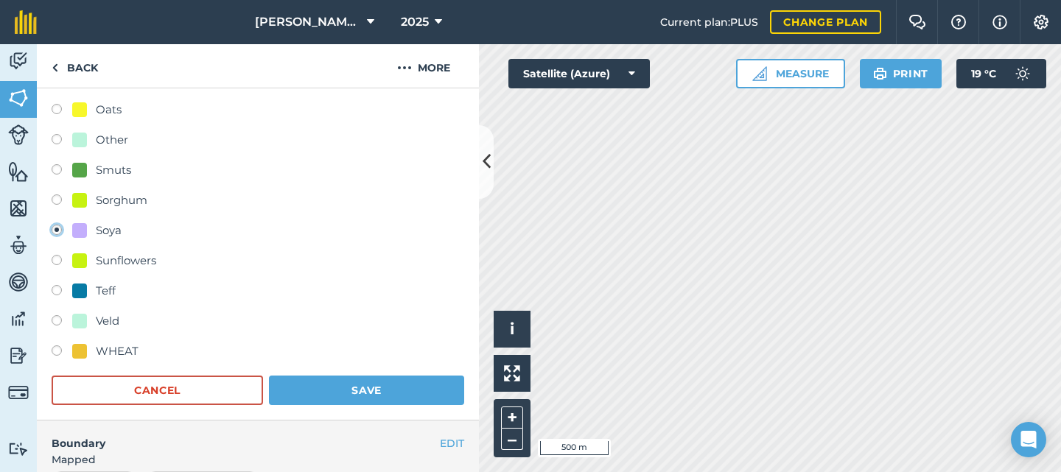
scroll to position [483, 0]
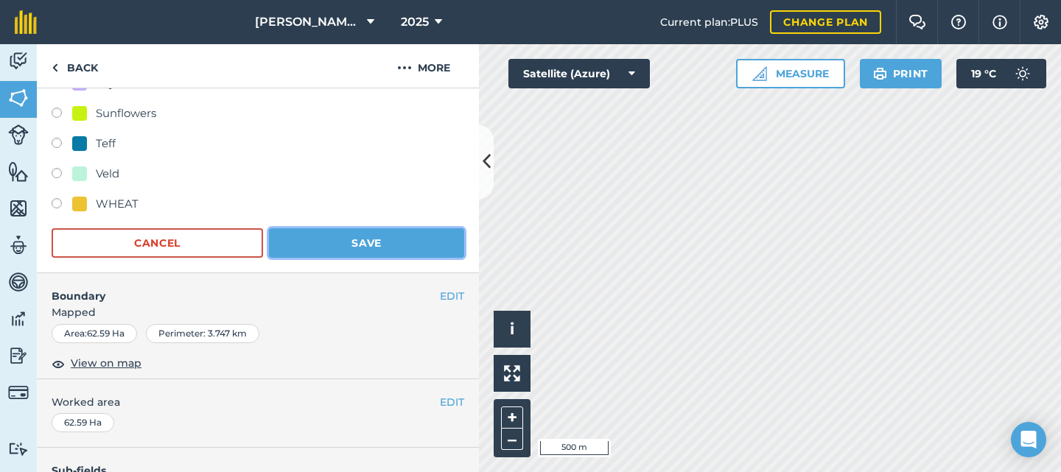
click at [305, 242] on button "Save" at bounding box center [366, 242] width 195 height 29
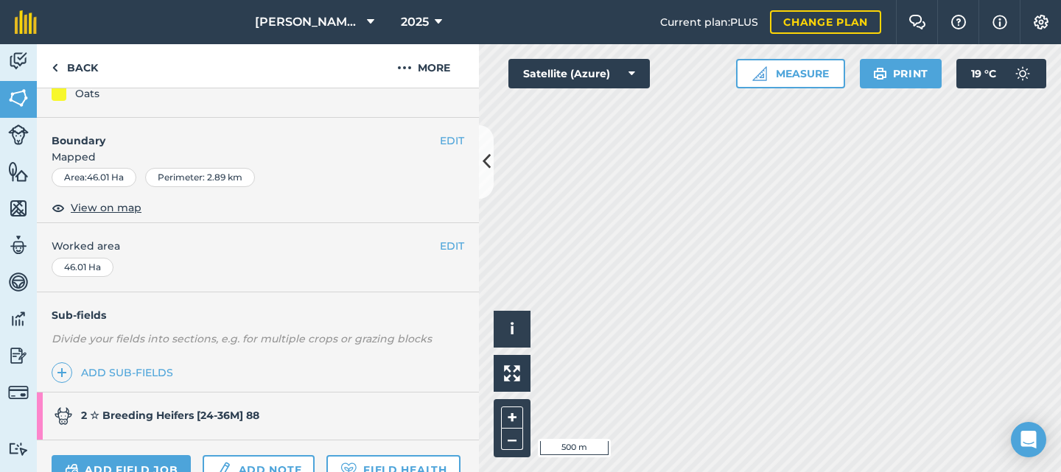
scroll to position [15, 0]
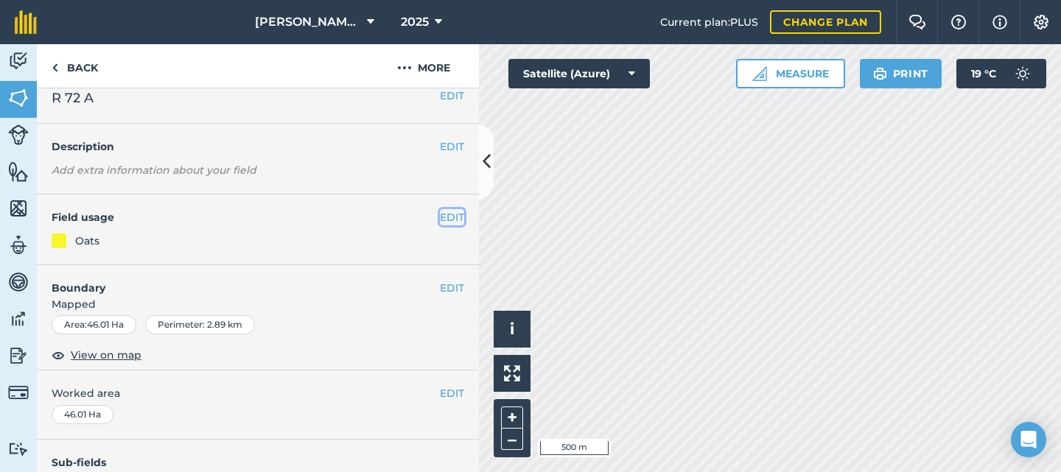
click at [440, 221] on button "EDIT" at bounding box center [452, 217] width 24 height 16
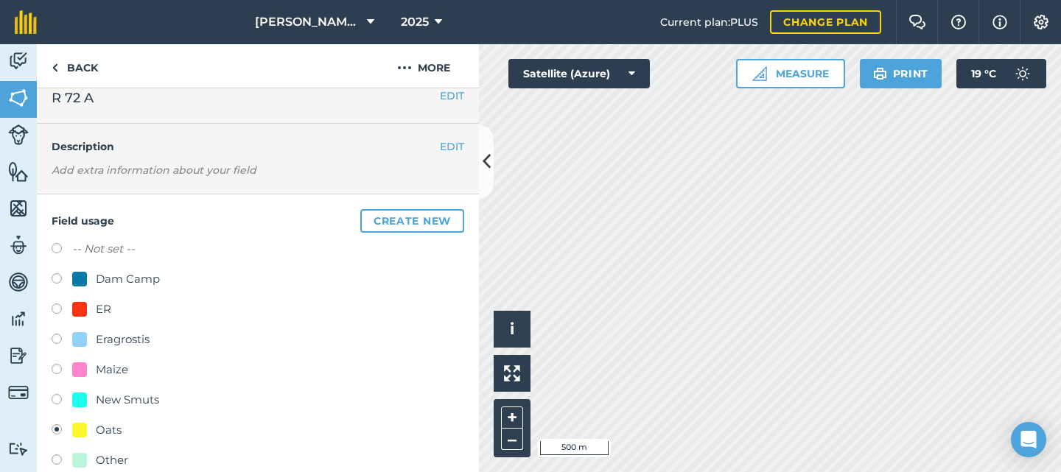
click at [62, 371] on label at bounding box center [62, 371] width 21 height 15
radio input "true"
radio input "false"
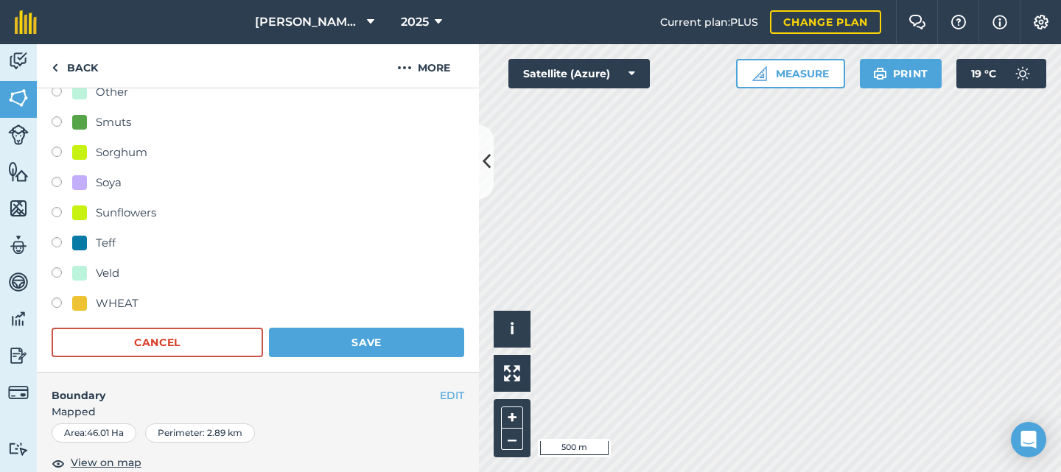
scroll to position [458, 0]
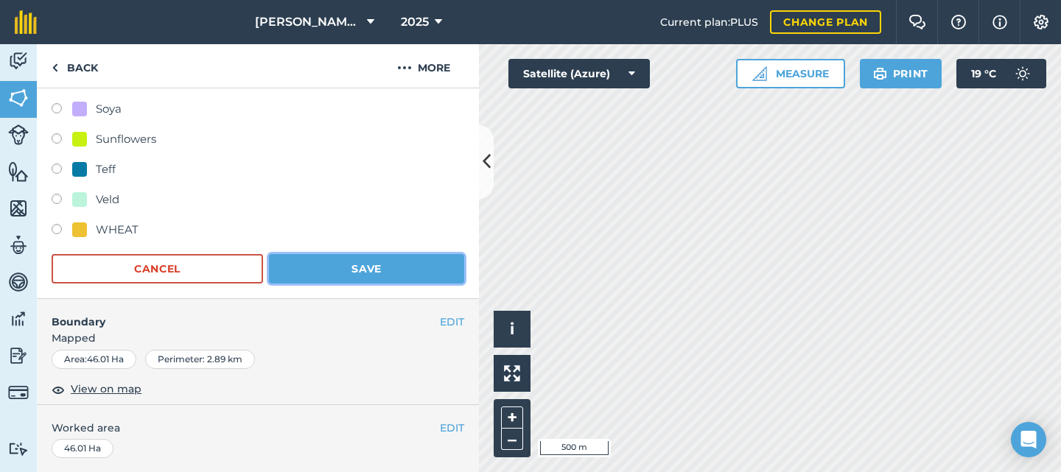
click at [328, 274] on button "Save" at bounding box center [366, 268] width 195 height 29
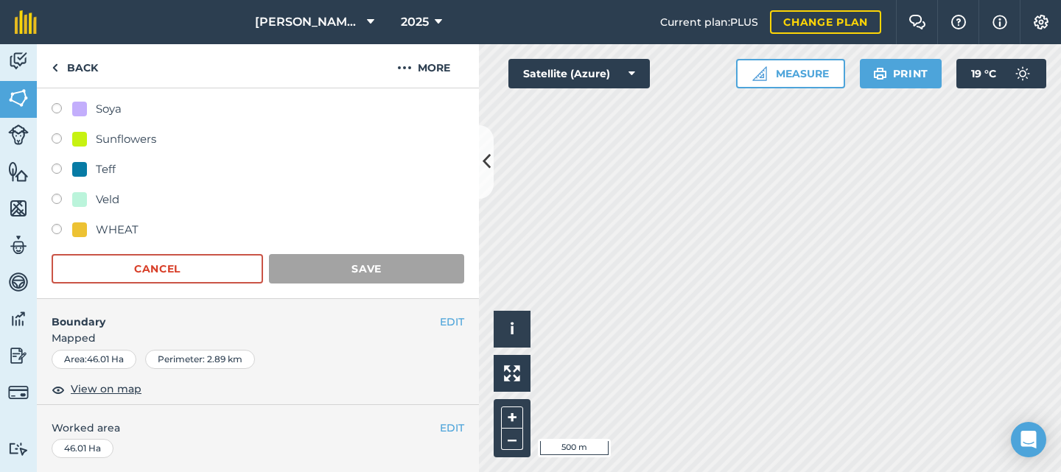
scroll to position [310, 0]
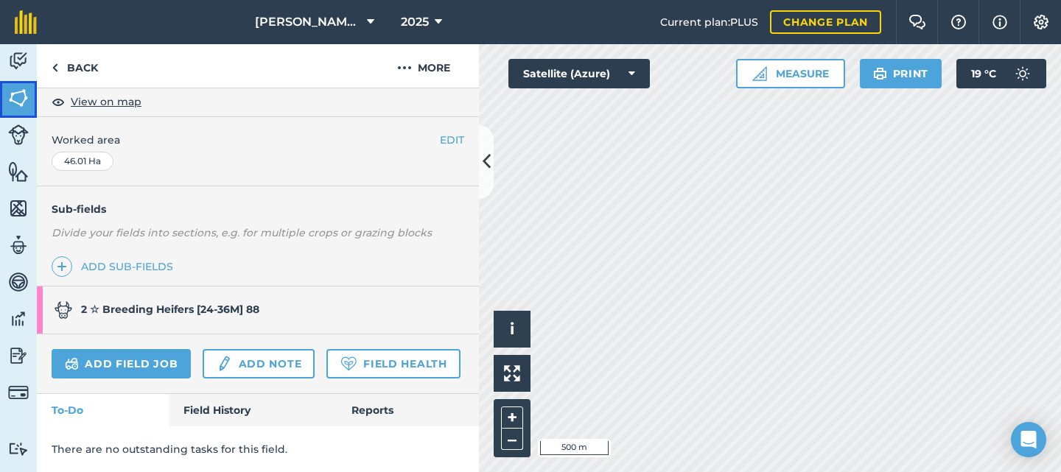
click at [22, 105] on img at bounding box center [18, 98] width 21 height 22
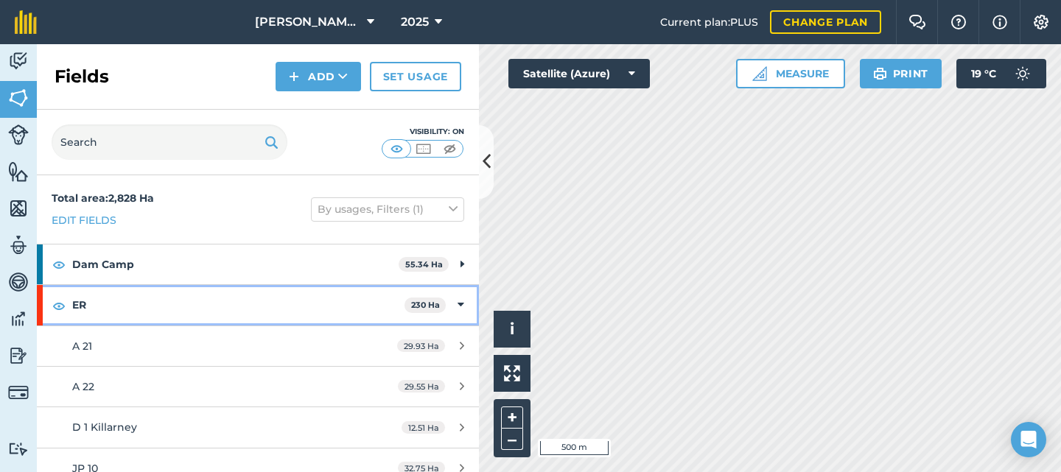
click at [458, 302] on icon at bounding box center [461, 305] width 7 height 16
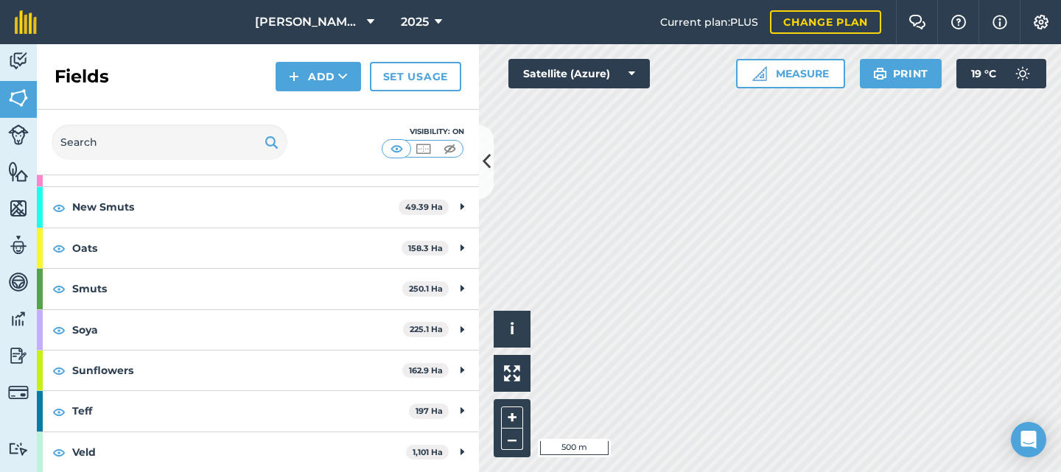
scroll to position [147, 0]
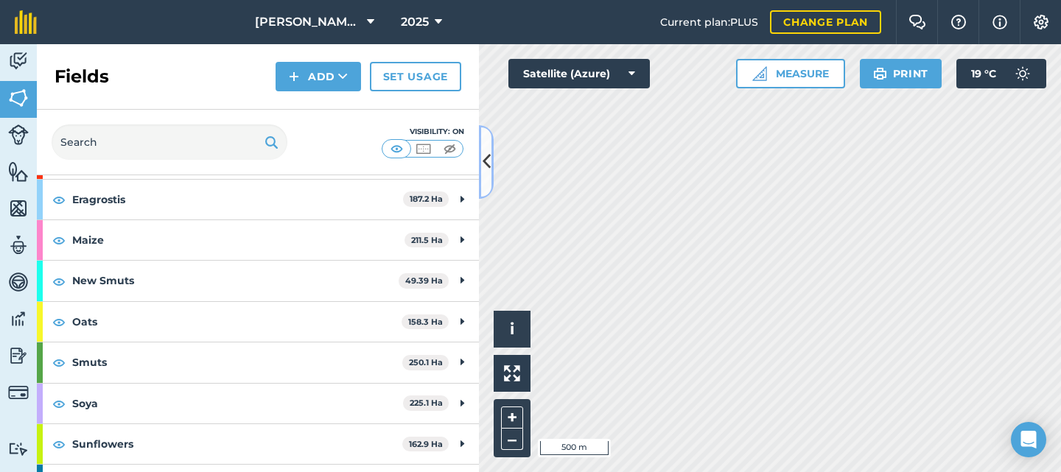
click at [484, 159] on icon at bounding box center [487, 162] width 8 height 26
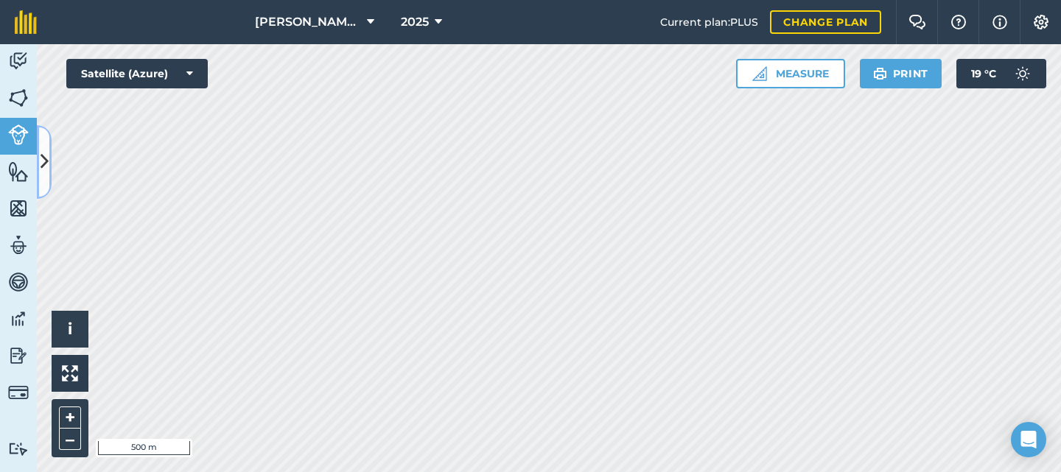
click at [48, 168] on icon at bounding box center [45, 162] width 8 height 26
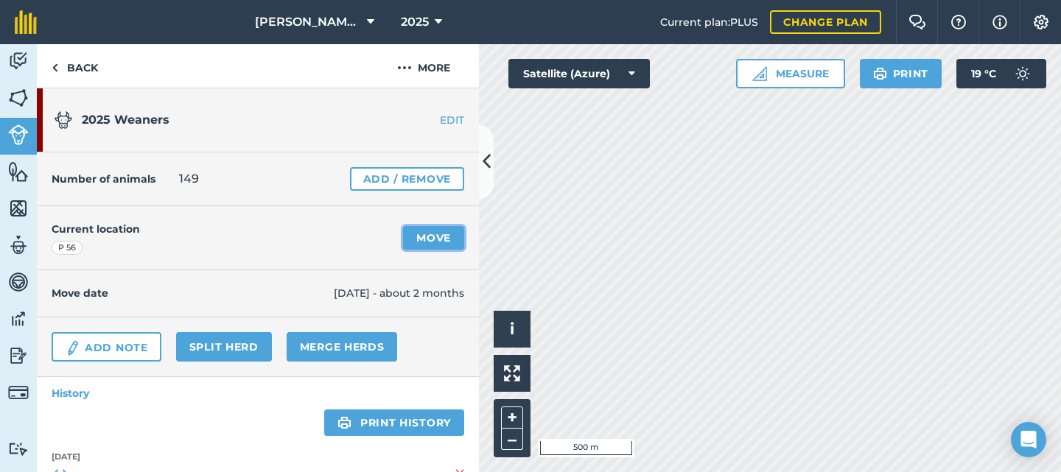
click at [423, 232] on link "Move" at bounding box center [433, 238] width 61 height 24
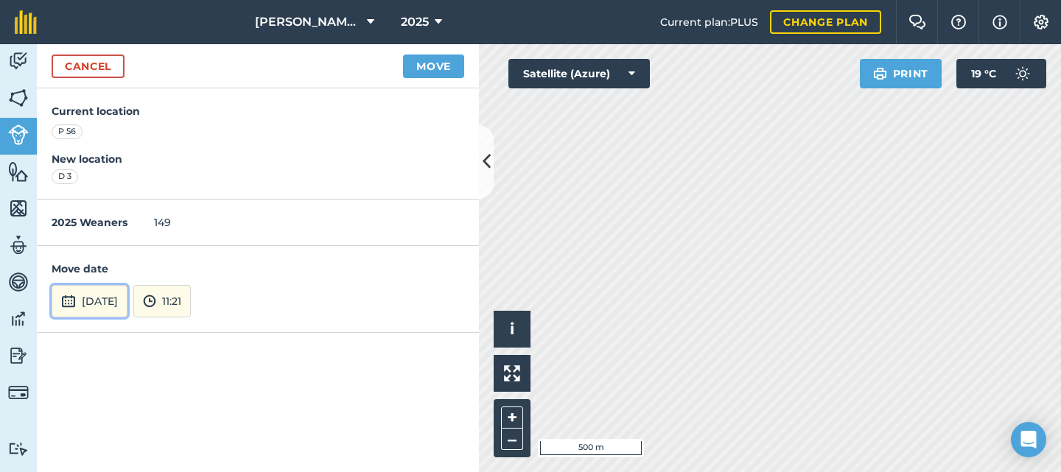
click at [119, 303] on button "[DATE]" at bounding box center [90, 301] width 76 height 32
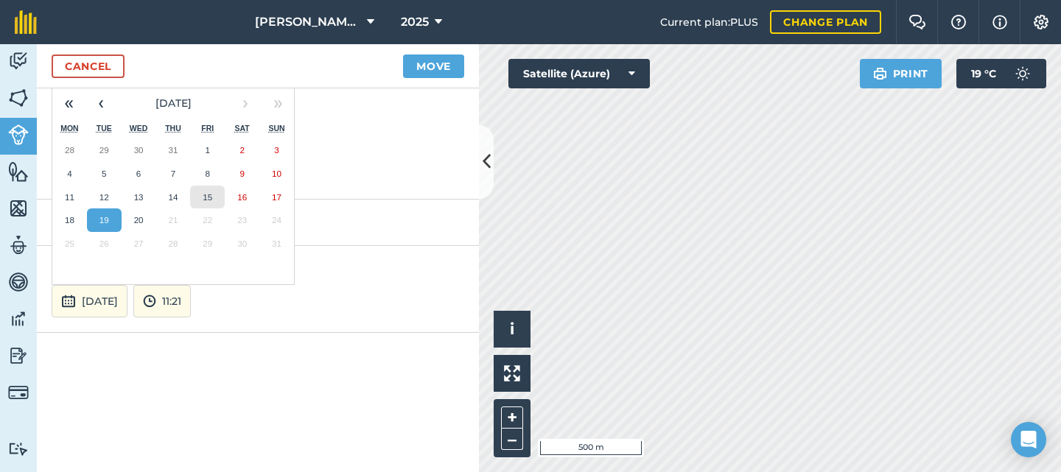
click at [204, 196] on abbr "15" at bounding box center [208, 197] width 10 height 10
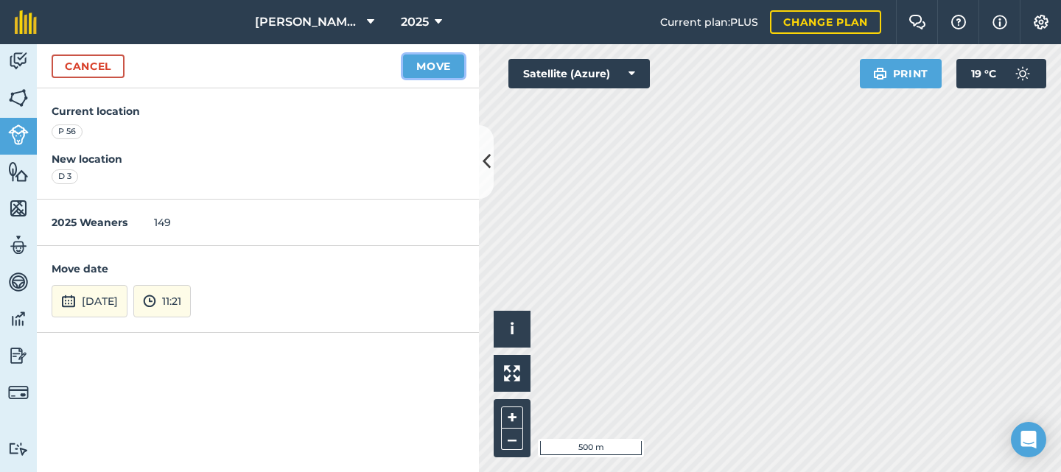
click at [418, 69] on button "Move" at bounding box center [433, 67] width 61 height 24
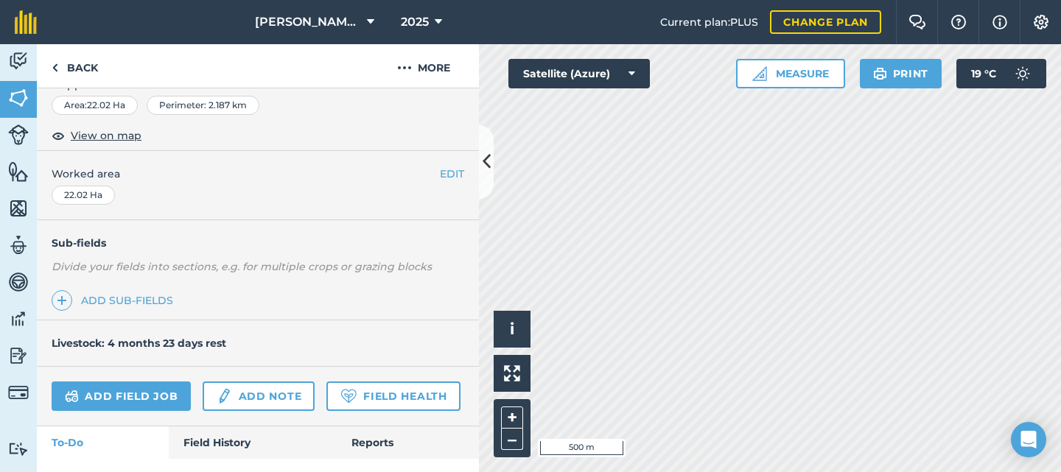
scroll to position [309, 0]
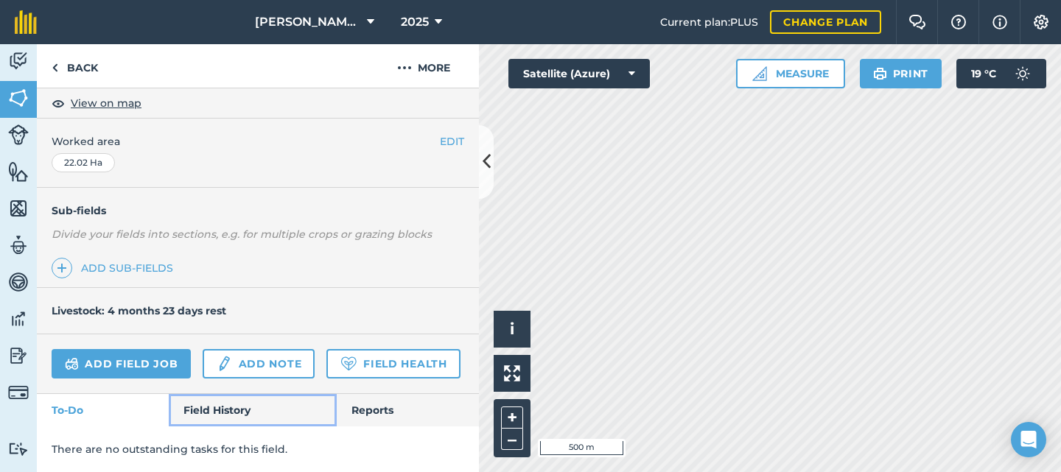
click at [230, 408] on link "Field History" at bounding box center [252, 410] width 167 height 32
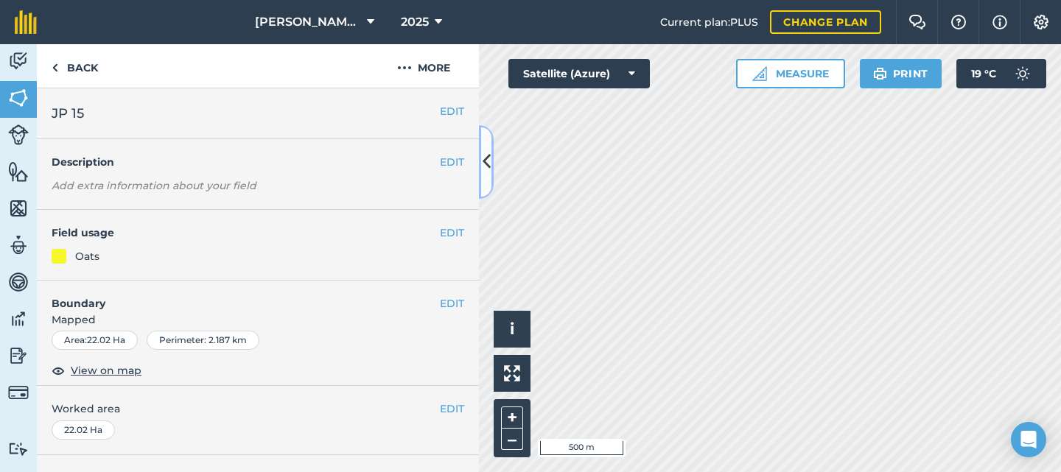
click at [481, 152] on button at bounding box center [486, 162] width 15 height 74
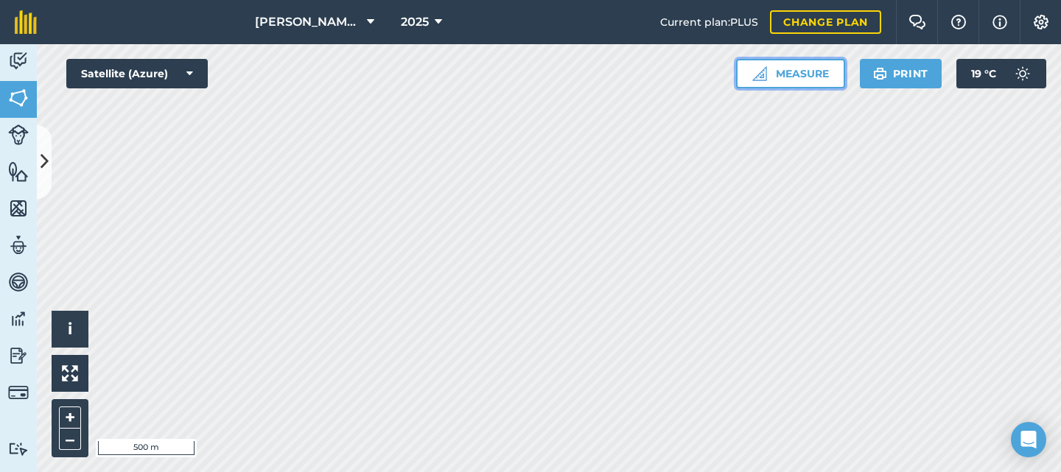
click at [780, 74] on button "Measure" at bounding box center [790, 73] width 109 height 29
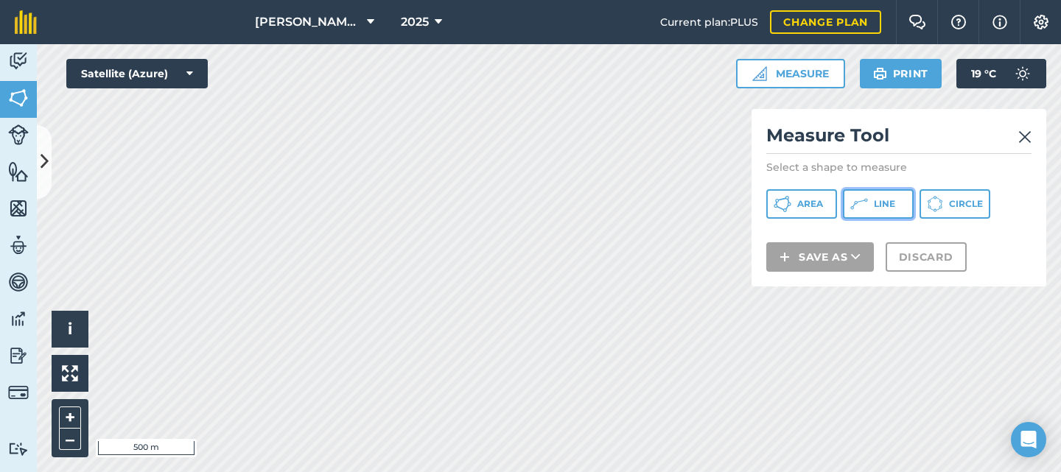
click at [859, 213] on button "Line" at bounding box center [878, 203] width 71 height 29
